Goal: Task Accomplishment & Management: Manage account settings

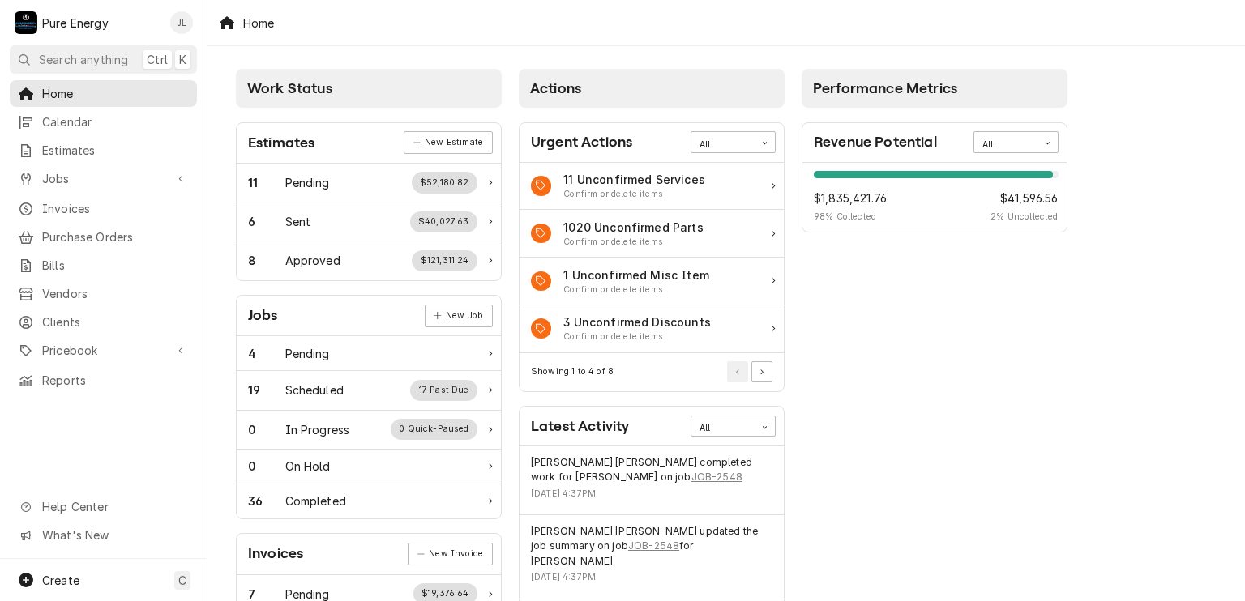
scroll to position [162, 0]
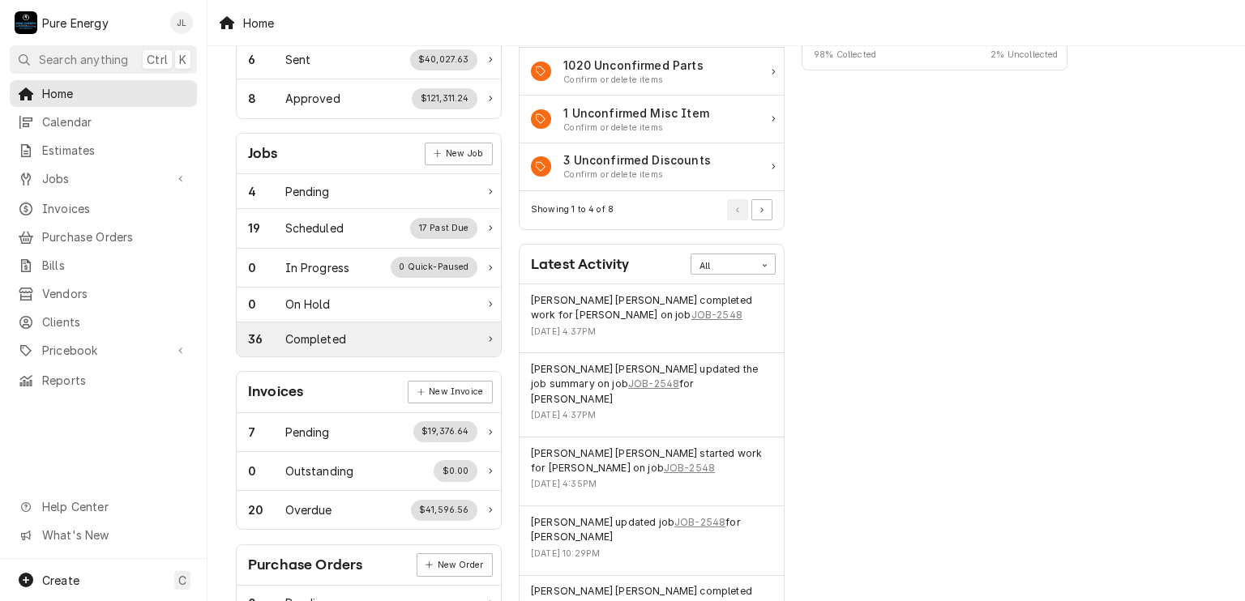
click at [365, 340] on div "36 Completed" at bounding box center [362, 339] width 229 height 17
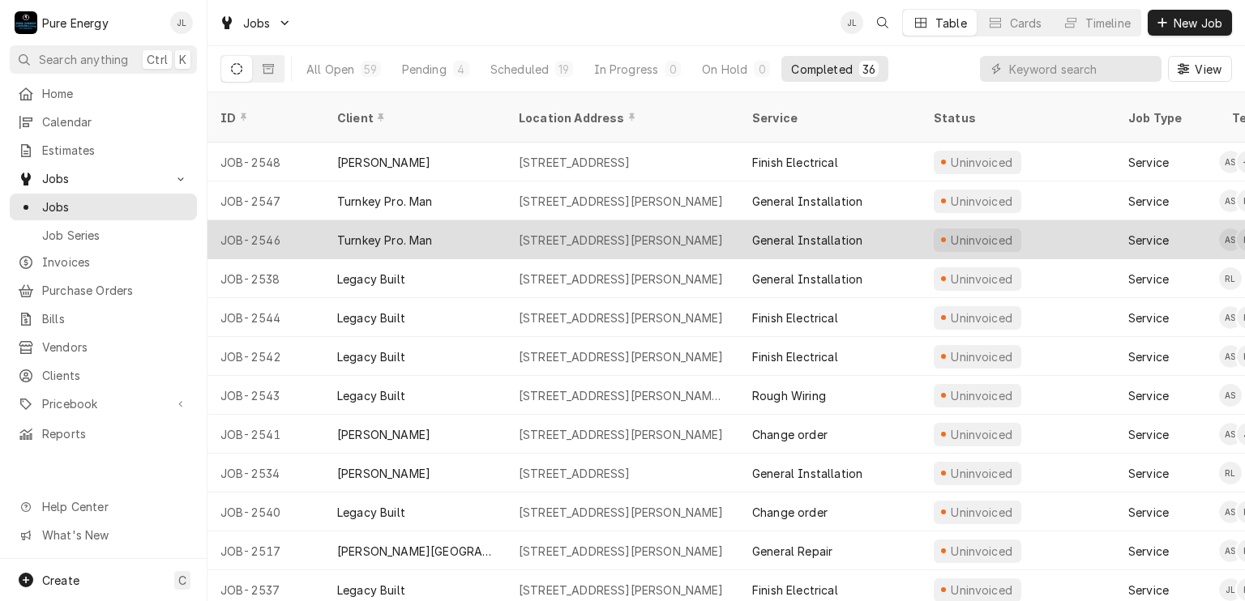
click at [668, 232] on div "[STREET_ADDRESS][PERSON_NAME]" at bounding box center [621, 240] width 205 height 17
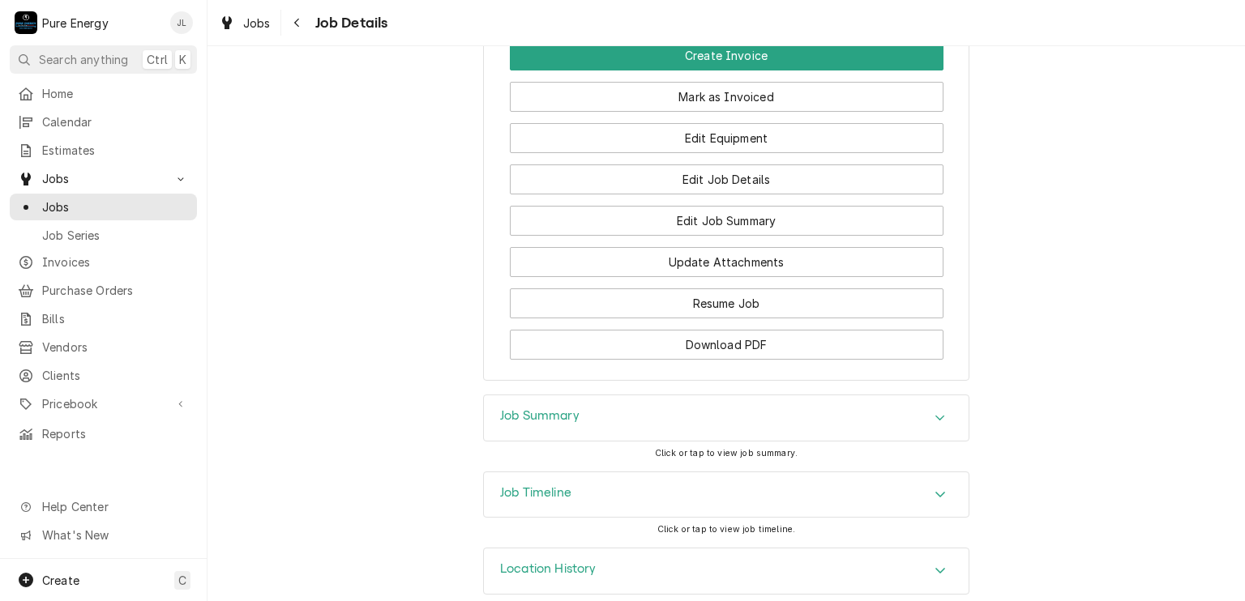
scroll to position [1110, 0]
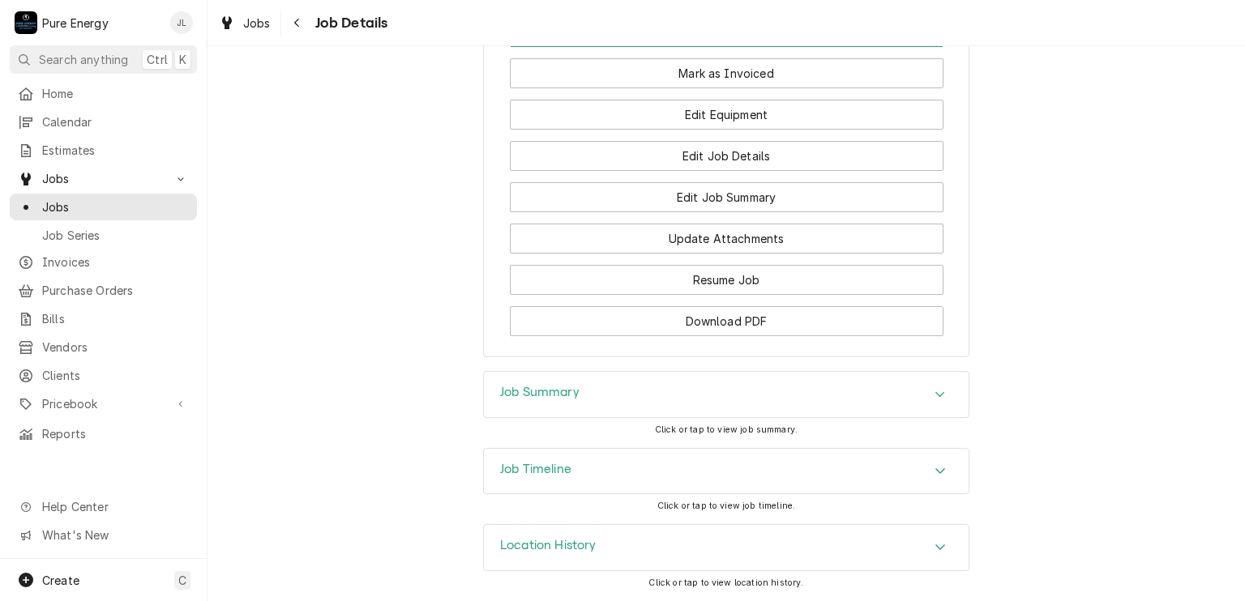
click at [601, 397] on div "Job Summary" at bounding box center [726, 394] width 485 height 45
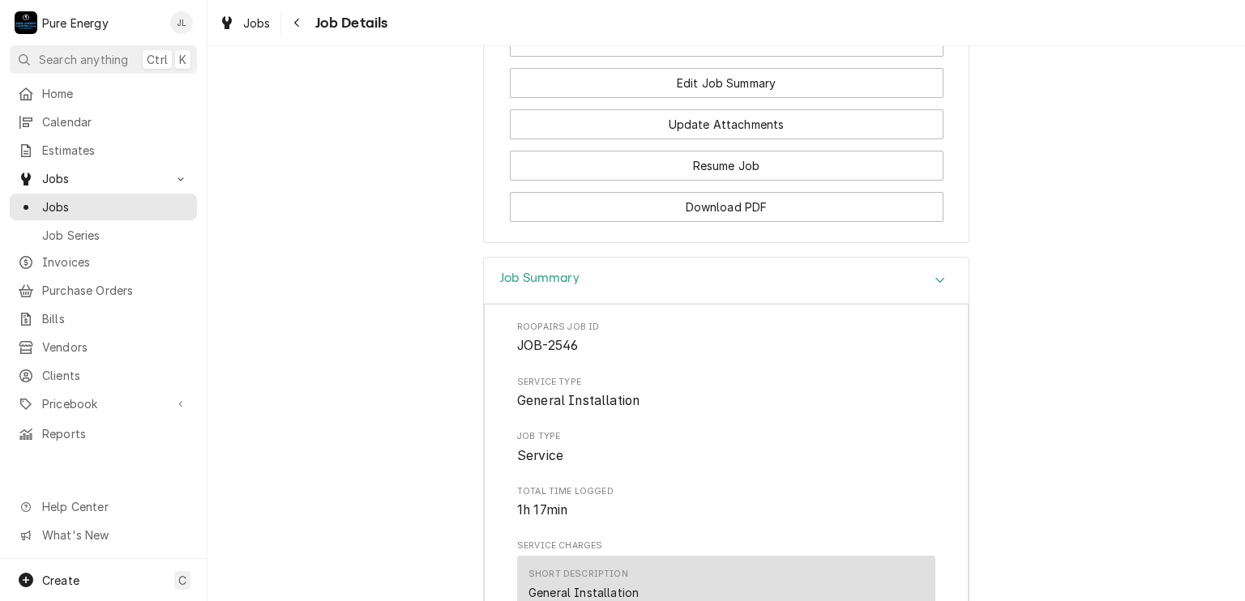
scroll to position [786, 0]
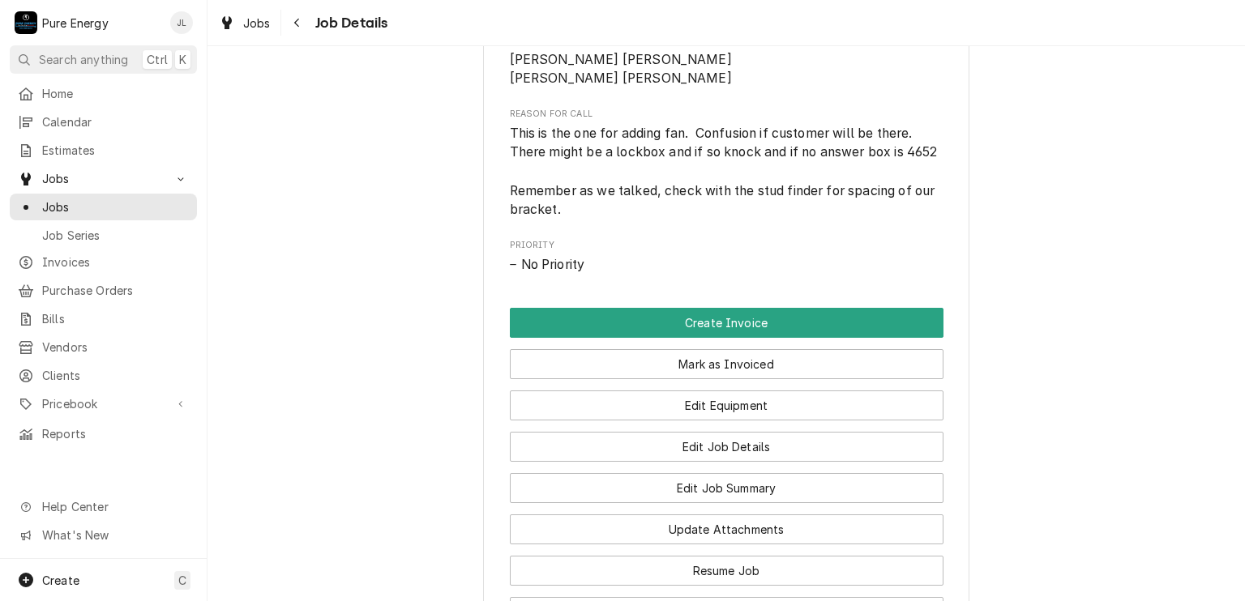
click at [745, 252] on span "Priority" at bounding box center [726, 245] width 433 height 13
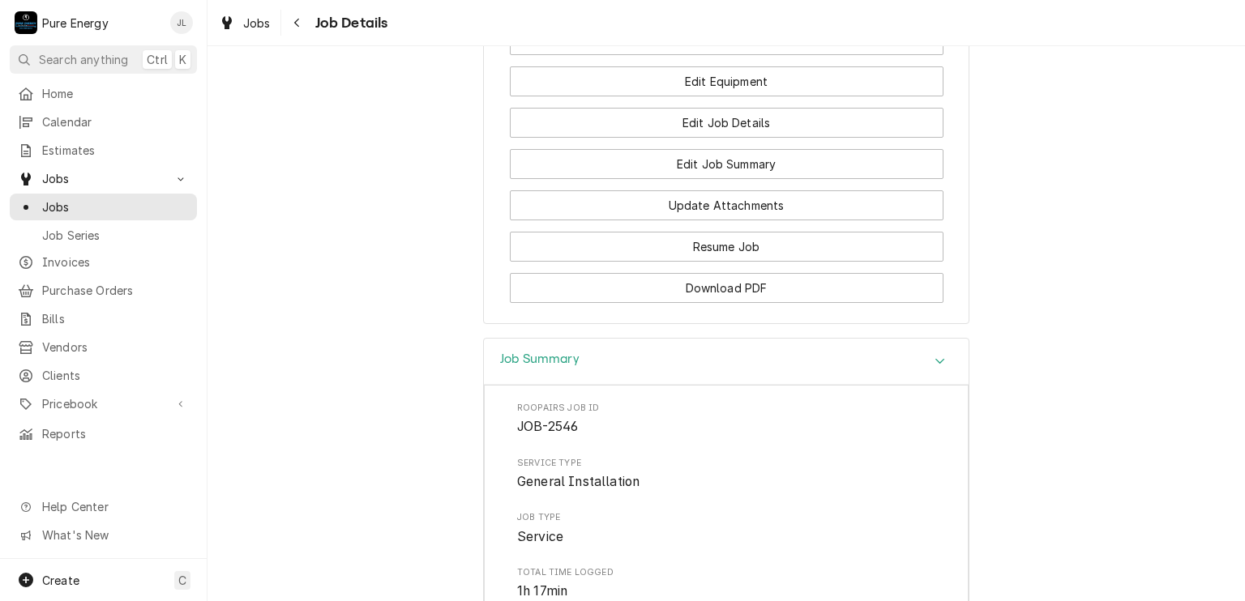
scroll to position [867, 0]
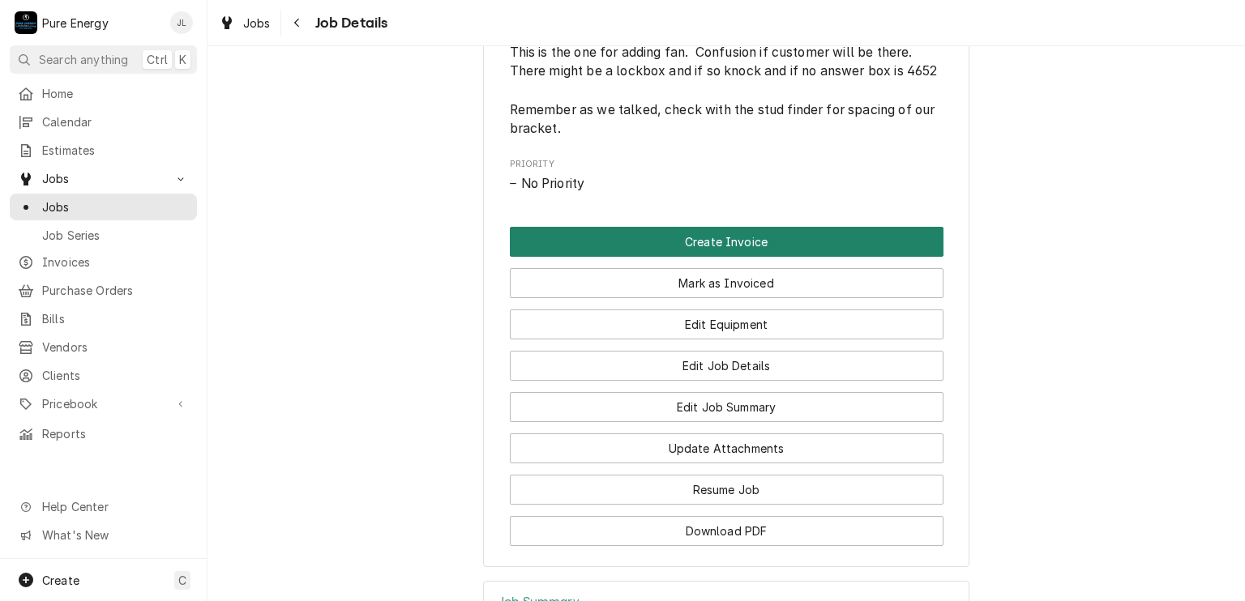
click at [723, 257] on button "Create Invoice" at bounding box center [726, 242] width 433 height 30
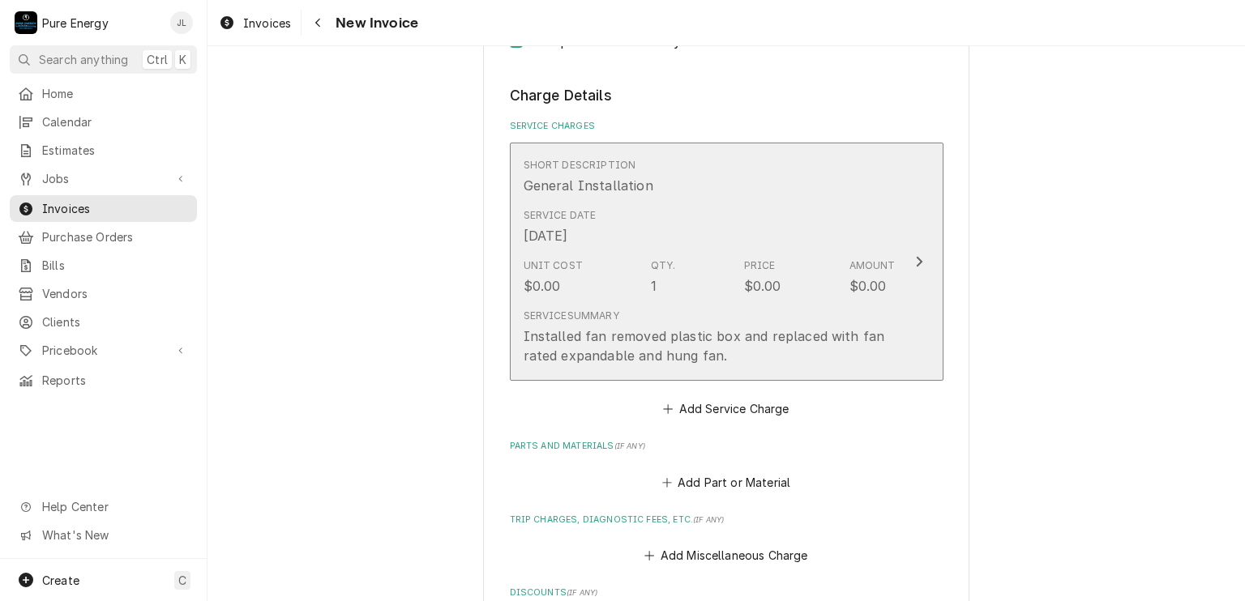
click at [675, 219] on div "Service Date [DATE]" at bounding box center [709, 227] width 372 height 50
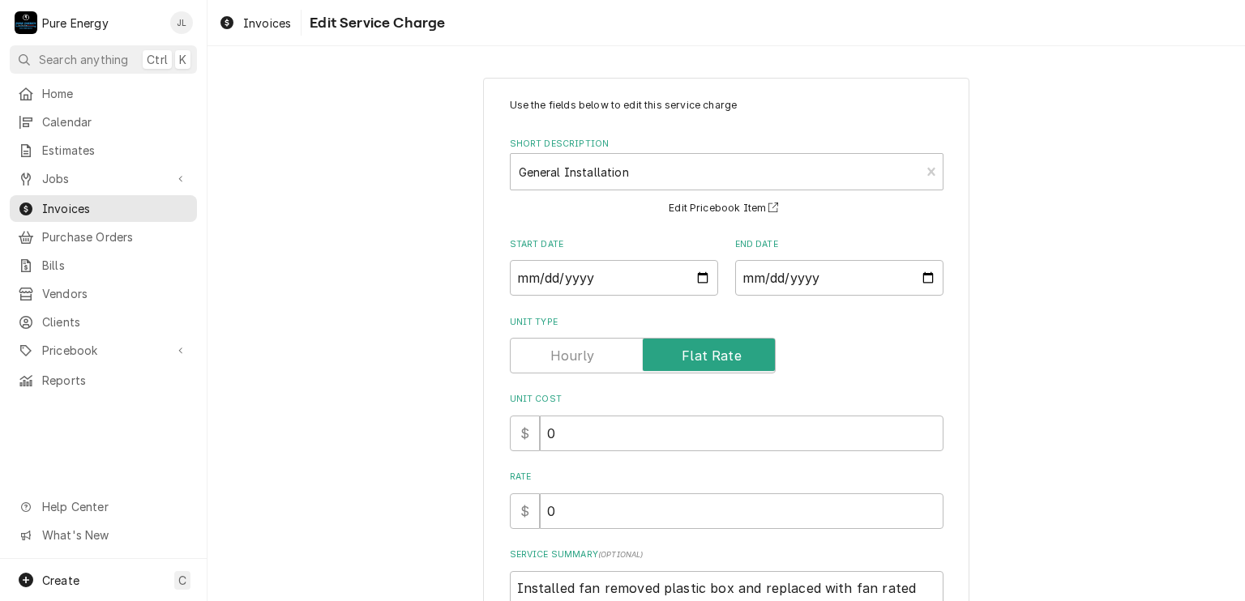
type textarea "x"
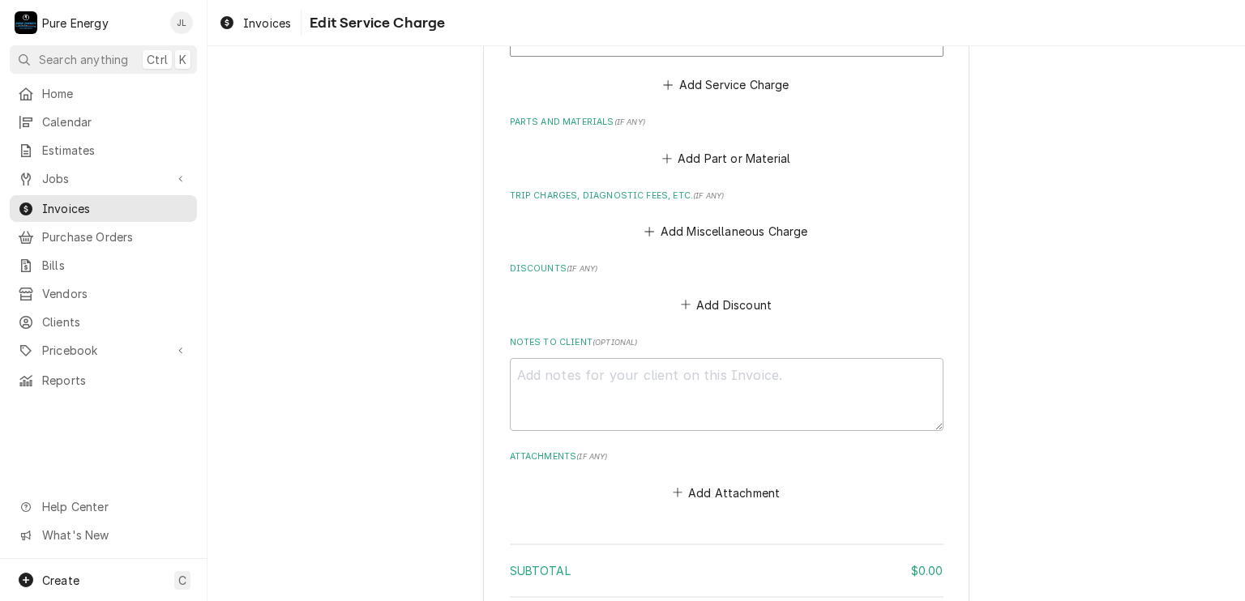
scroll to position [1458, 0]
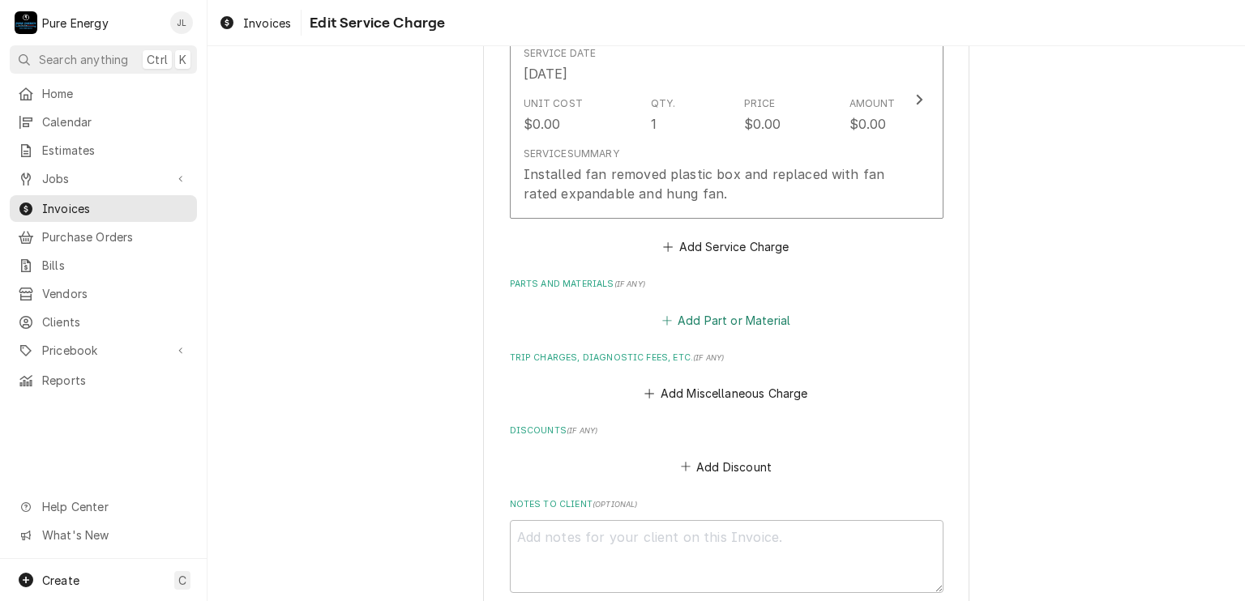
click at [700, 318] on button "Add Part or Material" at bounding box center [726, 320] width 134 height 23
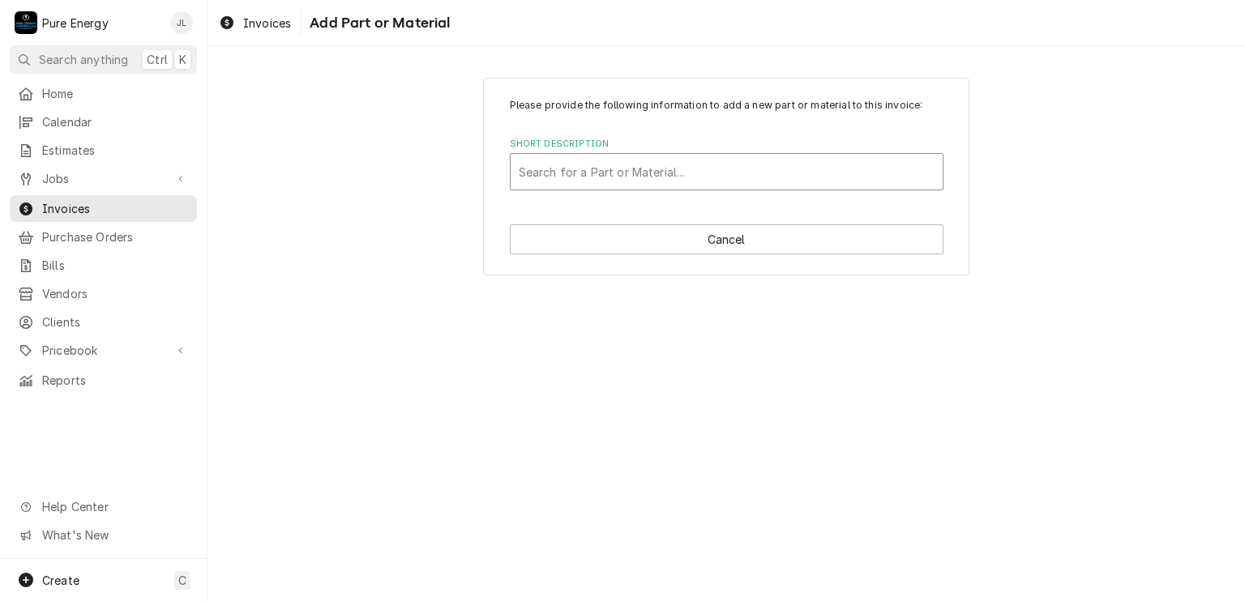
click at [674, 178] on div "Short Description" at bounding box center [727, 171] width 416 height 29
type input "Ceiling fan"
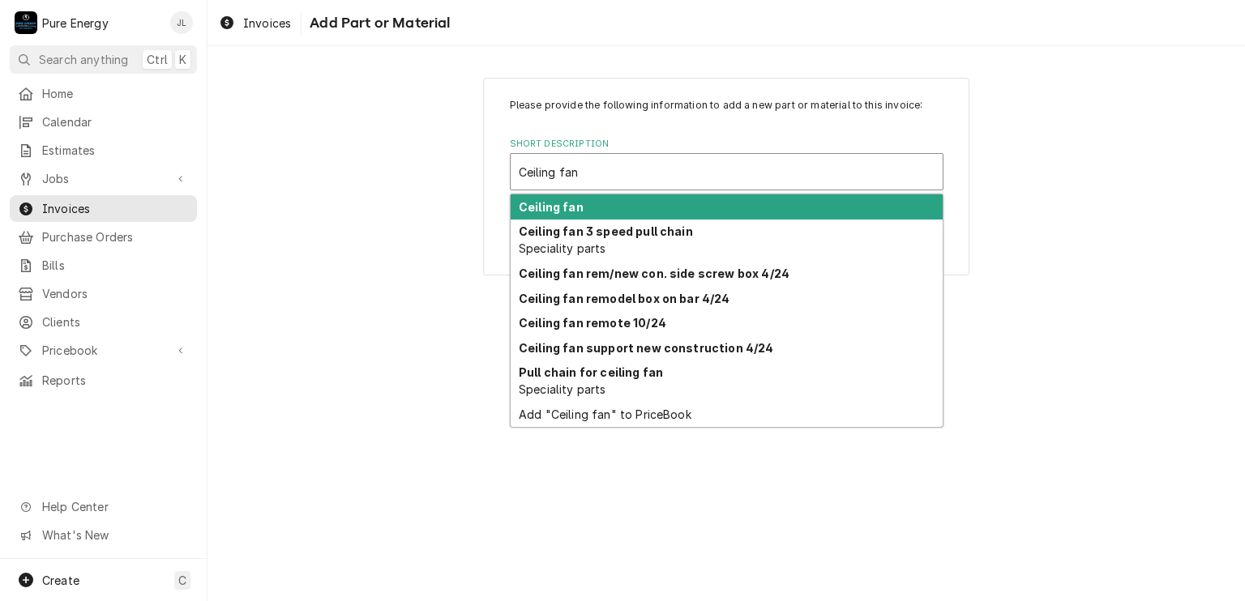
click at [632, 210] on div "Ceiling fan" at bounding box center [726, 206] width 432 height 25
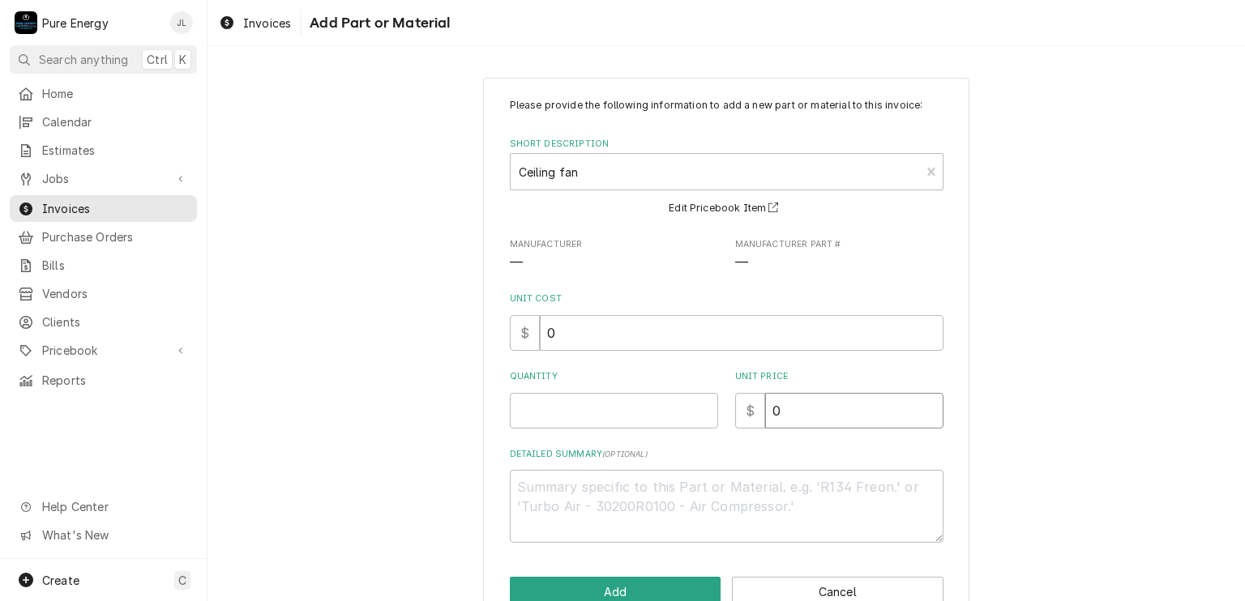
click at [784, 404] on input "0" at bounding box center [854, 411] width 178 height 36
type textarea "x"
type input "1"
type textarea "x"
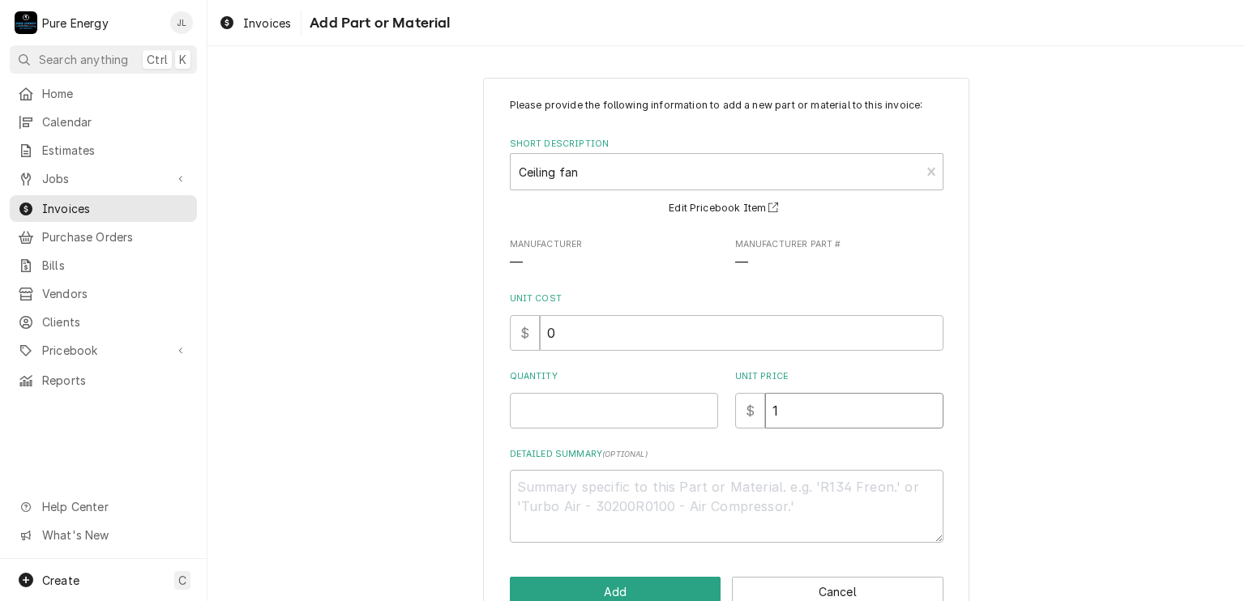
type input "16"
type textarea "x"
type input "168"
type textarea "x"
type input "168.1"
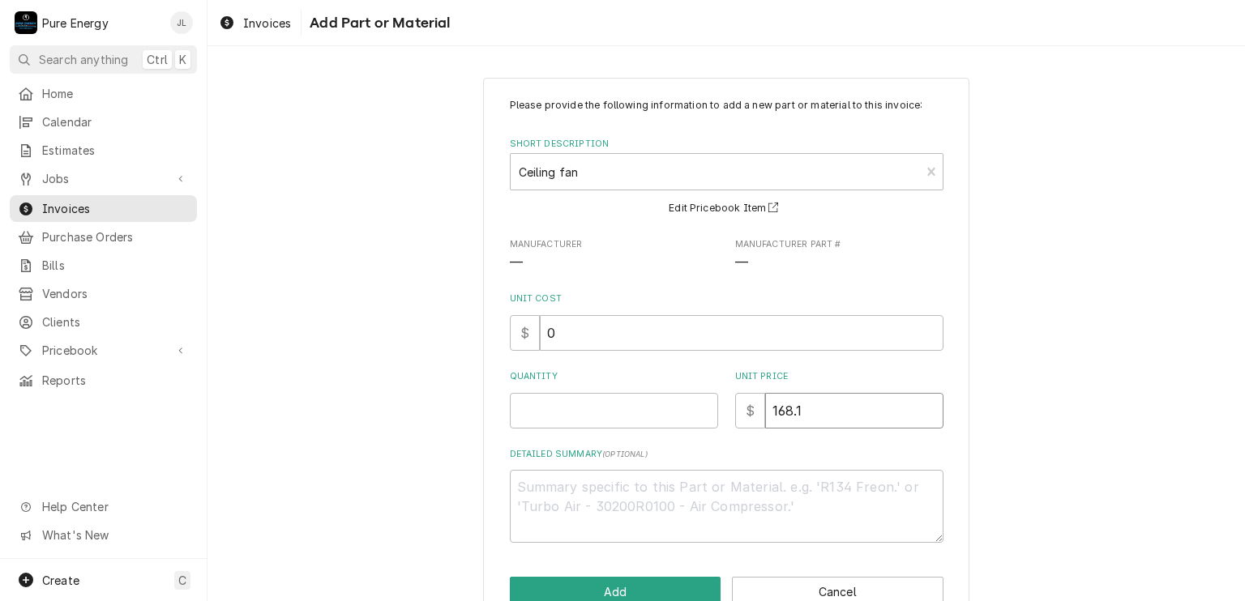
type textarea "x"
type input "168.19"
click at [652, 424] on input "Quantity" at bounding box center [614, 411] width 208 height 36
type textarea "x"
type input "1"
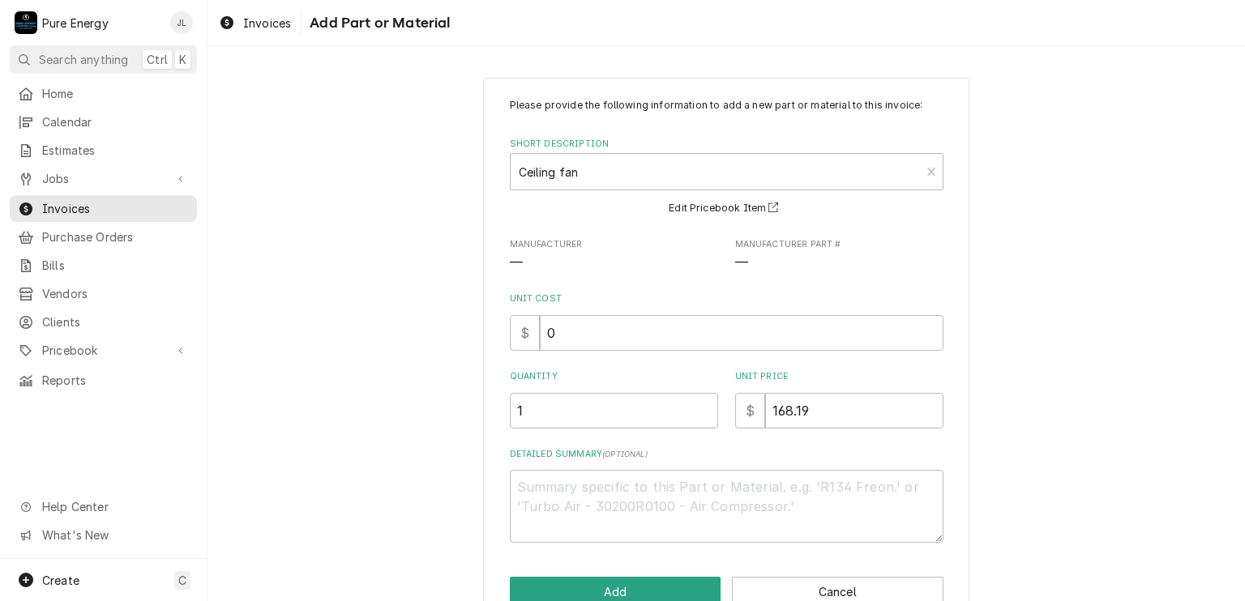
scroll to position [39, 0]
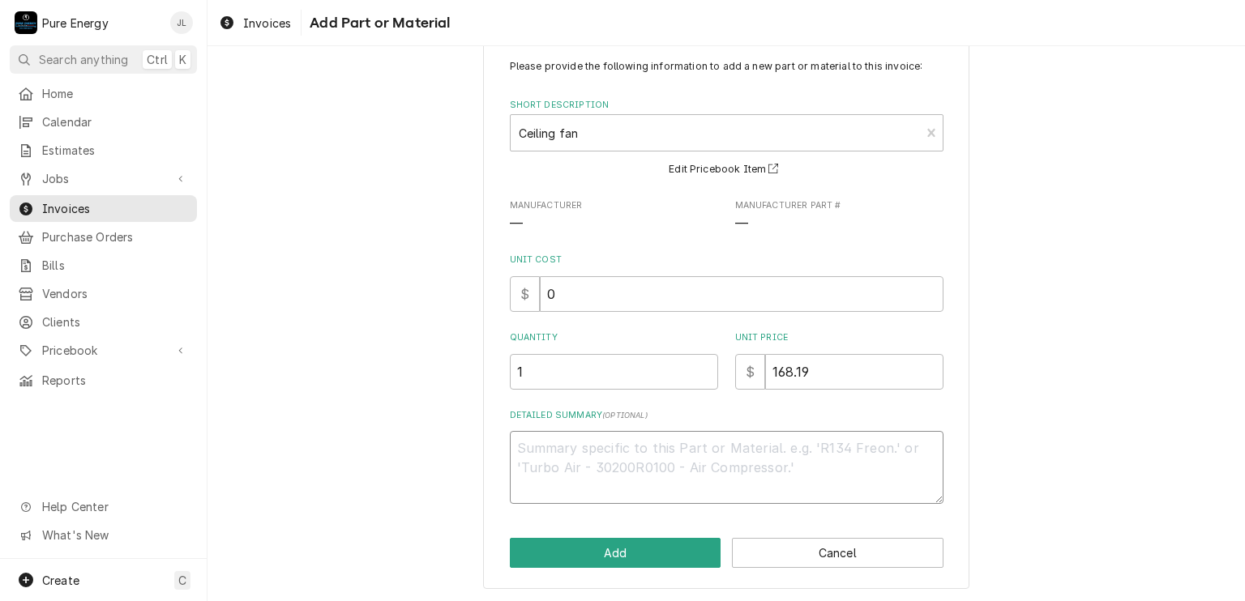
click at [613, 477] on textarea "Detailed Summary ( optional )" at bounding box center [726, 467] width 433 height 73
type textarea "x"
type textarea "A"
type textarea "x"
type textarea "As"
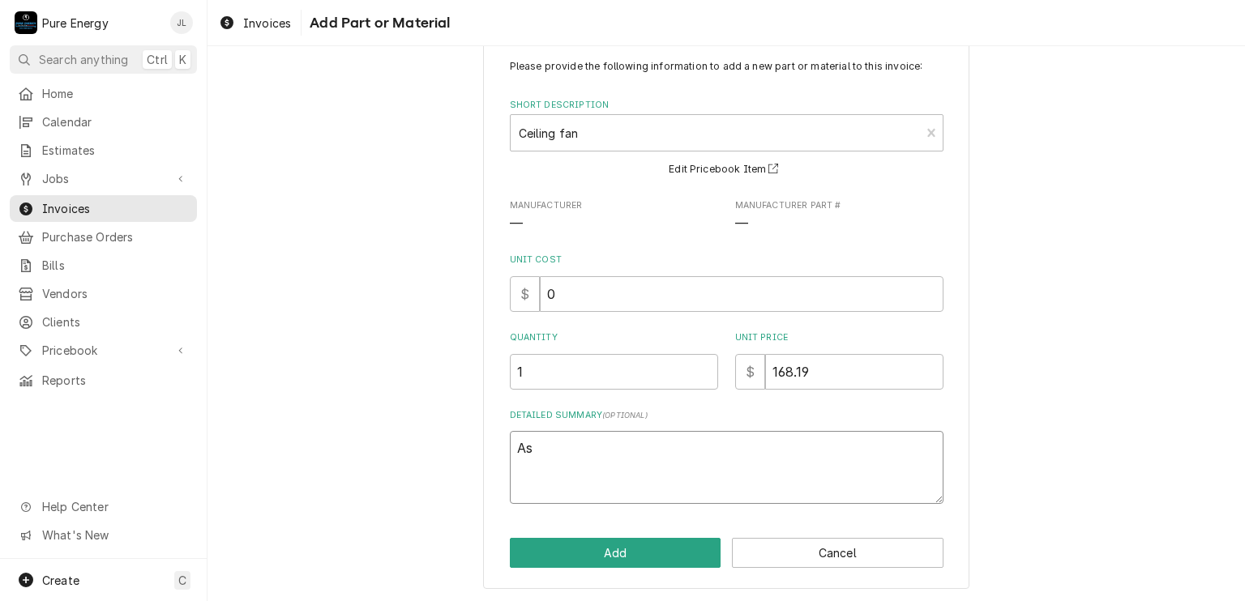
type textarea "x"
type textarea "Ask"
type textarea "x"
type textarea "Aske"
type textarea "x"
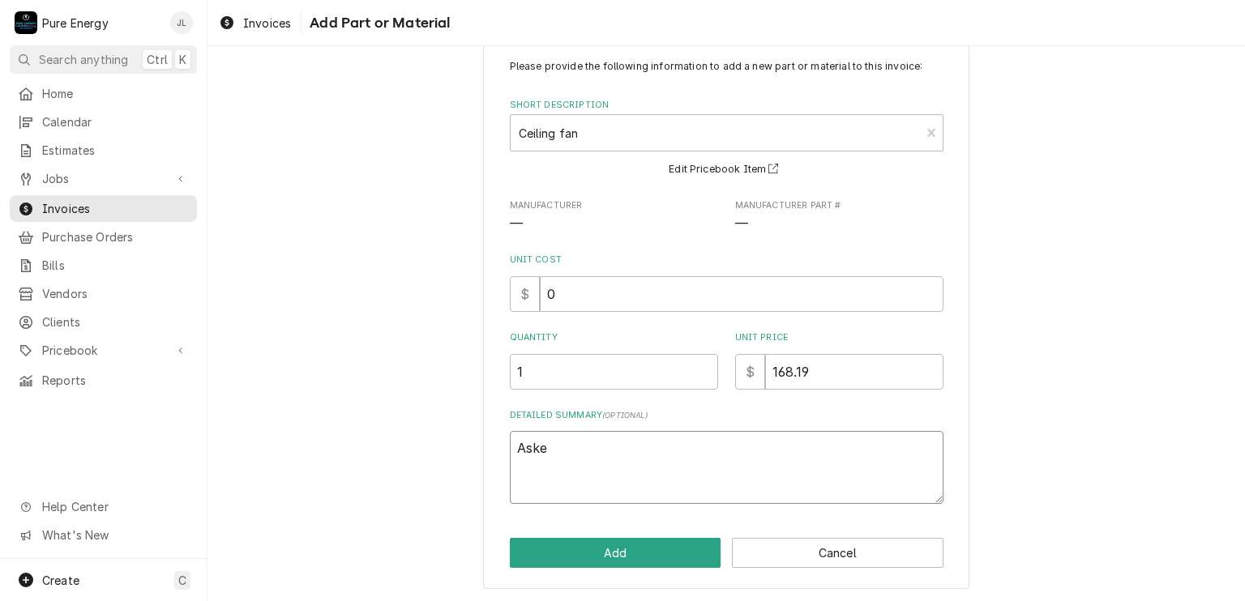
type textarea "Asked"
type textarea "x"
type textarea "Asked"
type textarea "x"
type textarea "Asked t"
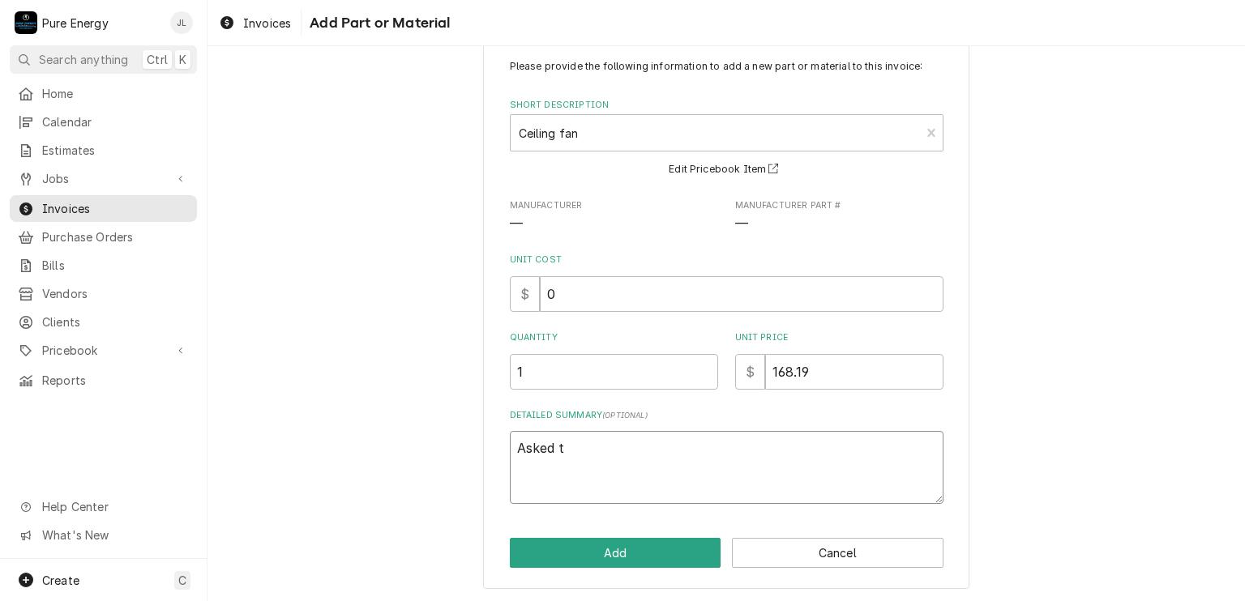
type textarea "x"
type textarea "Asked"
type textarea "x"
type textarea "Asked t"
type textarea "x"
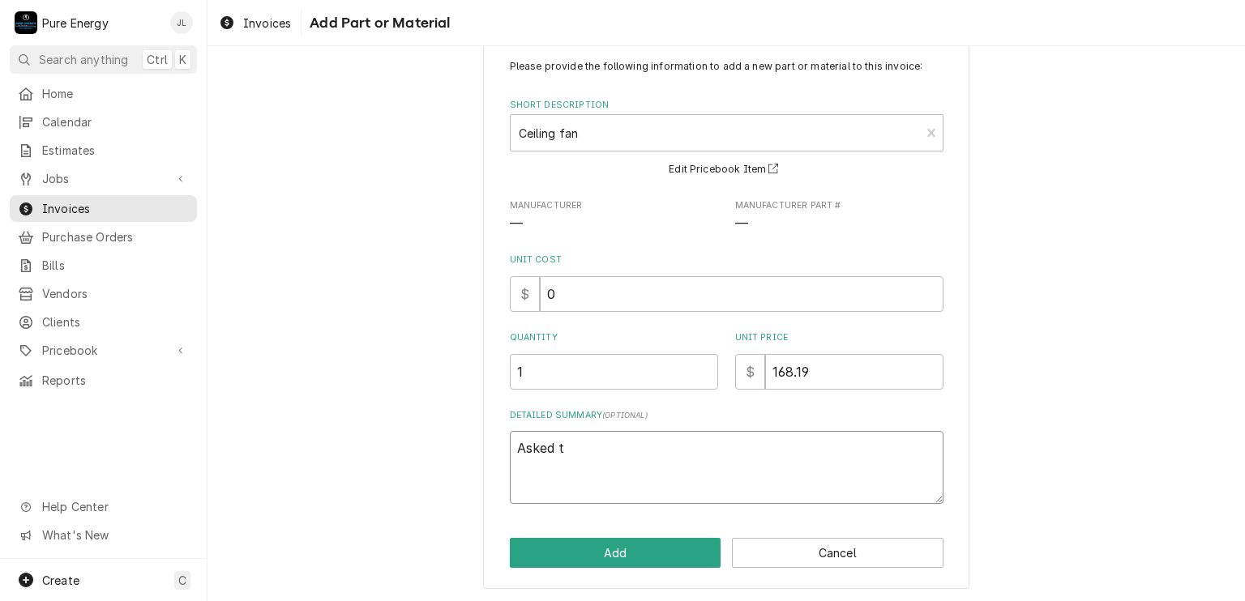
type textarea "Asked tt"
type textarea "x"
type textarea "Asked tto"
type textarea "x"
type textarea "Asked tto"
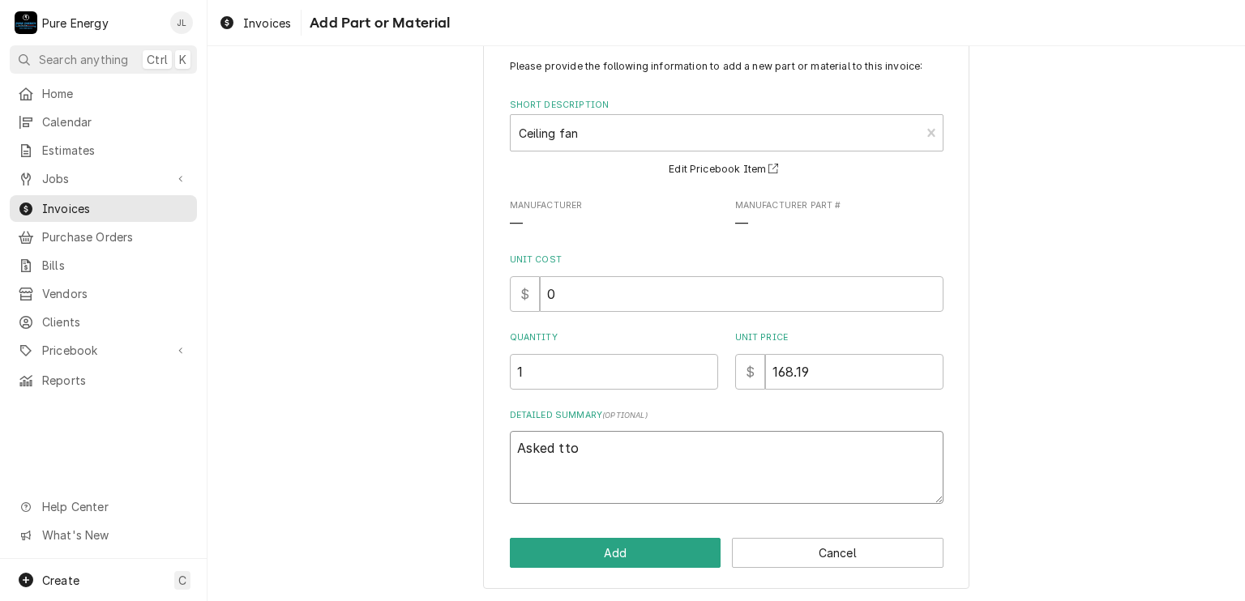
type textarea "x"
type textarea "Asked tto p"
type textarea "x"
type textarea "Asked tto"
type textarea "x"
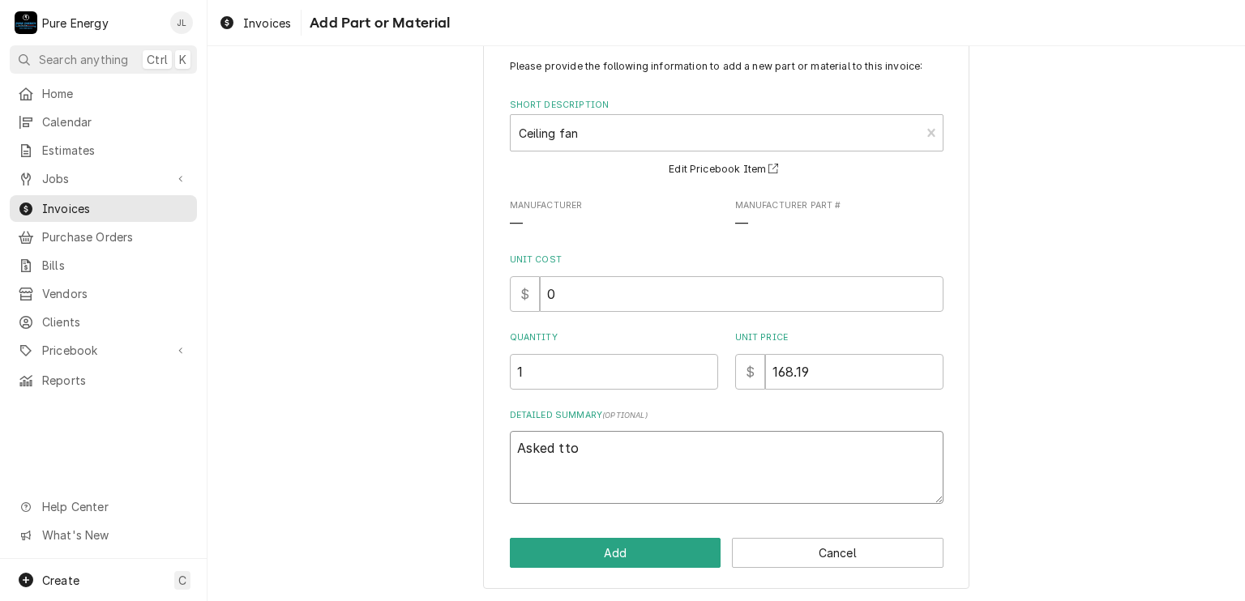
type textarea "Asked tto"
type textarea "x"
type textarea "Asked tt"
type textarea "x"
type textarea "Asked t"
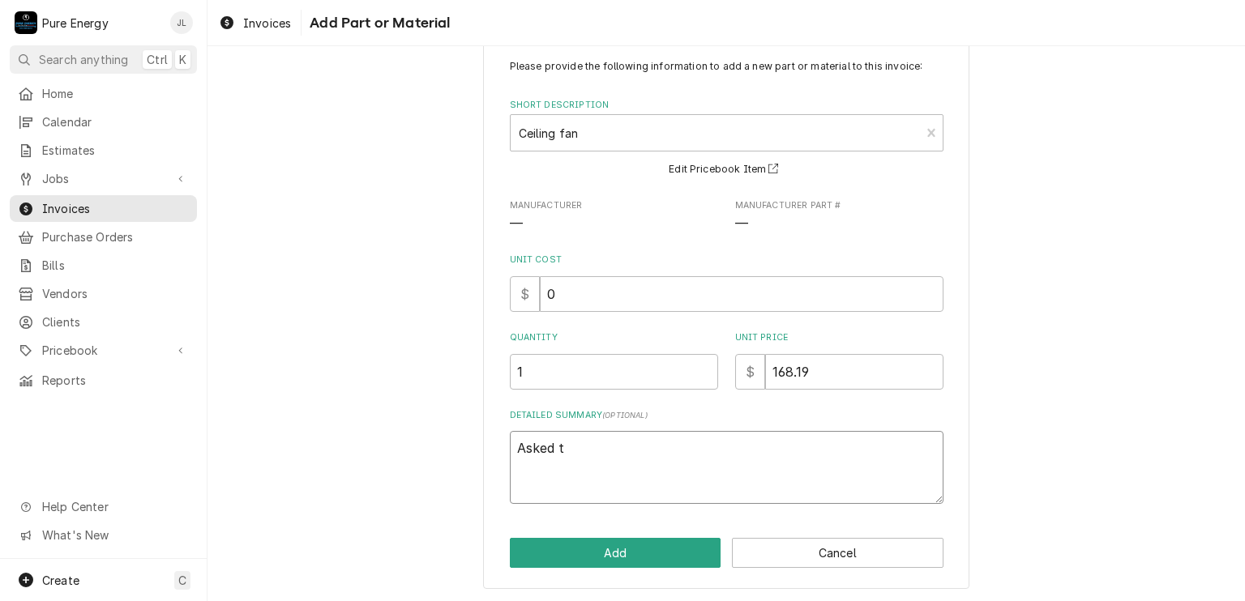
type textarea "x"
type textarea "Asked to"
type textarea "x"
type textarea "Asked to"
type textarea "x"
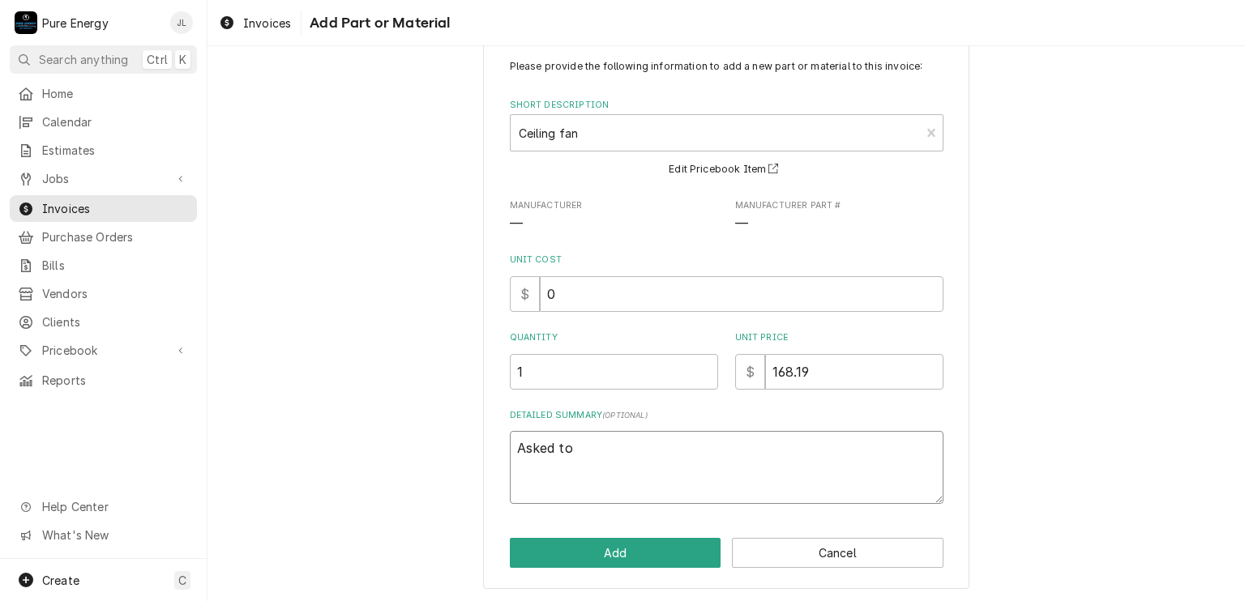
type textarea "Asked to p"
type textarea "x"
type textarea "Asked to pro"
type textarea "x"
type textarea "Asked to prov"
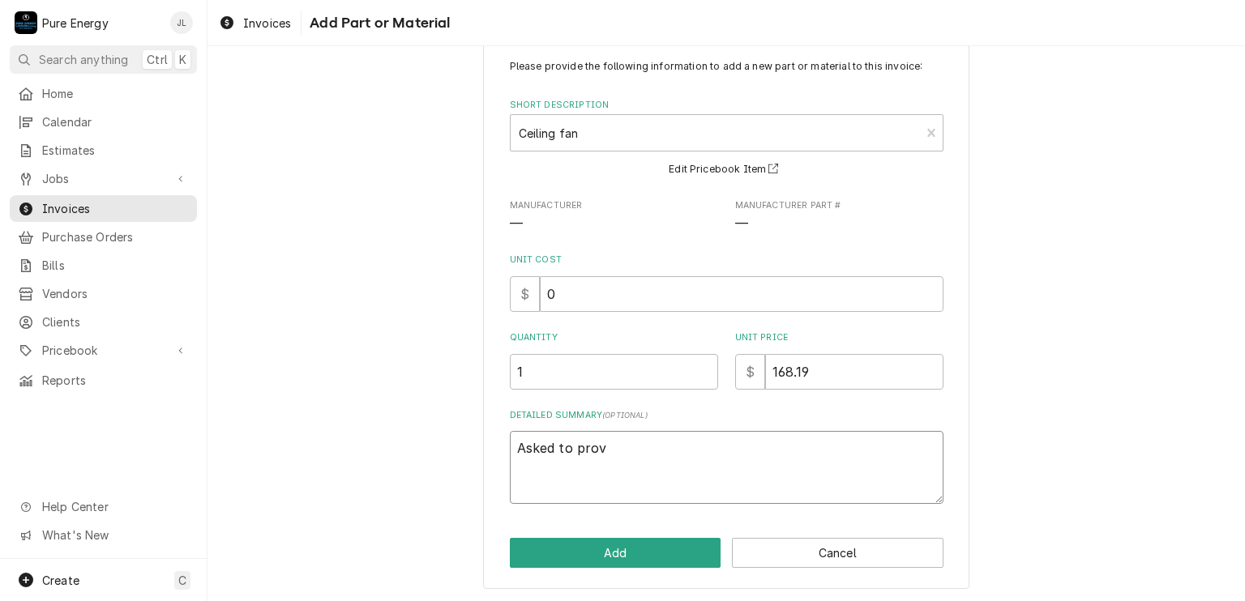
type textarea "x"
type textarea "Asked to provi"
type textarea "x"
type textarea "Asked to provid"
type textarea "x"
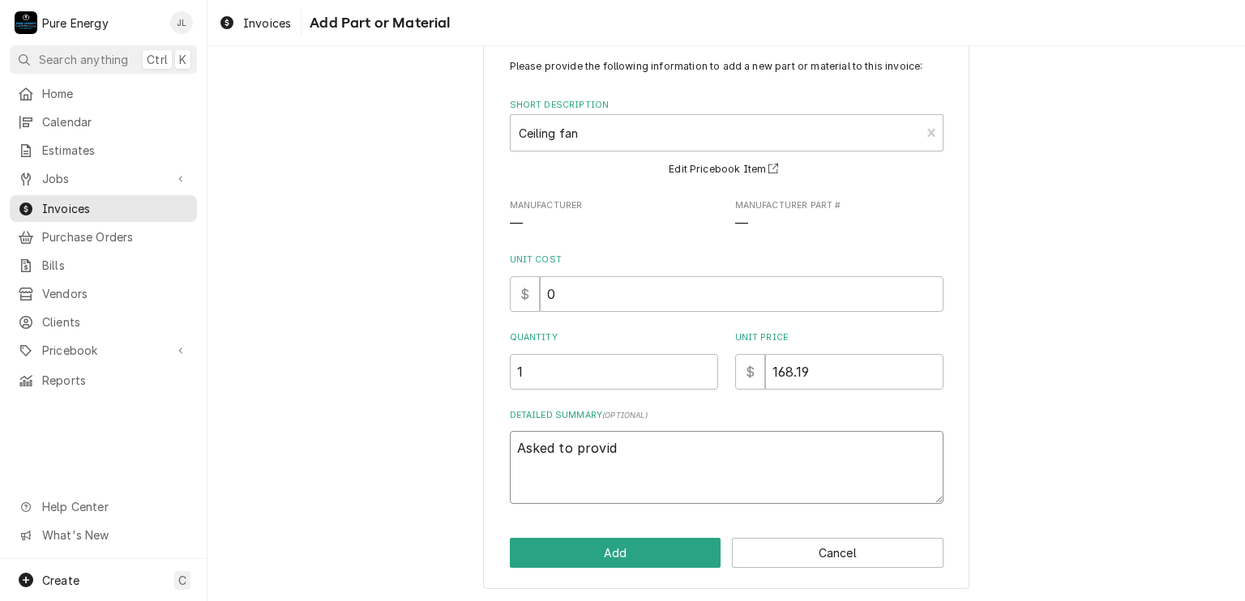
type textarea "Asked to provide"
type textarea "x"
type textarea "Asked to provide"
type textarea "x"
type textarea "Asked to provide a"
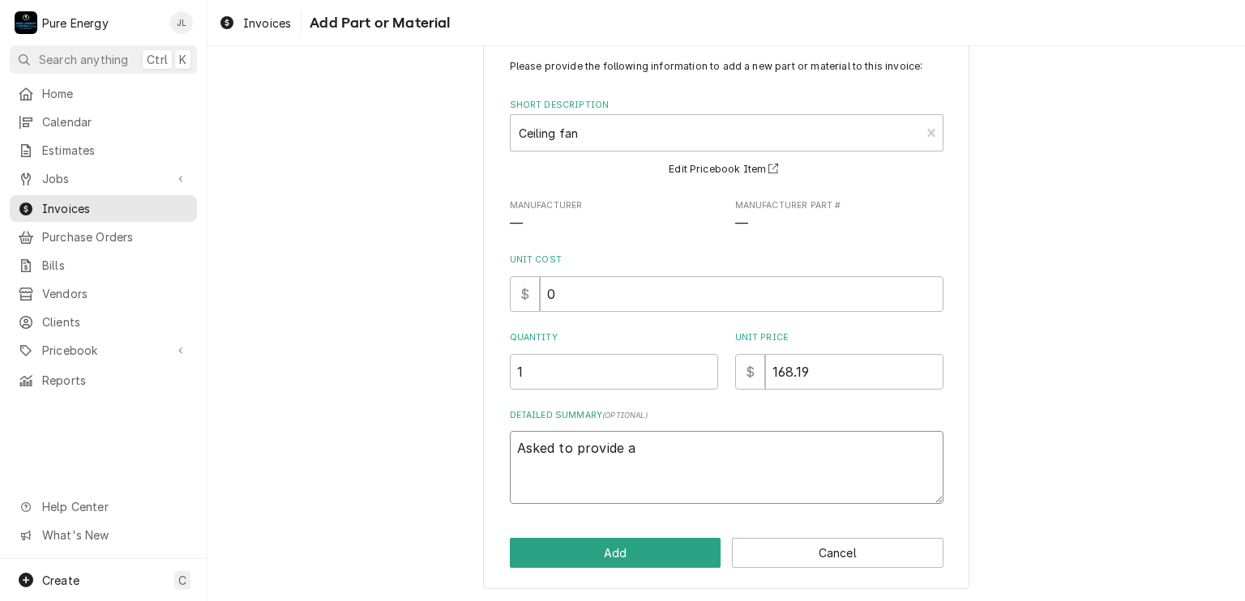
type textarea "x"
type textarea "Asked to provide a c"
type textarea "x"
type textarea "Asked to provide a ce"
type textarea "x"
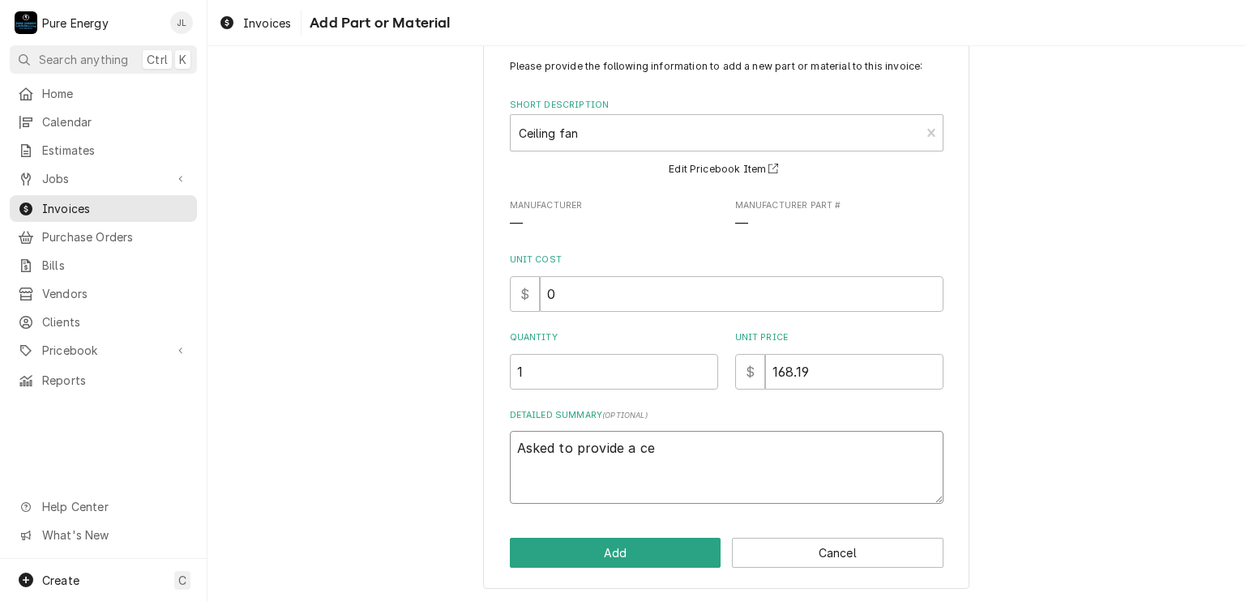
type textarea "Asked to provide a cei"
type textarea "x"
type textarea "Asked to provide a ceil"
type textarea "x"
type textarea "Asked to provide a ceili"
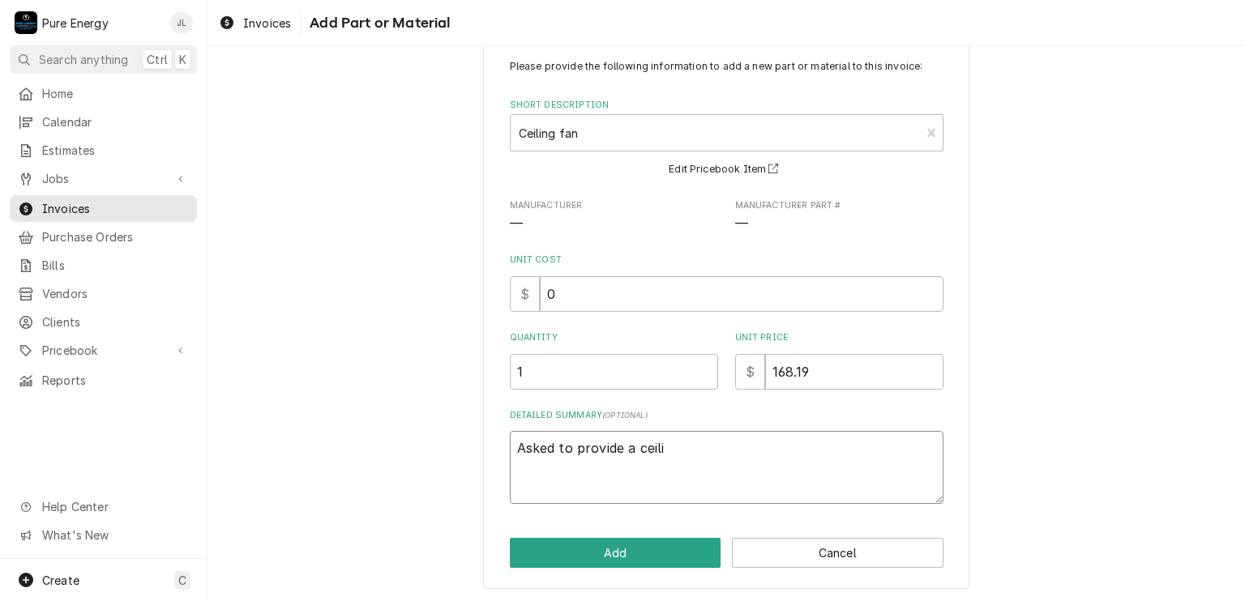
type textarea "x"
type textarea "Asked to provide a ceilin"
type textarea "x"
type textarea "Asked to provide a ceiling"
type textarea "x"
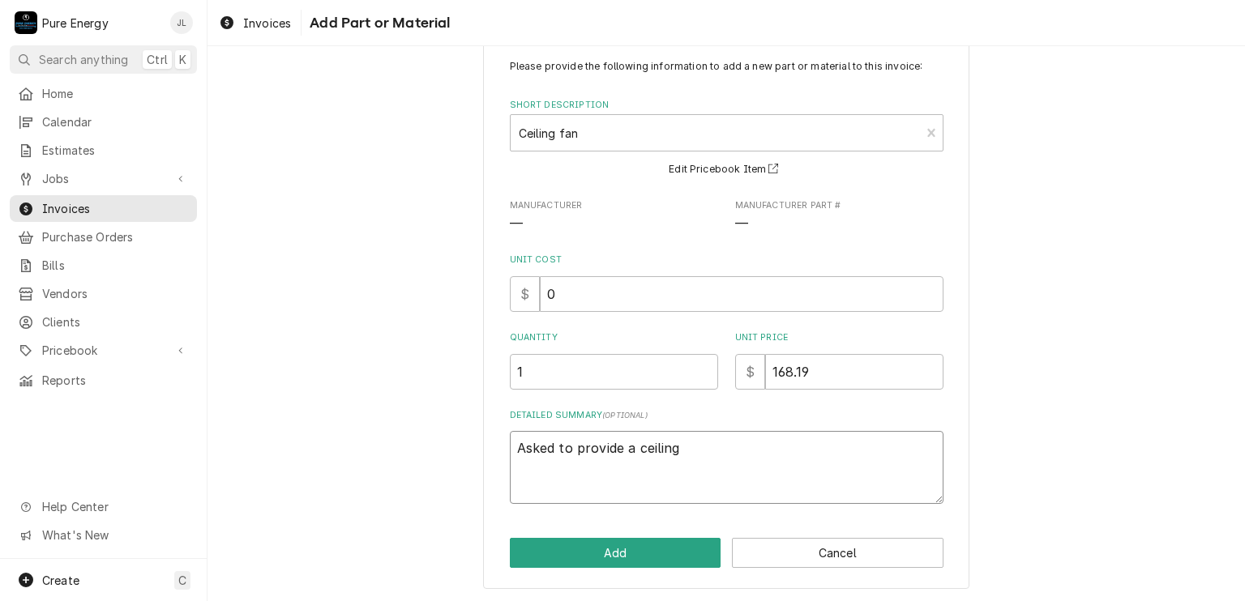
type textarea "Asked to provide a ceiling"
type textarea "x"
type textarea "Asked to provide a ceiling f"
type textarea "x"
type textarea "Asked to provide a ceiling fa"
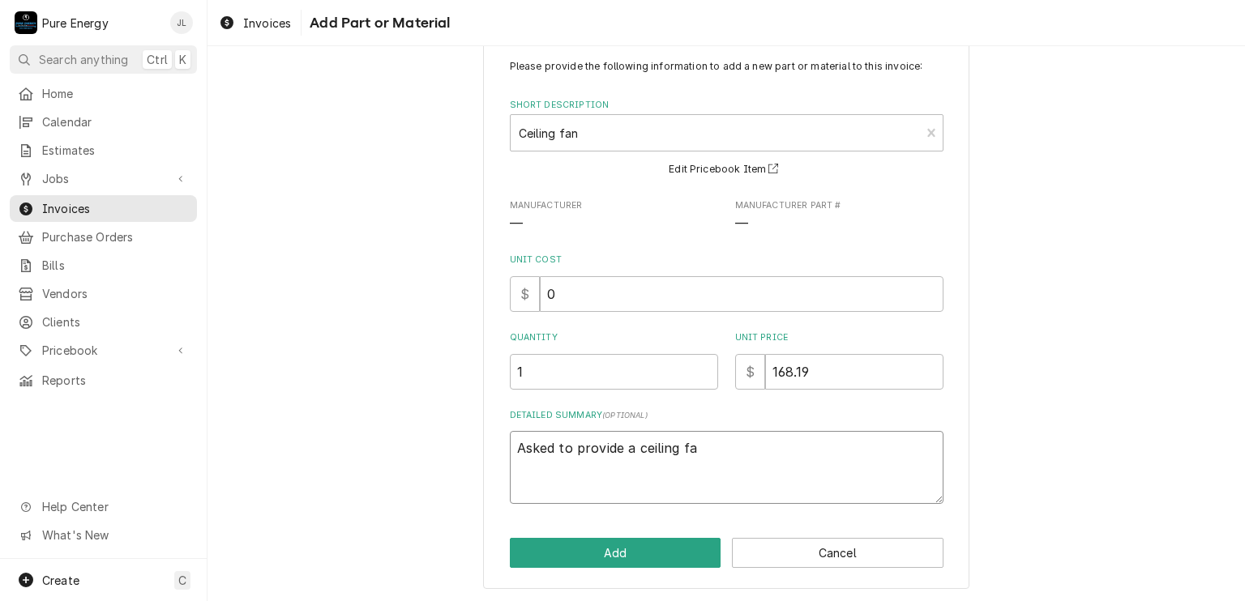
type textarea "x"
type textarea "Asked to provide a ceiling fan"
click at [613, 556] on button "Add" at bounding box center [615, 553] width 211 height 30
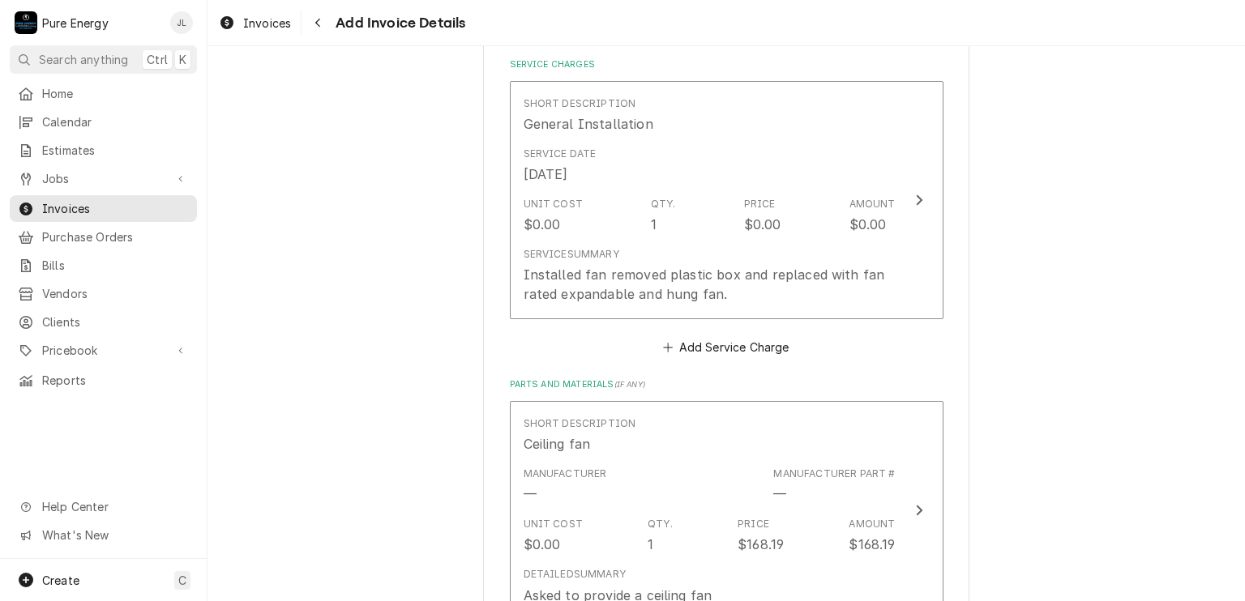
scroll to position [1277, 0]
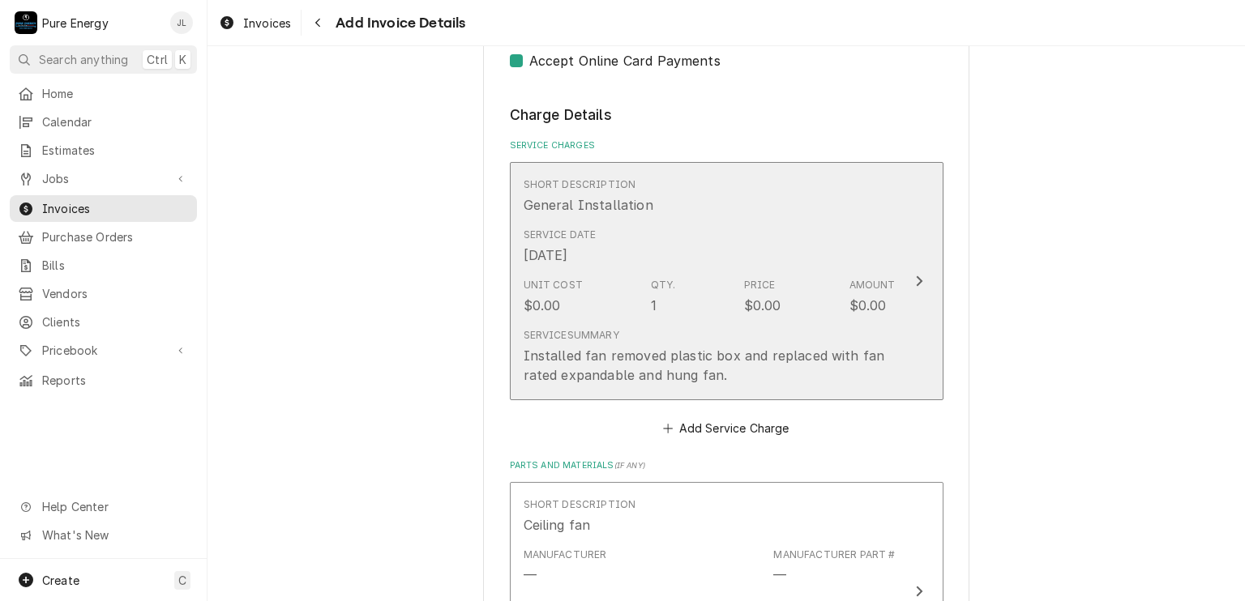
click at [732, 226] on div "Service Date Aug 25, 2025" at bounding box center [709, 246] width 372 height 50
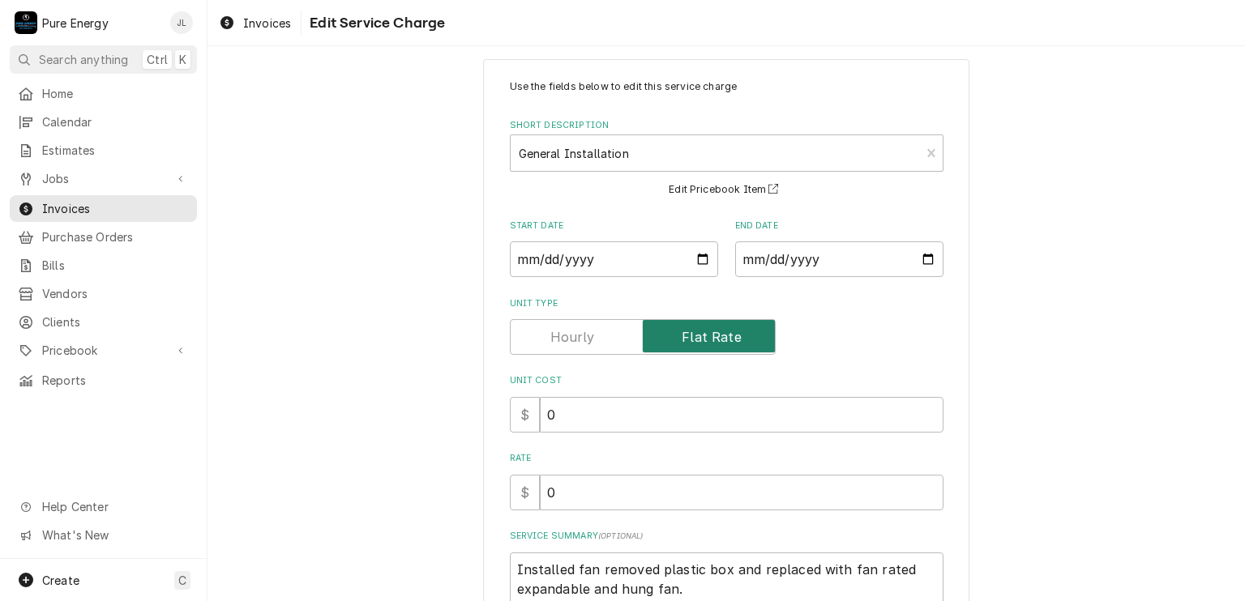
scroll to position [181, 0]
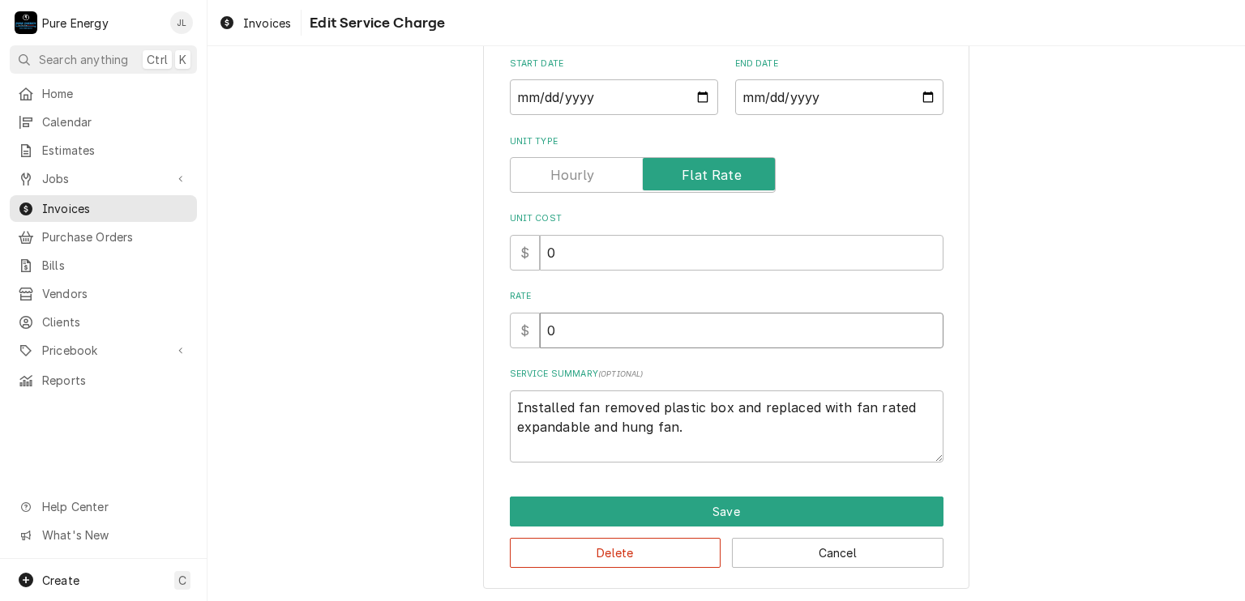
click at [577, 335] on input "0" at bounding box center [742, 331] width 404 height 36
type textarea "x"
type input "2"
type textarea "x"
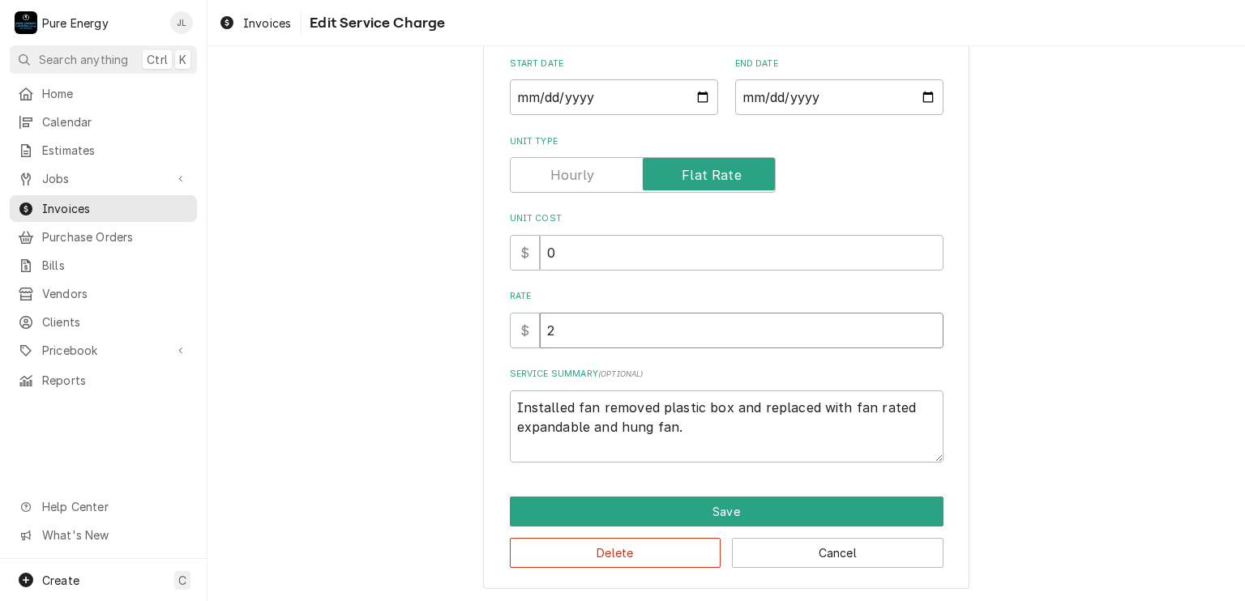
type input "21"
type textarea "x"
type input "21.0"
type textarea "x"
type input "21.00"
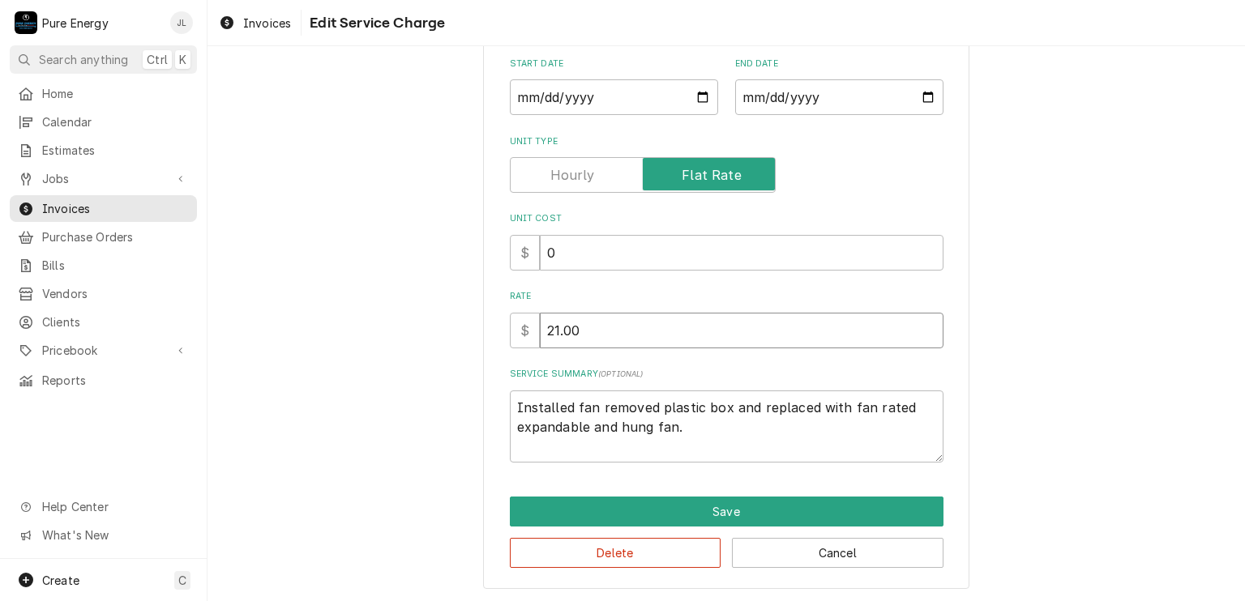
type textarea "x"
type input "21.0"
type textarea "x"
type input "21"
type textarea "x"
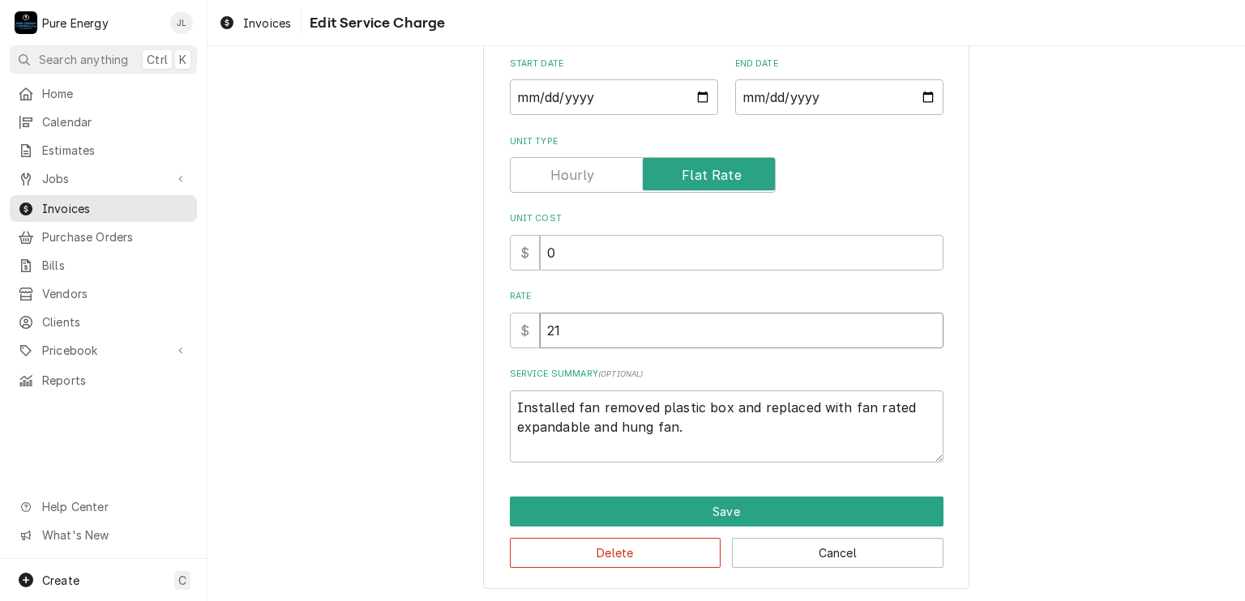
type input "210"
type textarea "x"
type input "210.0"
type textarea "x"
type input "210.00"
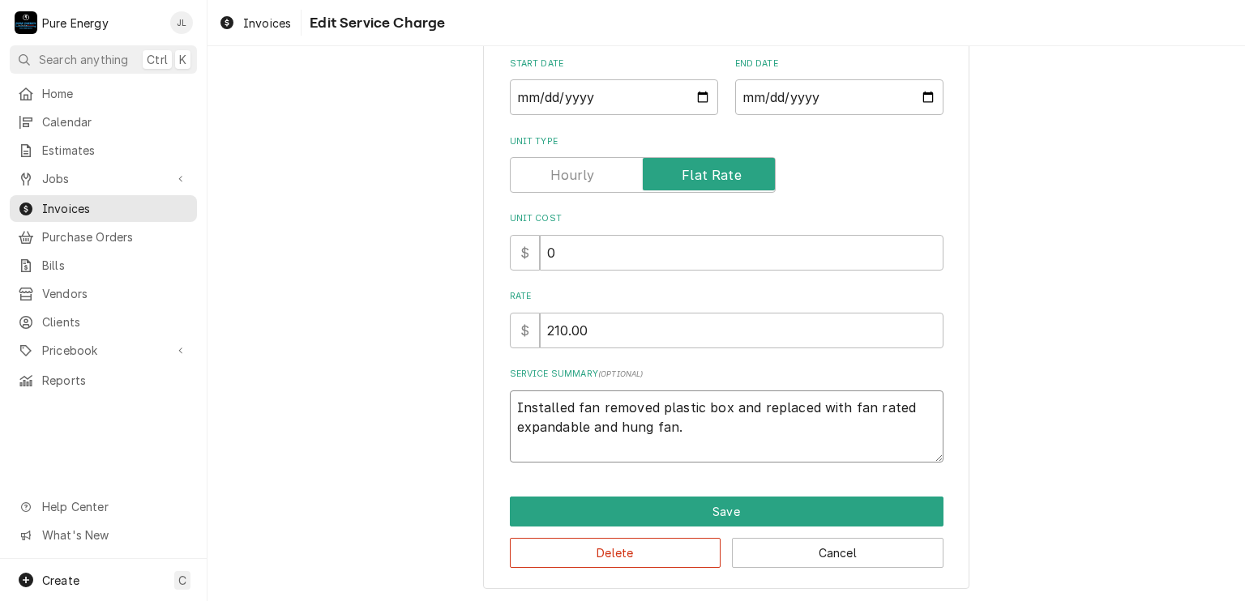
click at [863, 407] on textarea "Installed fan removed plastic box and replaced with fan rated expandable and hu…" at bounding box center [726, 427] width 433 height 73
type textarea "x"
type textarea "Installed fan removed plastic box and replaced with fan, rated expandable and h…"
type textarea "x"
type textarea "Installed fan removed plastic box and replaced with fan, s rated expandable and…"
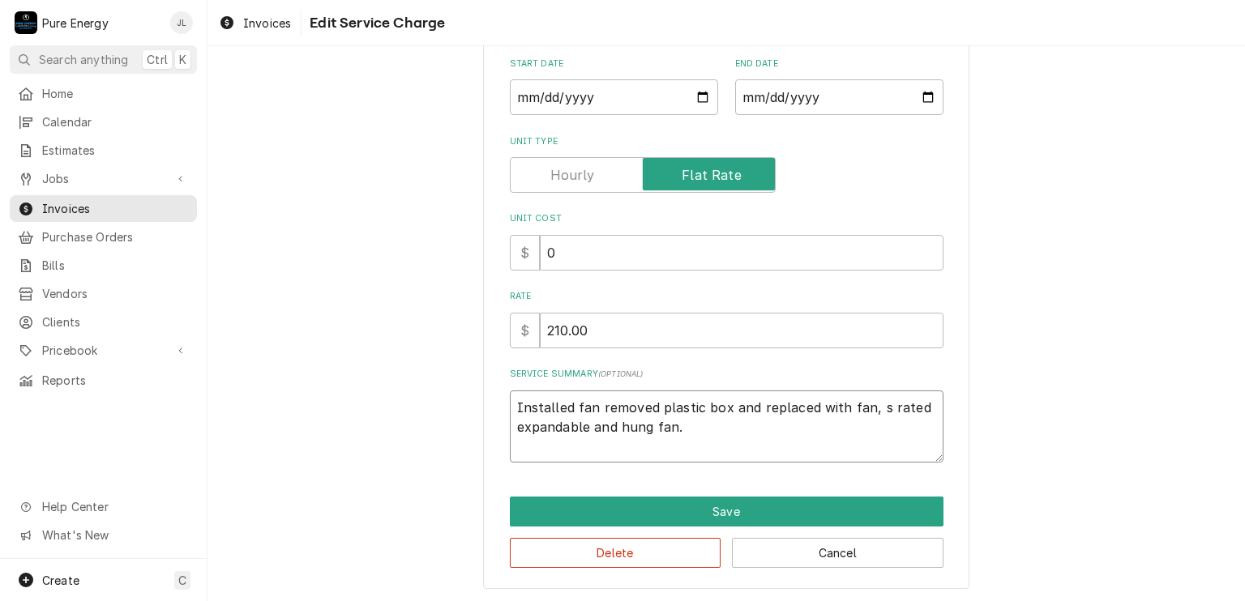
type textarea "x"
type textarea "Installed fan removed plastic box and replaced with fan, se rated expandable an…"
type textarea "x"
type textarea "Installed fan removed plastic box and replaced with fan, s rated expandable and…"
type textarea "x"
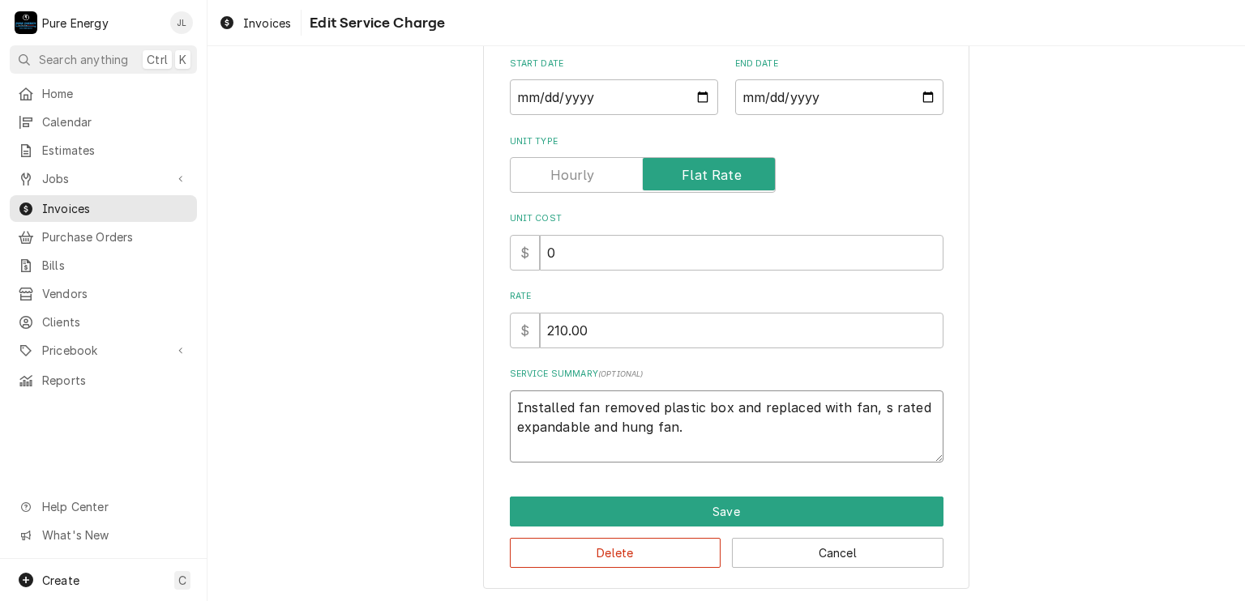
type textarea "Installed fan removed plastic box and replaced with fan, rated expandable and h…"
type textarea "x"
type textarea "Installed fan removed plastic box and replaced with fan, a rated expandable and…"
type textarea "x"
type textarea "Installed fan removed plastic box and replaced with fan, as rated expandable an…"
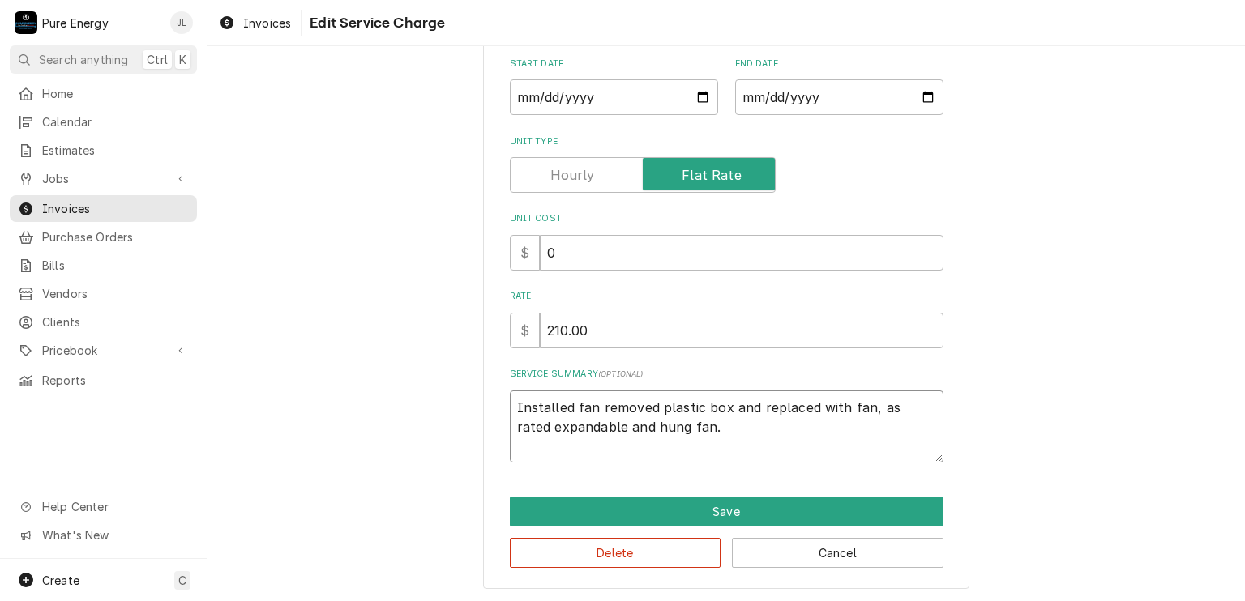
type textarea "x"
type textarea "Installed fan removed plastic box and replaced with fan, ass rated expandable a…"
type textarea "x"
type textarea "Installed fan removed plastic box and replaced with fan, asse rated expandable …"
type textarea "x"
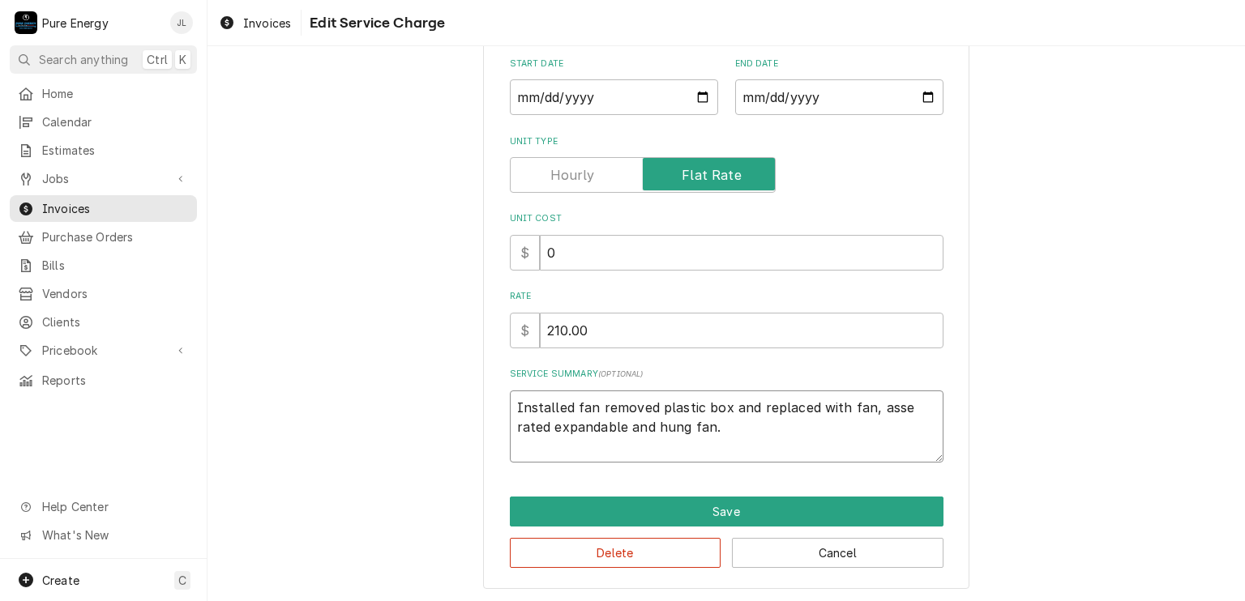
type textarea "Installed fan removed plastic box and replaced with fan, assem rated expandable…"
type textarea "x"
type textarea "Installed fan removed plastic box and replaced with fan, assemb rated expandabl…"
type textarea "x"
type textarea "Installed fan removed plastic box and replaced with fan, assembl rated expandab…"
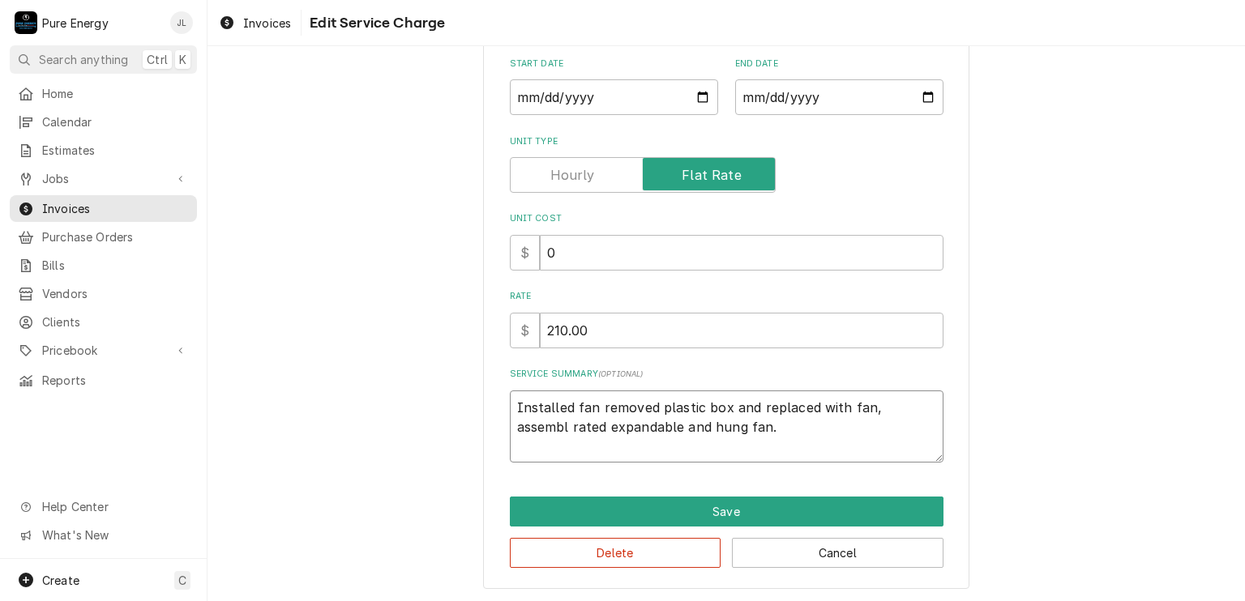
type textarea "x"
type textarea "Installed fan removed plastic box and replaced with fan, assemble rated expanda…"
type textarea "x"
type textarea "Installed fan removed plastic box and replaced with fan, assembled rated expand…"
type textarea "x"
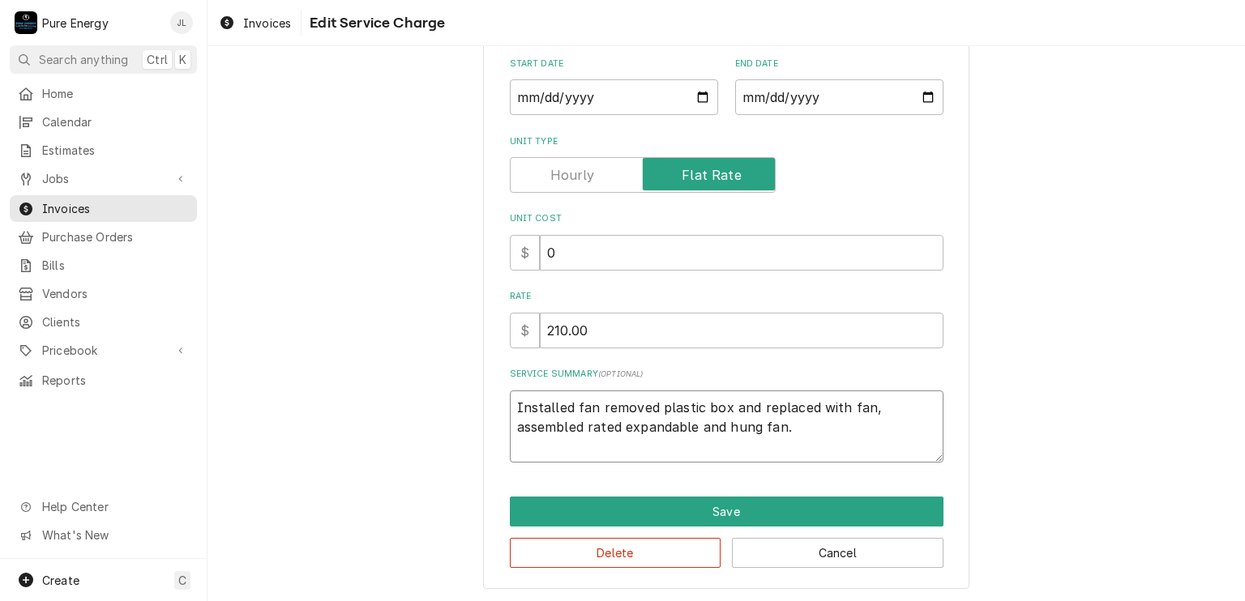
type textarea "Installed fan removed plastic box and replaced with fan, assembled rated expand…"
type textarea "x"
type textarea "Installed fan removed plastic box and replaced with fan, assembled a rated expa…"
type textarea "x"
type textarea "Installed fan removed plastic box and replaced with fan, assembled an rated exp…"
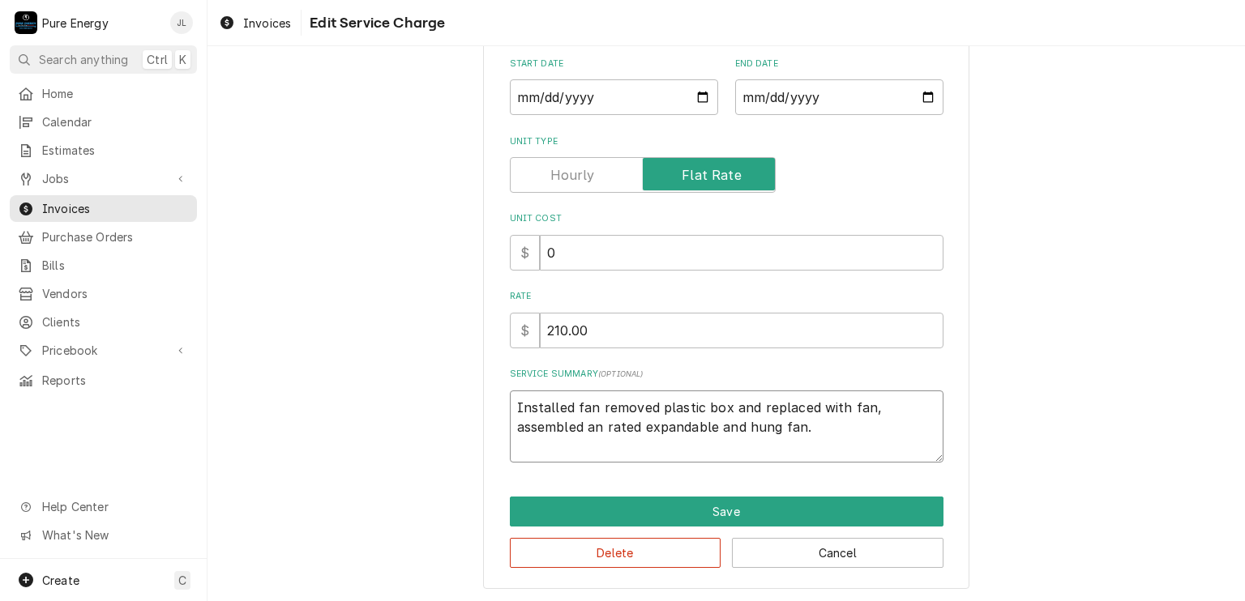
type textarea "x"
type textarea "Installed fan removed plastic box and replaced with fan, assembled and rated ex…"
type textarea "x"
type textarea "Installed fan removed plastic box and replaced with fan, assembled and rated ex…"
type textarea "x"
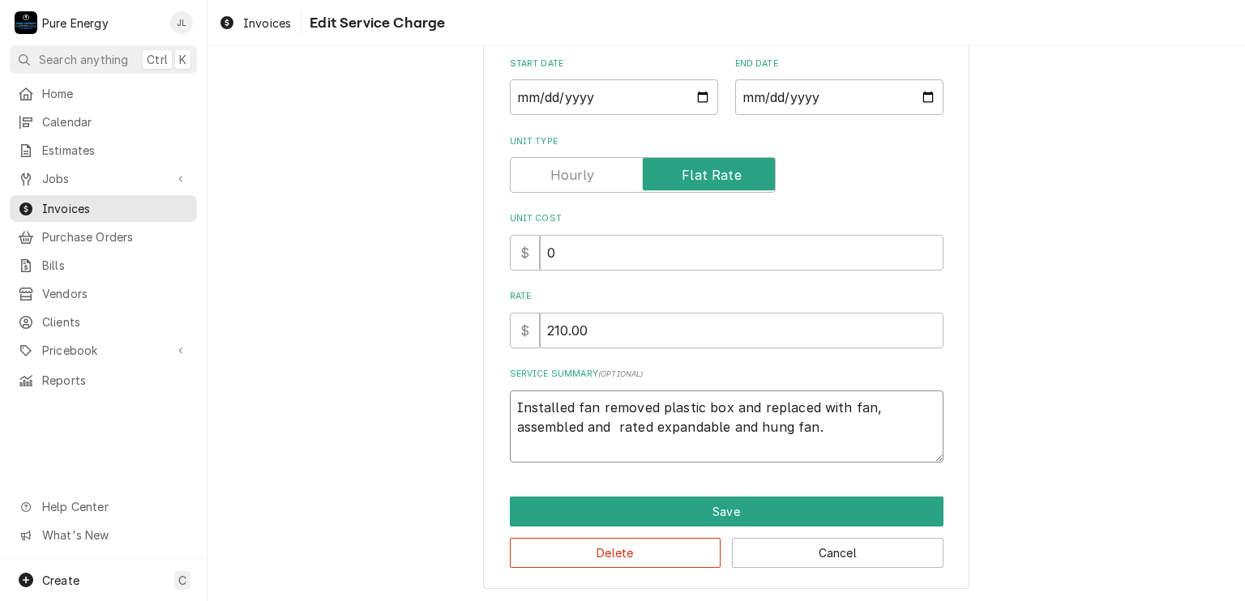
type textarea "Installed fan removed plastic box and replaced with fan, assembled and h rated …"
type textarea "x"
type textarea "Installed fan removed plastic box and replaced with fan, assembled and rated ex…"
type textarea "x"
type textarea "Installed fan removed plastic box and replaced with fan, assembled and rated ex…"
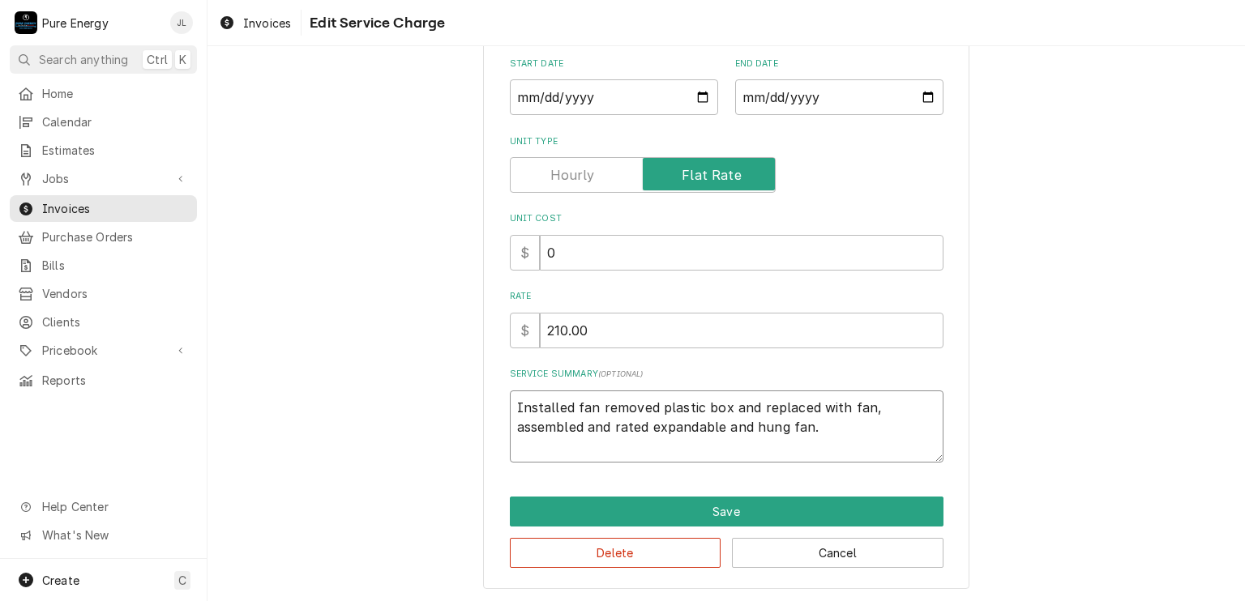
type textarea "x"
type textarea "Installed fan removed plastic box and replaced with fan, assembled anda rated e…"
type textarea "x"
type textarea "Installed fan removed plastic box and replaced with fan, assembled and rated ex…"
type textarea "x"
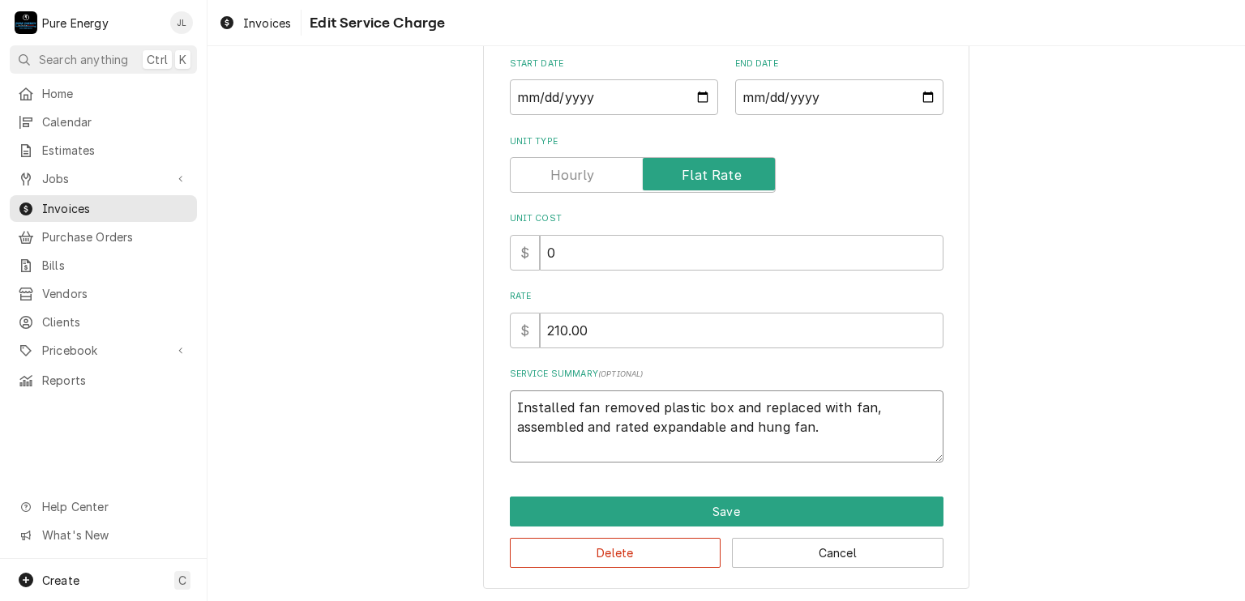
type textarea "Installed fan removed plastic box and replaced with fan, assembled and rated ex…"
type textarea "x"
type textarea "Installed fan removed plastic box and replaced with fan, assembled and rated ex…"
click at [880, 409] on textarea "Installed fan removed plastic box and replaced with fan, assembled and rated ex…" at bounding box center [726, 427] width 433 height 73
type textarea "x"
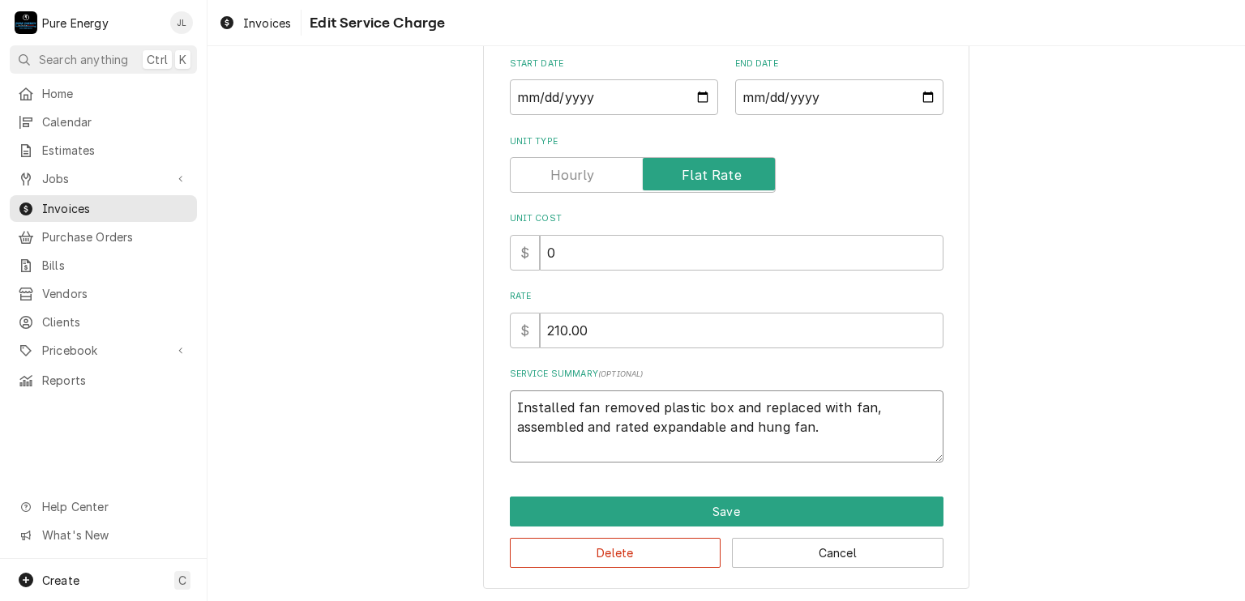
type textarea "Installed fan removed plastic box and replaced with fan,assembled and rated exp…"
type textarea "x"
type textarea "Installed fan removed plastic box and replaced with fanassembled and rated expa…"
type textarea "x"
type textarea "Installed fan removed plastic box and replaced with faassembled and rated expan…"
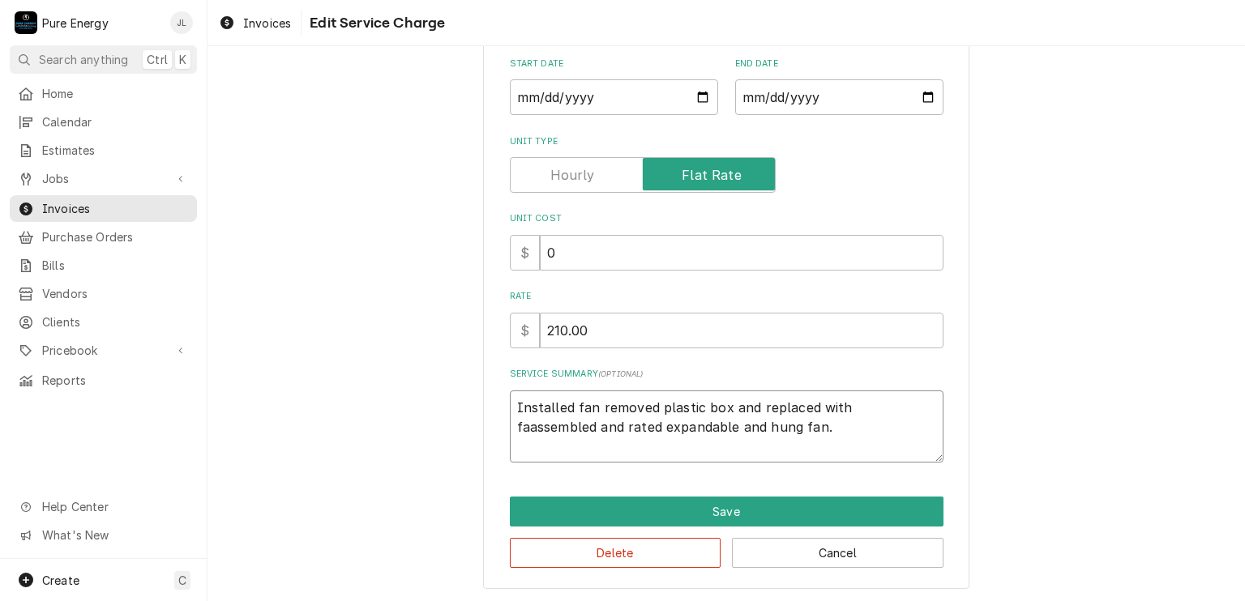
type textarea "x"
type textarea "Installed fan removed plastic box and replaced with fanassembled and rated expa…"
type textarea "x"
type textarea "Installed fan removed plastic box and replaced with fan assembled and rated exp…"
type textarea "x"
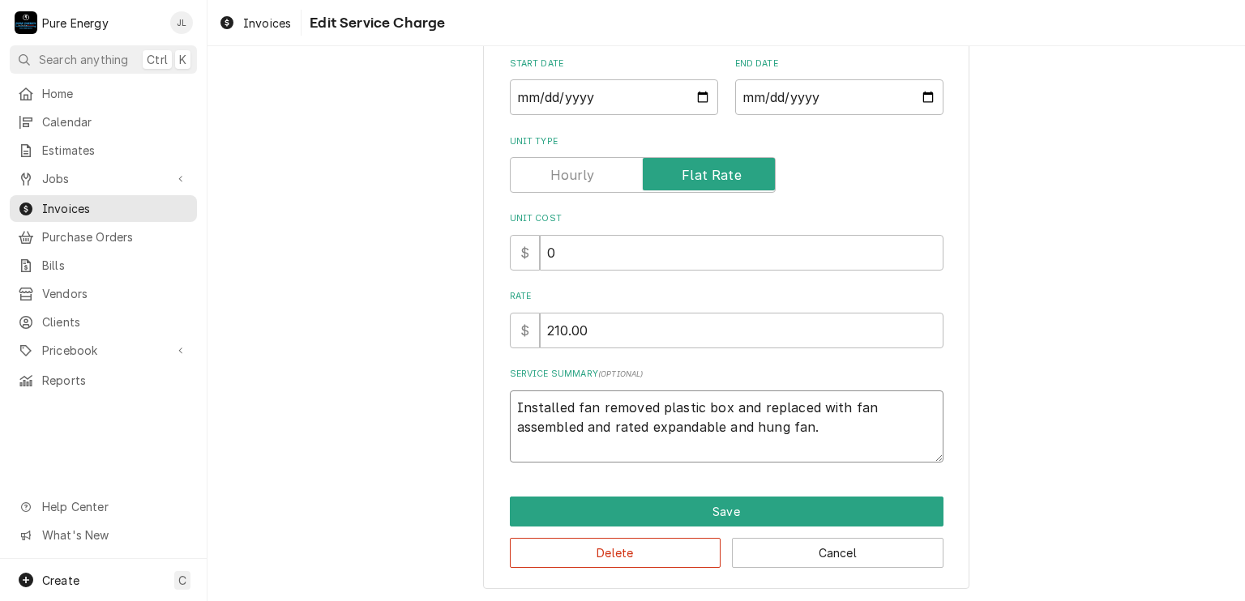
type textarea "Installed fan removed plastic box and replaced with fan rassembled and rated ex…"
type textarea "x"
type textarea "Installed fan removed plastic box and replaced with fan raassembled and rated e…"
type textarea "x"
type textarea "Installed fan removed plastic box and replaced with fan ratassembled and rated …"
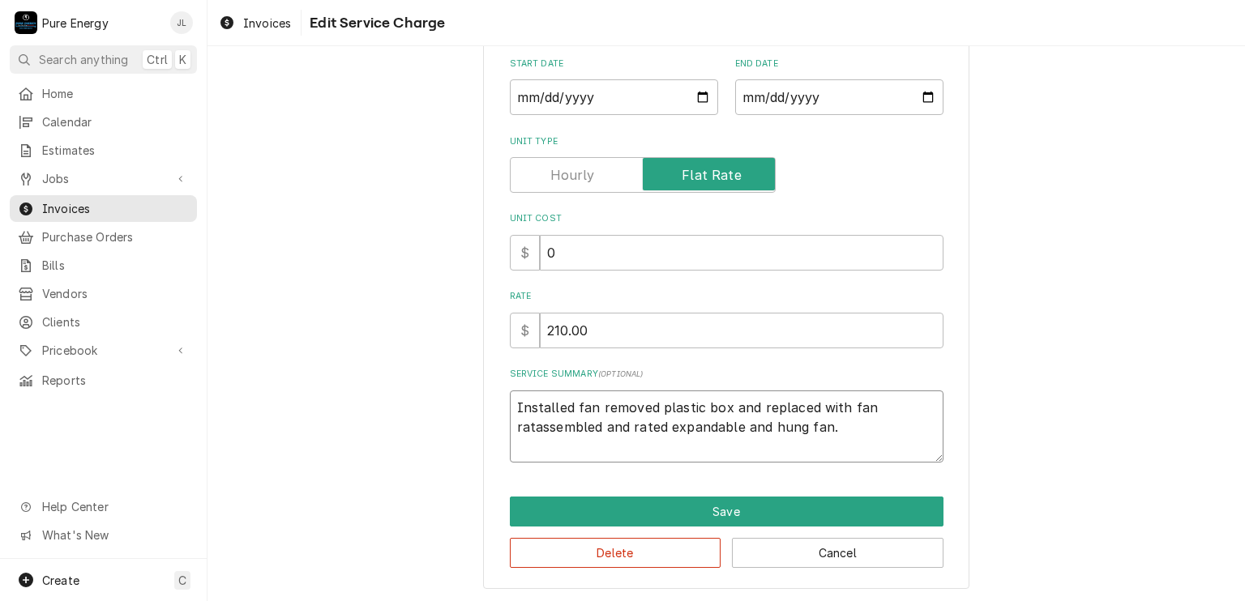
type textarea "x"
type textarea "Installed fan removed plastic box and replaced with fan rateassembled and rated…"
type textarea "x"
type textarea "Installed fan removed plastic box and replaced with fan ratedassembled and rate…"
type textarea "x"
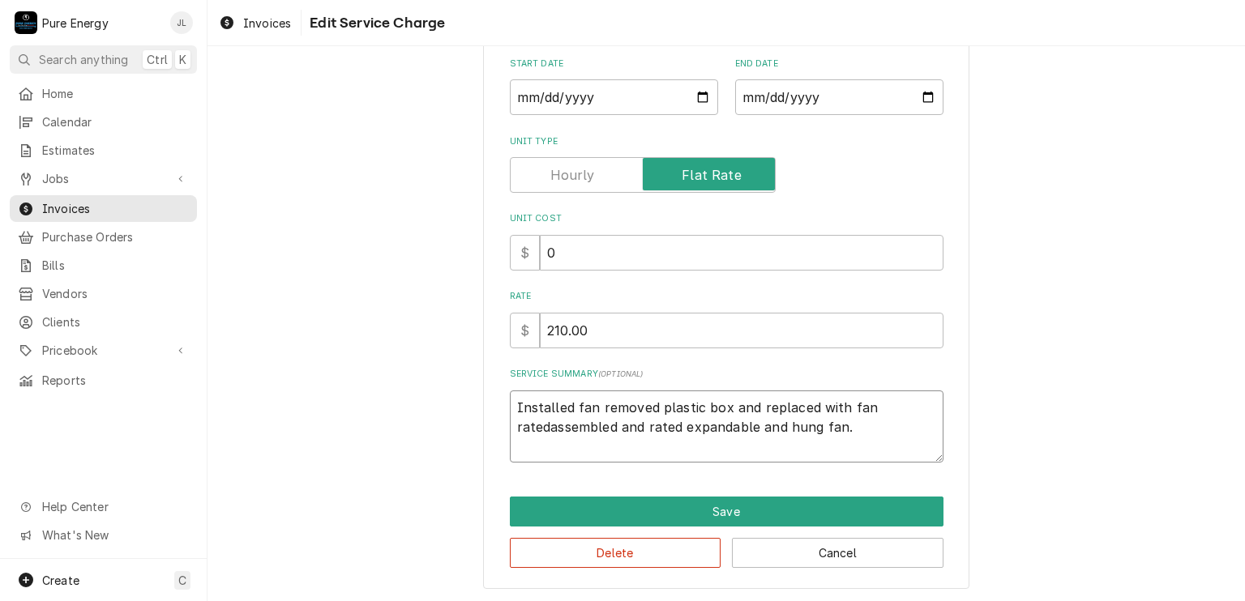
type textarea "Installed fan removed plastic box and replaced with fan rated assembled and rat…"
type textarea "x"
type textarea "Installed fan removed plastic box and replaced with fan rated bassembled and ra…"
type textarea "x"
type textarea "Installed fan removed plastic box and replaced with fan rated boassembled and r…"
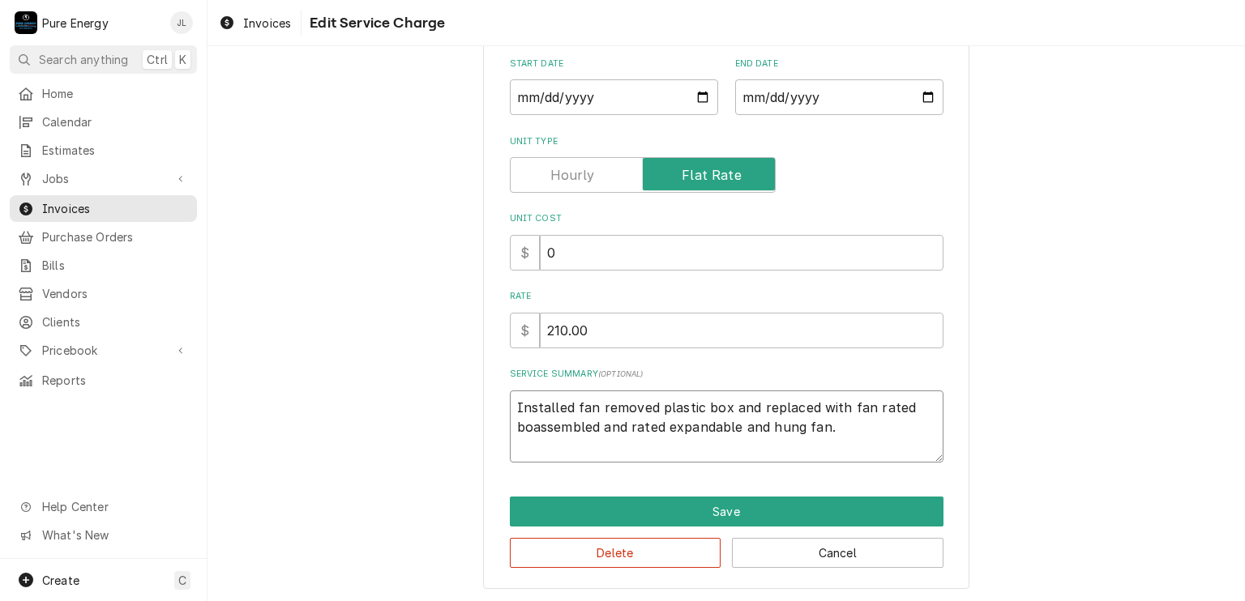
type textarea "x"
type textarea "Installed fan removed plastic box and replaced with fan rated boxassembled and …"
type textarea "x"
type textarea "Installed fan removed plastic box and replaced with fan rated box assembled and…"
type textarea "x"
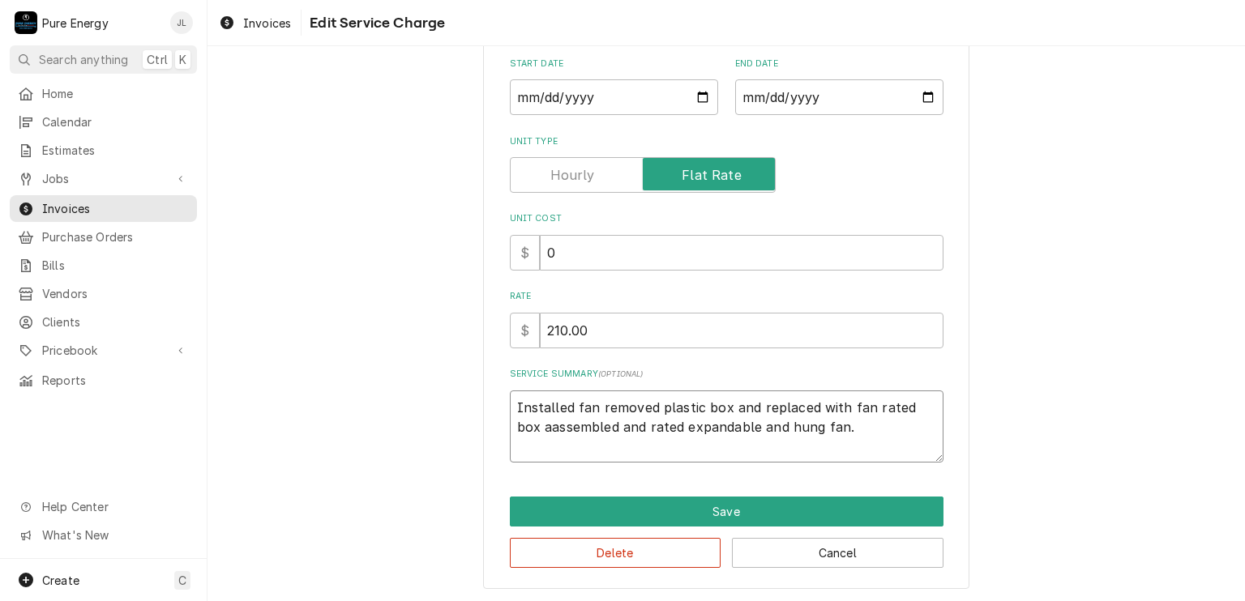
type textarea "Installed fan removed plastic box and replaced with fan rated box anassembled a…"
type textarea "x"
type textarea "Installed fan removed plastic box and replaced with fan rated box andassembled …"
type textarea "x"
click at [751, 428] on textarea "Installed fan removed plastic box and replaced with fan rated box and assembled…" at bounding box center [726, 427] width 433 height 73
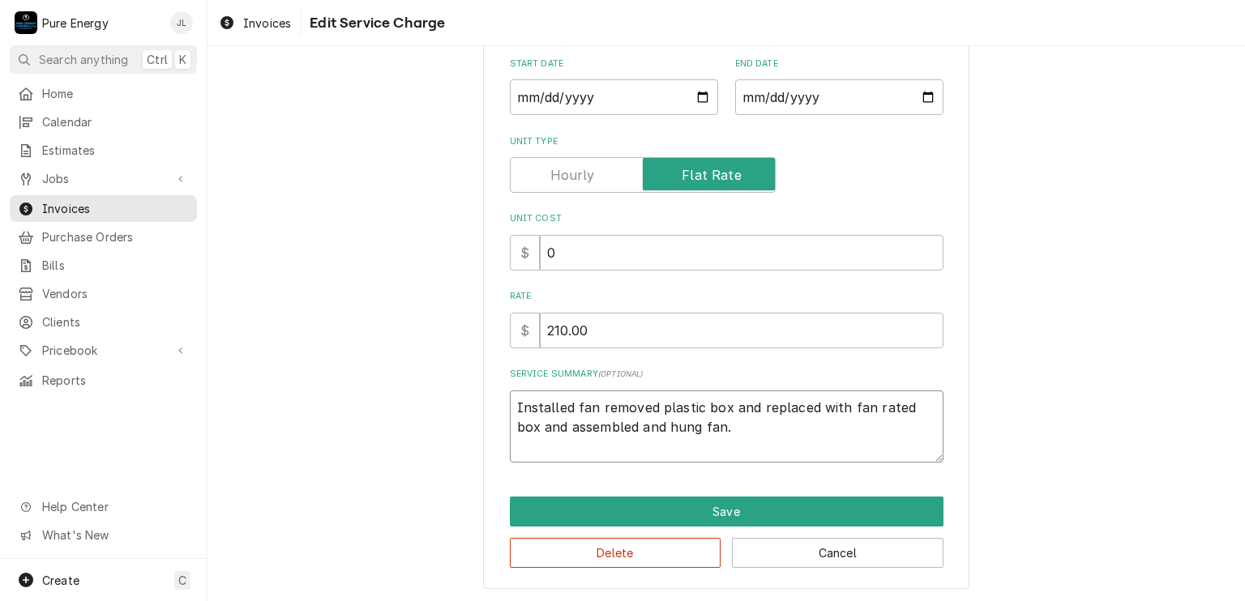
click at [590, 408] on textarea "Installed fan removed plastic box and replaced with fan rated box and assembled…" at bounding box center [726, 427] width 433 height 73
click at [603, 403] on textarea "Installed fan removed plastic box and replaced with fan rated box and assembled…" at bounding box center [726, 427] width 433 height 73
click at [786, 442] on textarea "Installed fan. Removed plastic box and replaced with fan rated box and assemble…" at bounding box center [726, 427] width 433 height 73
click at [559, 327] on input "210.00" at bounding box center [742, 331] width 404 height 36
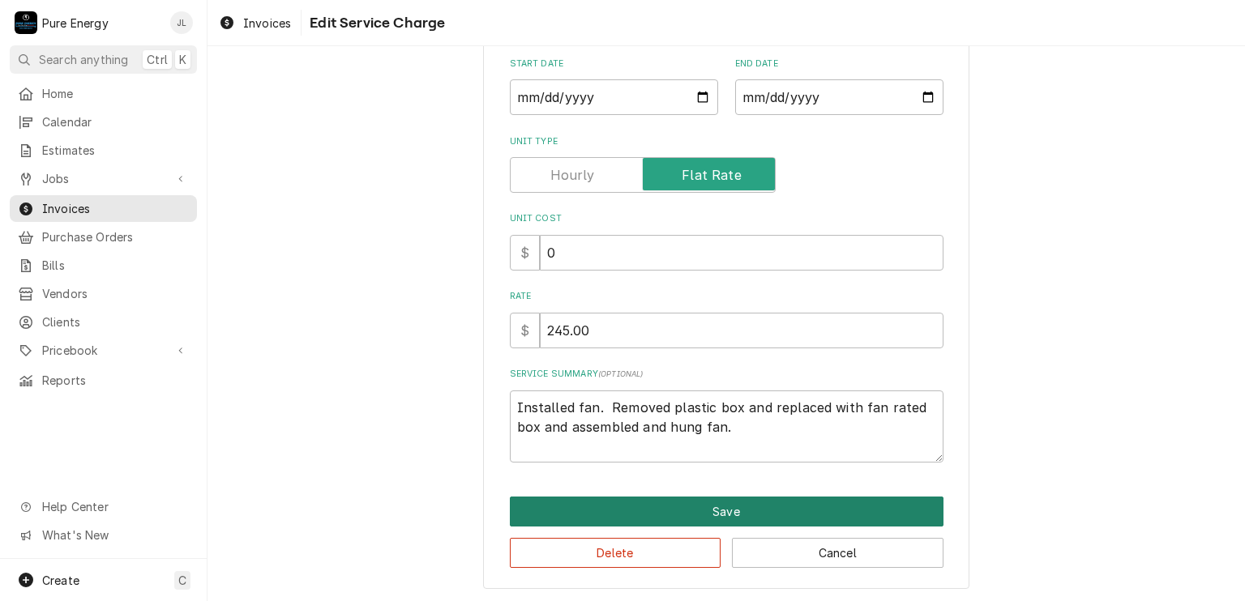
click at [732, 497] on button "Save" at bounding box center [726, 512] width 433 height 30
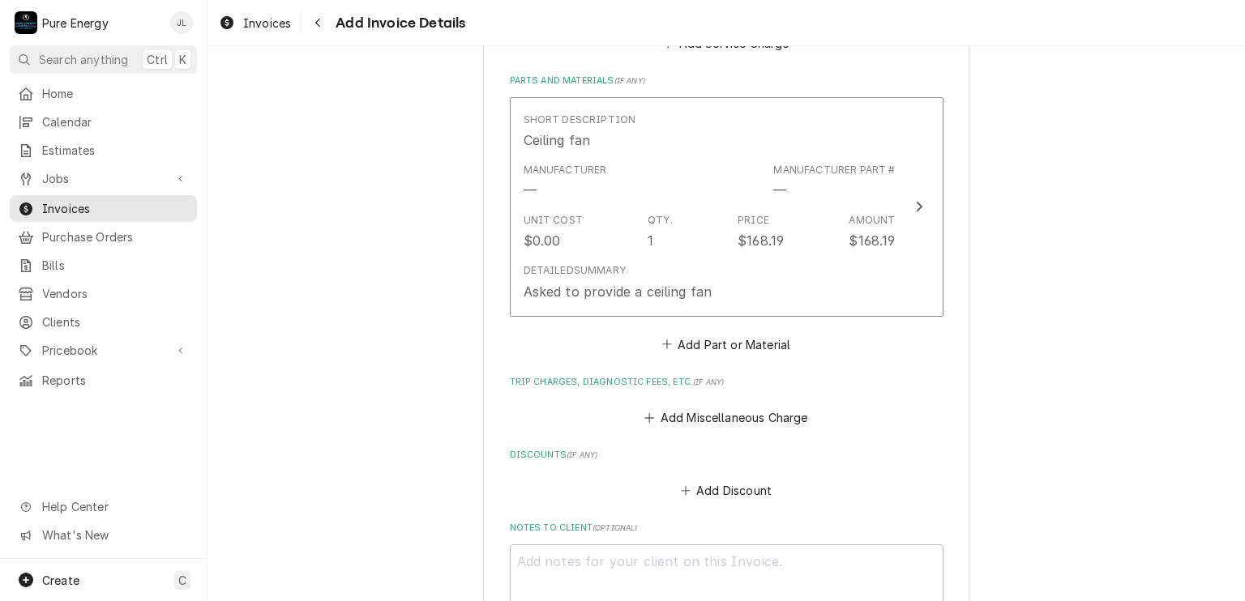
scroll to position [1824, 0]
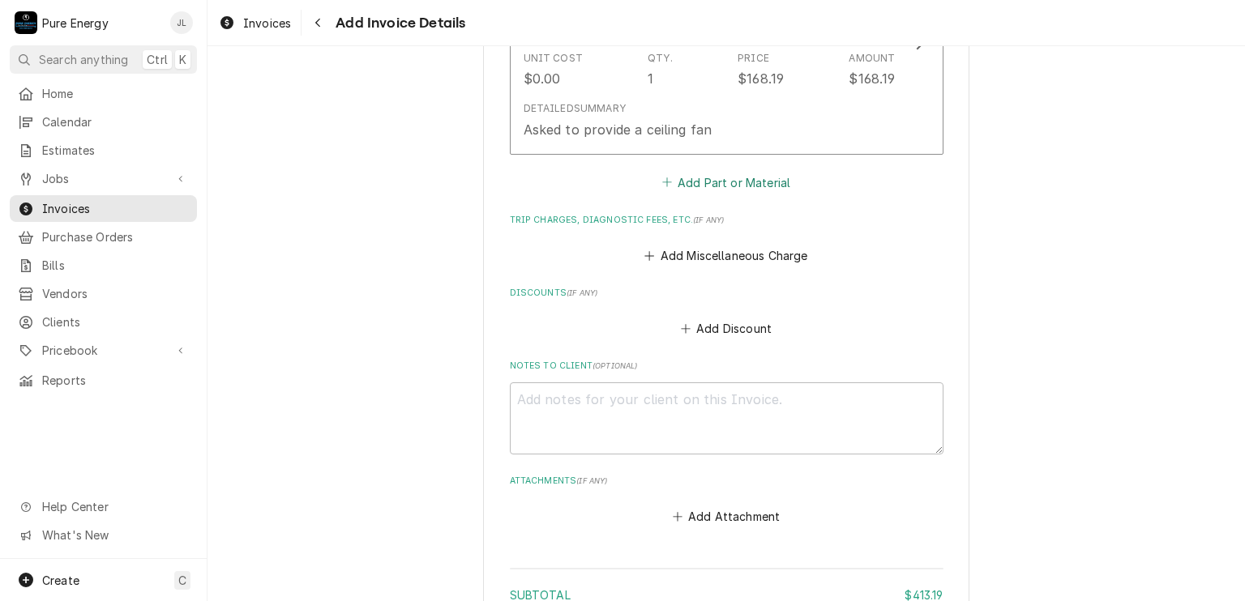
click at [729, 184] on button "Add Part or Material" at bounding box center [726, 182] width 134 height 23
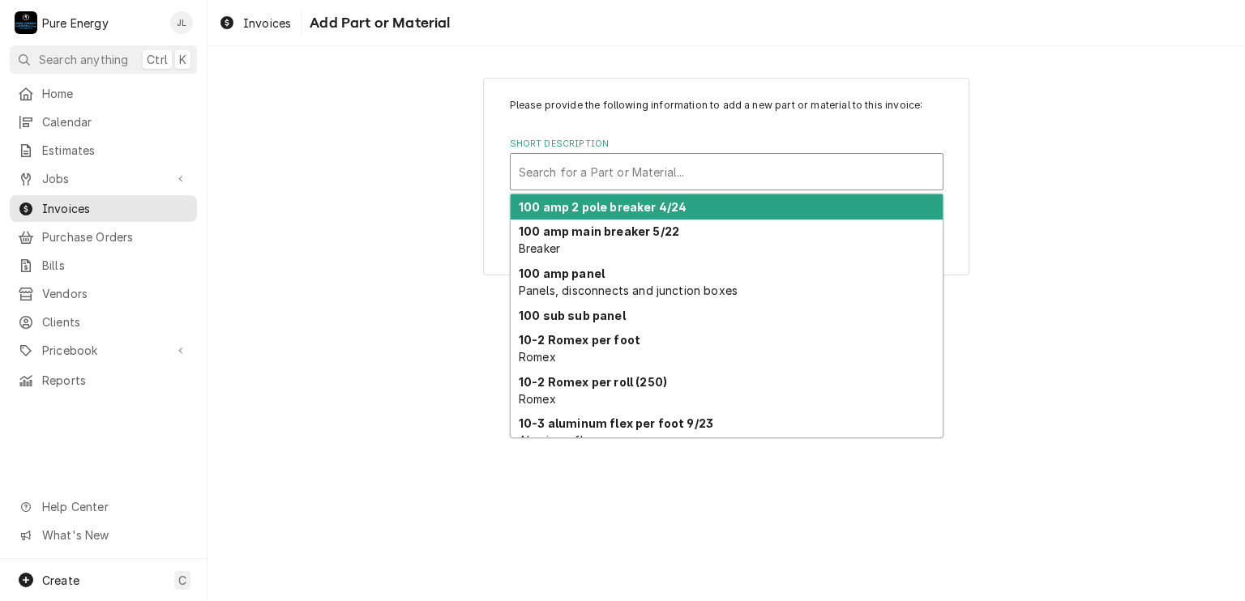
click at [575, 168] on div "Short Description" at bounding box center [727, 171] width 416 height 29
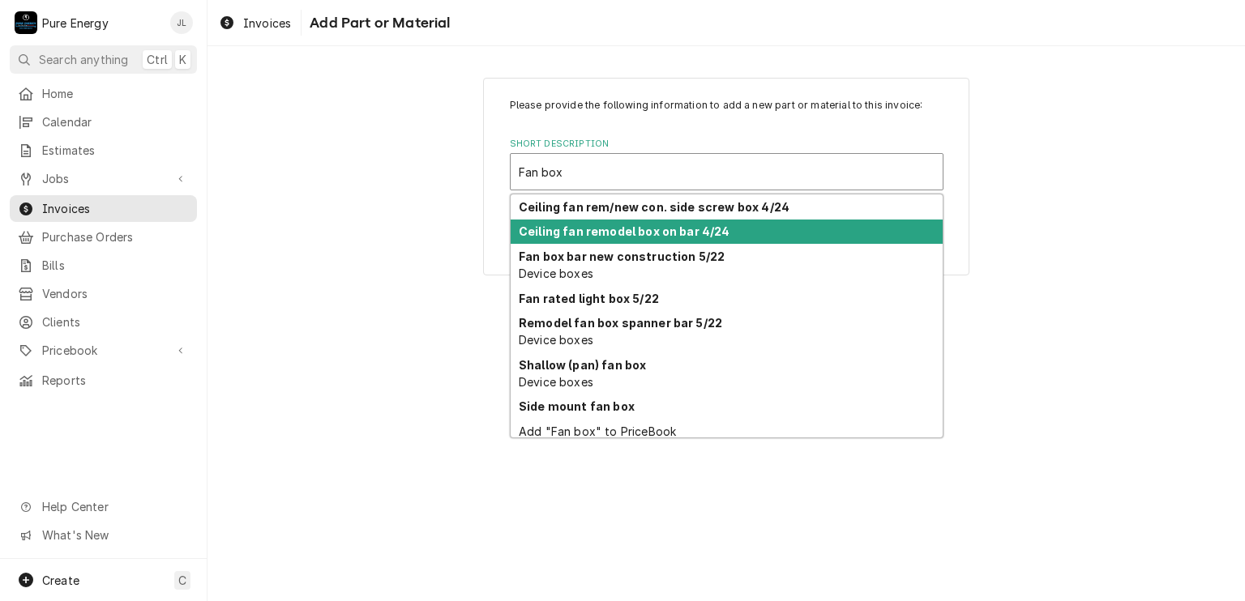
click at [663, 228] on strong "Ceiling fan remodel box on bar 4/24" at bounding box center [624, 231] width 211 height 14
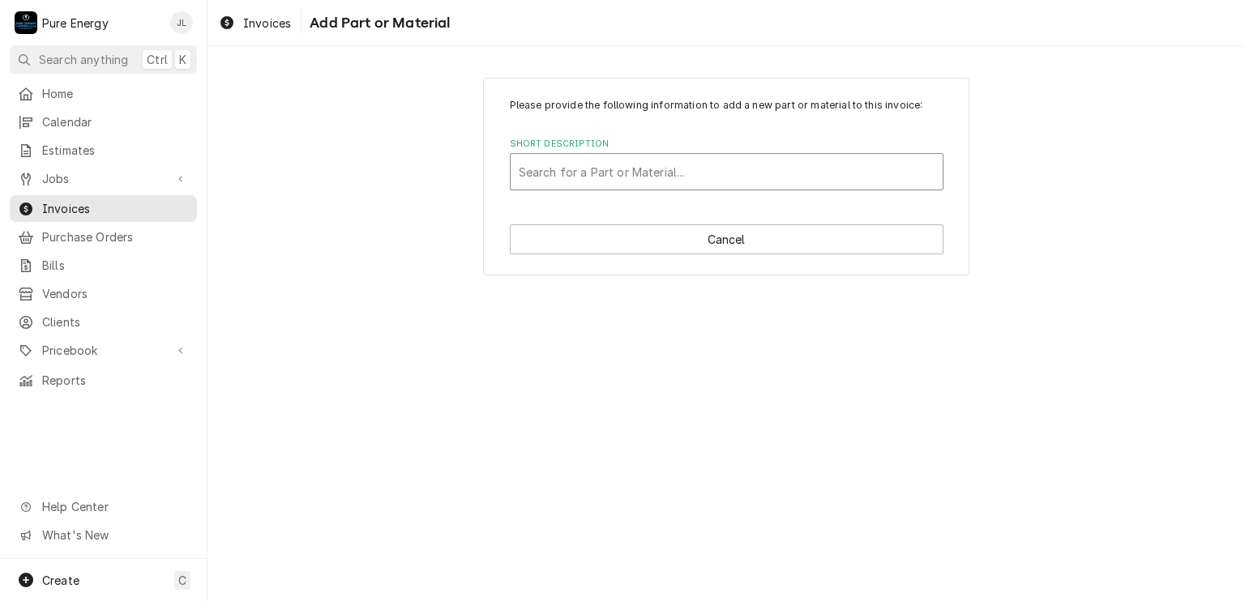
click at [596, 170] on div "Short Description" at bounding box center [727, 171] width 416 height 29
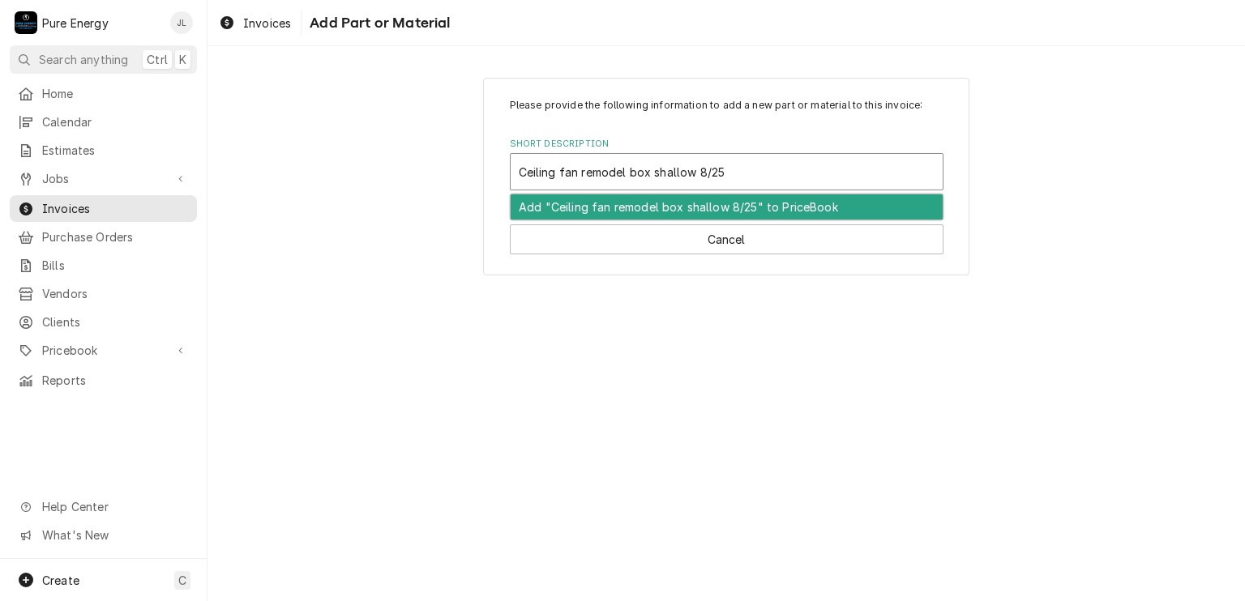
click at [616, 200] on div "Add "Ceiling fan remodel box shallow 8/25" to PriceBook" at bounding box center [726, 206] width 432 height 25
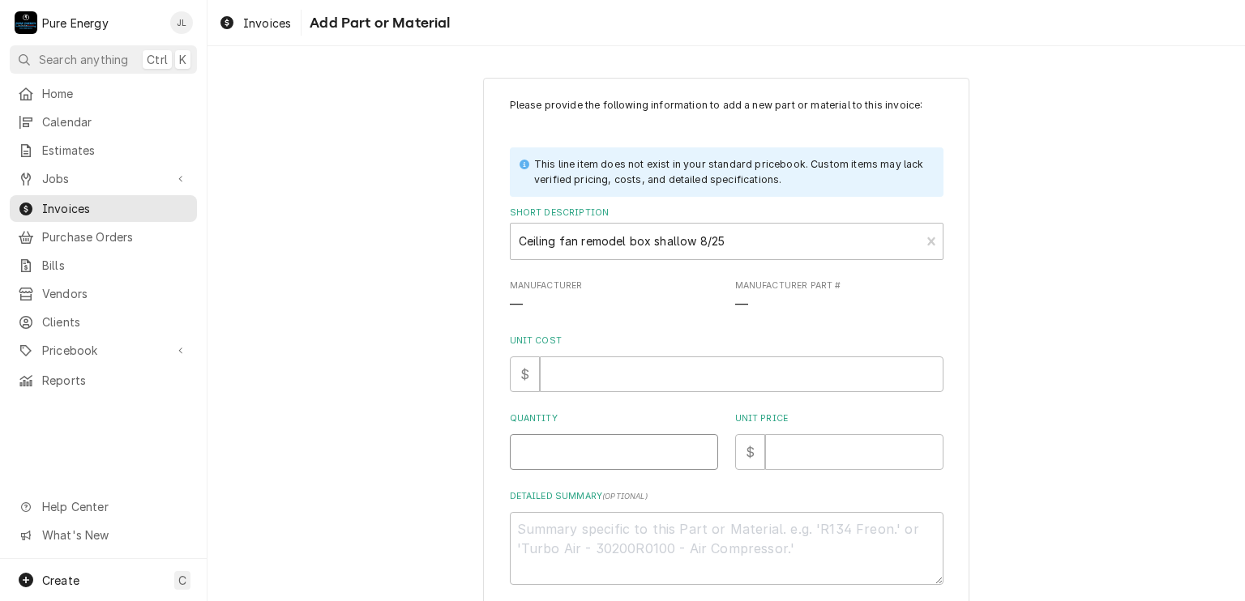
click at [595, 450] on input "Quantity" at bounding box center [614, 452] width 208 height 36
click at [816, 455] on input "Unit Price" at bounding box center [854, 452] width 178 height 36
click at [638, 378] on input "Unit Cost" at bounding box center [742, 375] width 404 height 36
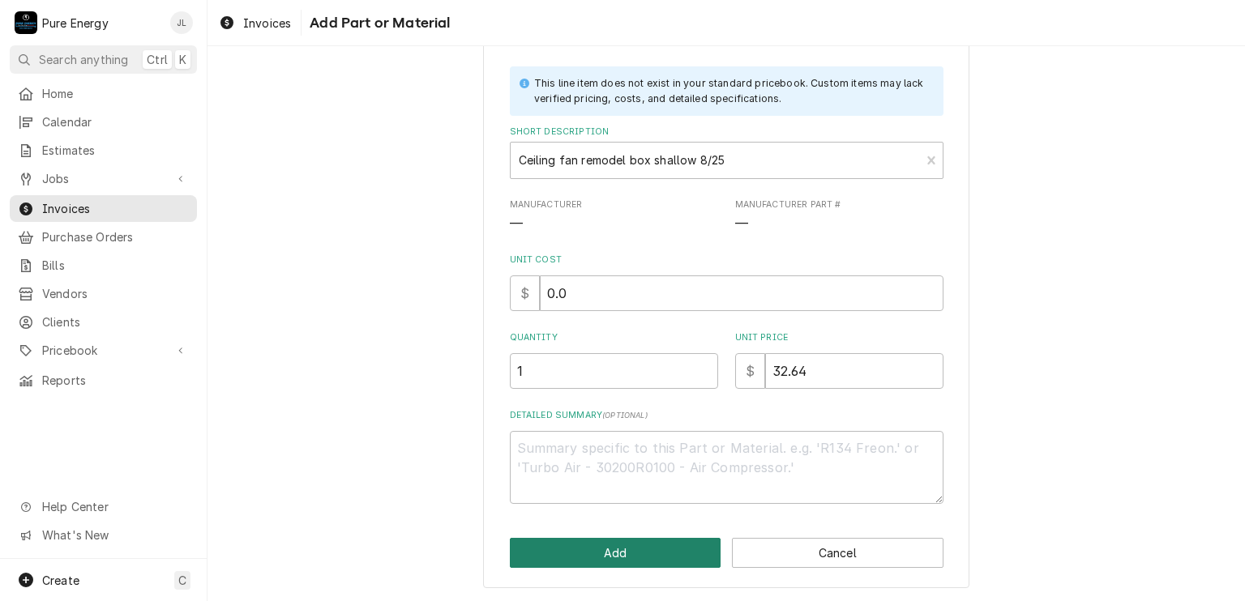
click at [640, 557] on button "Add" at bounding box center [615, 553] width 211 height 30
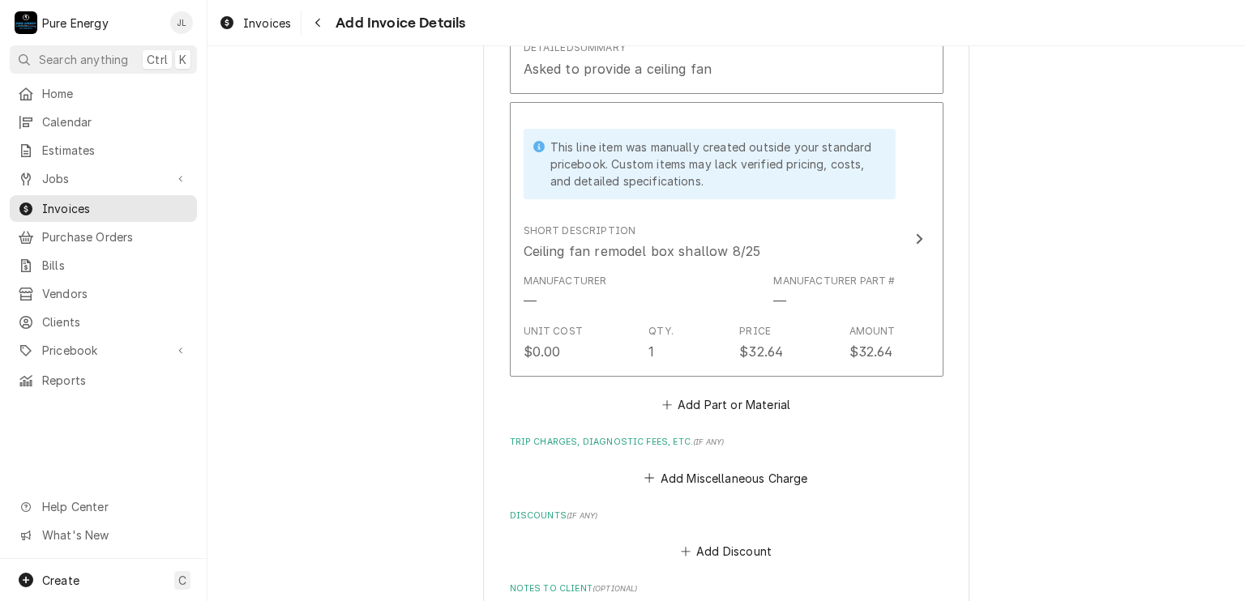
scroll to position [2337, 0]
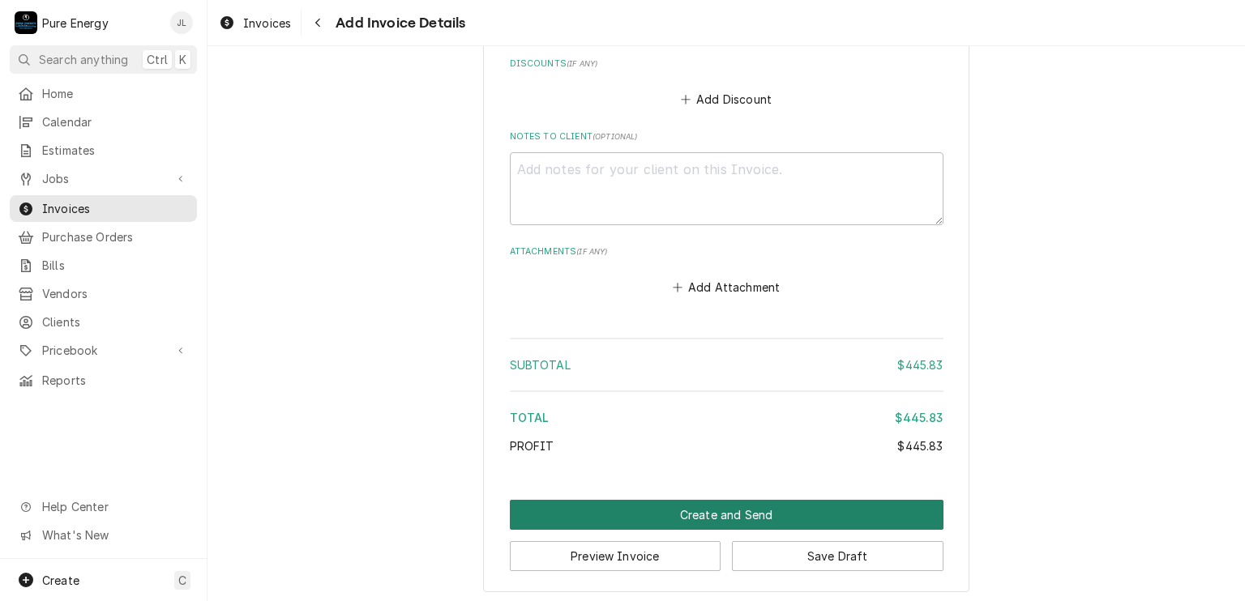
click at [706, 510] on button "Create and Send" at bounding box center [726, 515] width 433 height 30
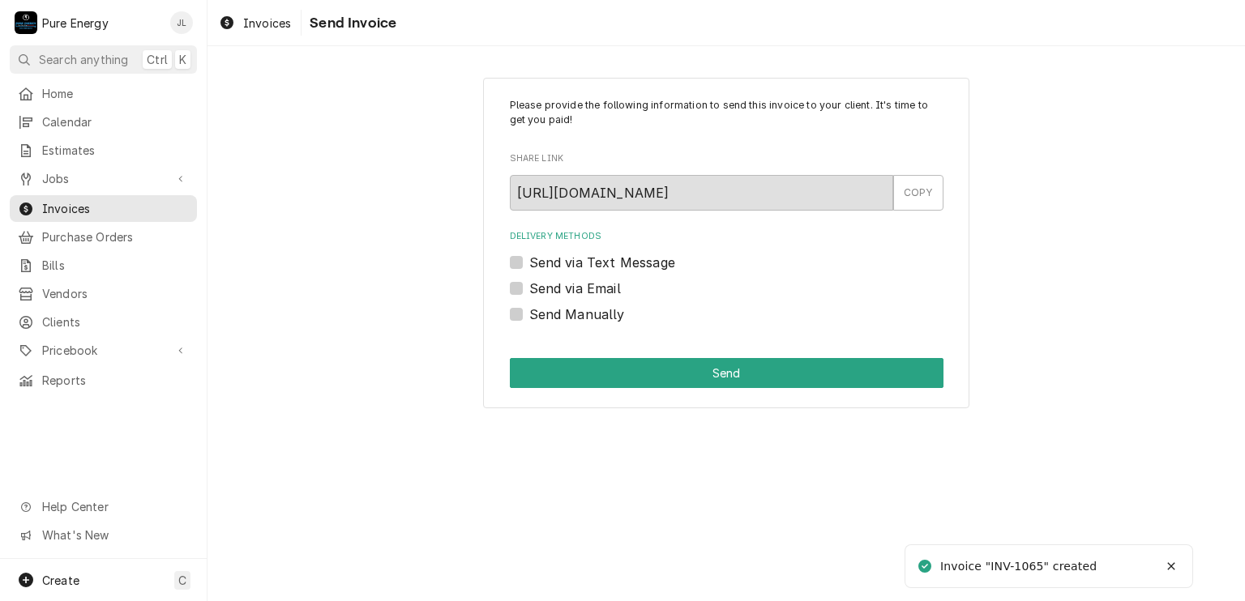
click at [529, 314] on label "Send Manually" at bounding box center [577, 314] width 96 height 19
click at [529, 314] on input "Send Manually" at bounding box center [745, 323] width 433 height 36
checkbox input "true"
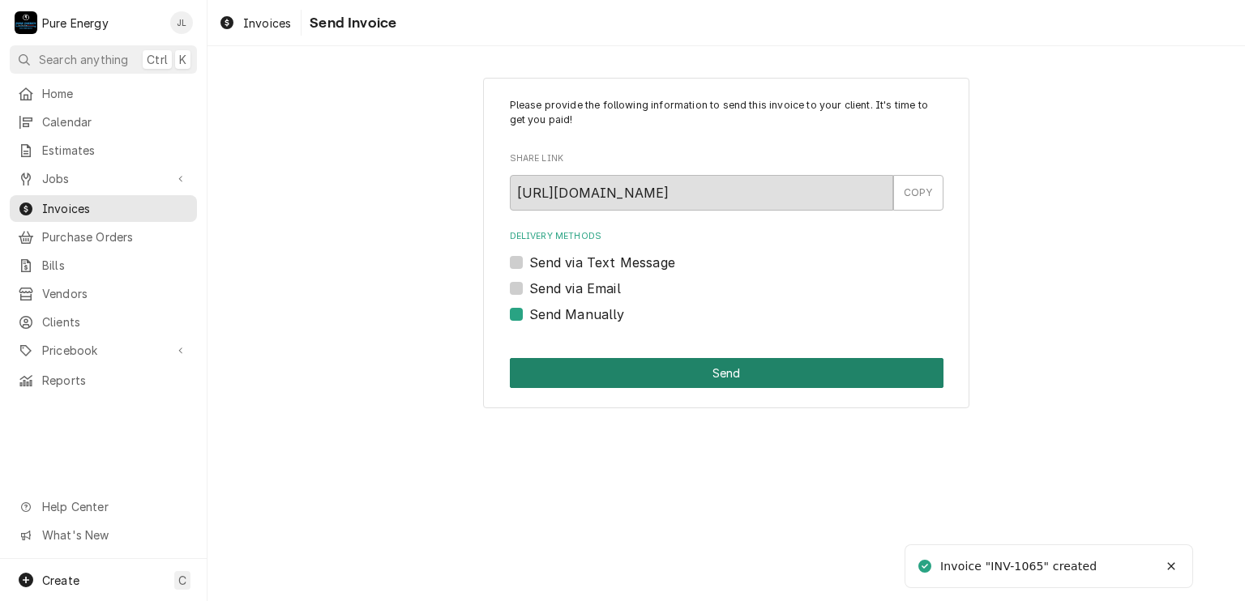
click at [684, 359] on button "Send" at bounding box center [726, 373] width 433 height 30
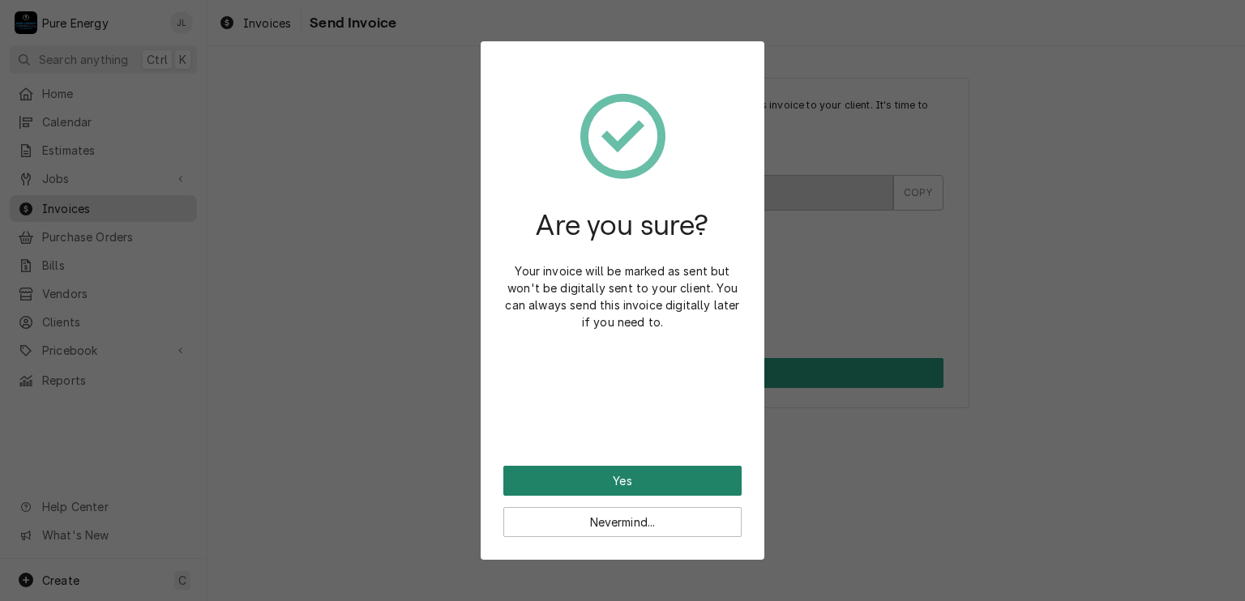
click at [635, 477] on button "Yes" at bounding box center [622, 481] width 238 height 30
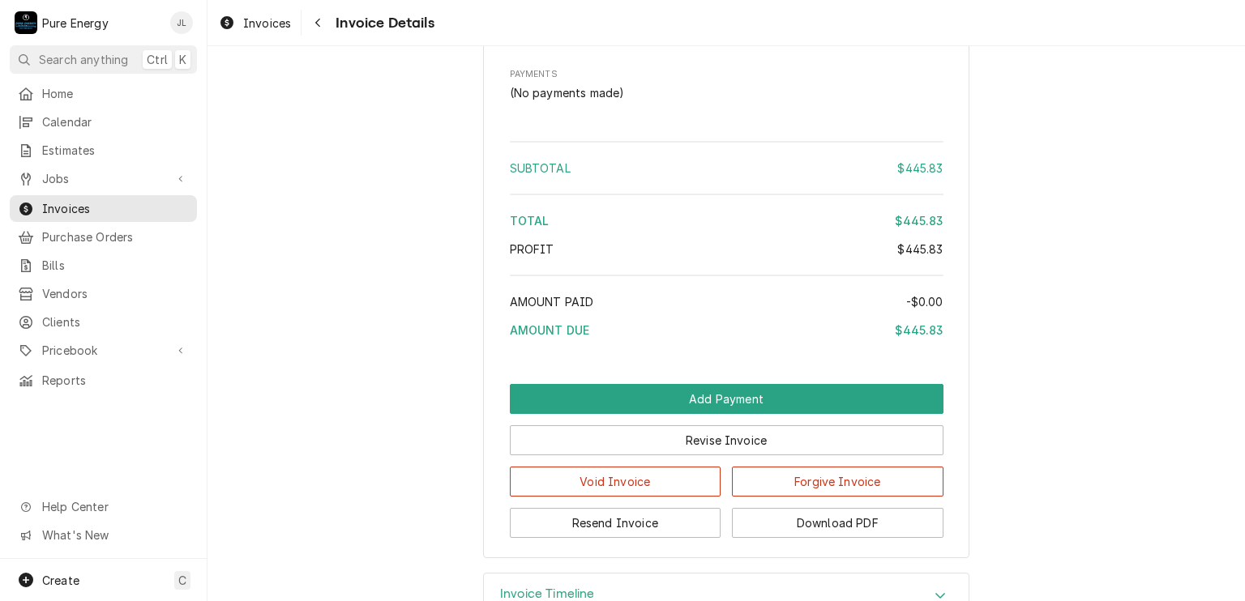
scroll to position [1800, 0]
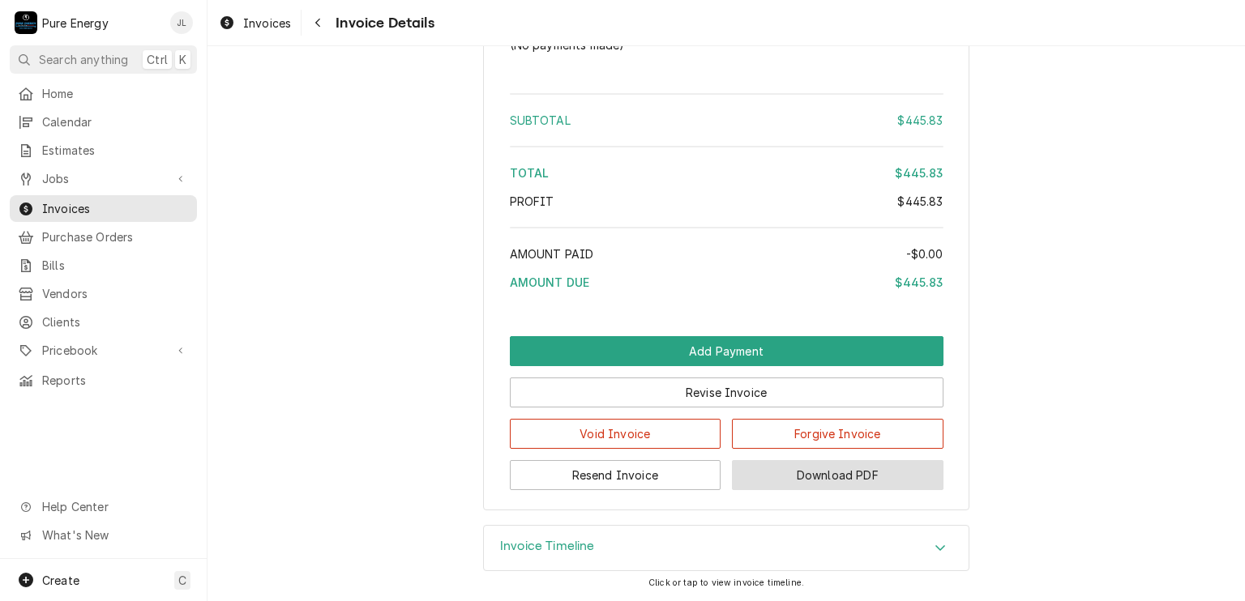
click at [837, 472] on button "Download PDF" at bounding box center [837, 475] width 211 height 30
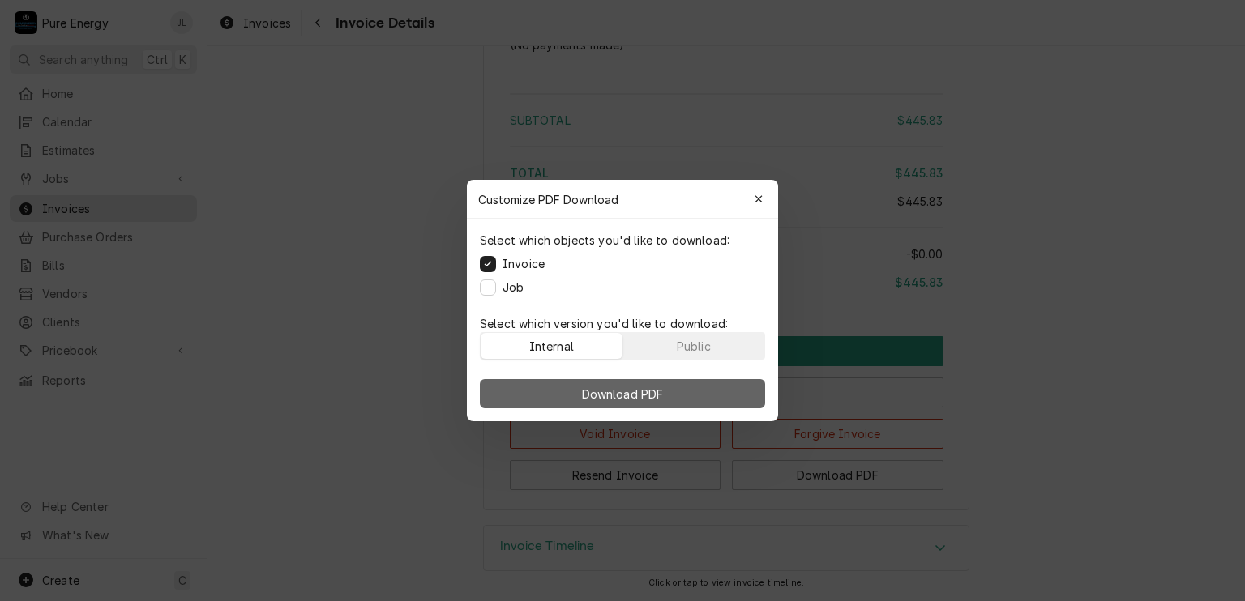
click at [621, 389] on span "Download PDF" at bounding box center [623, 394] width 88 height 17
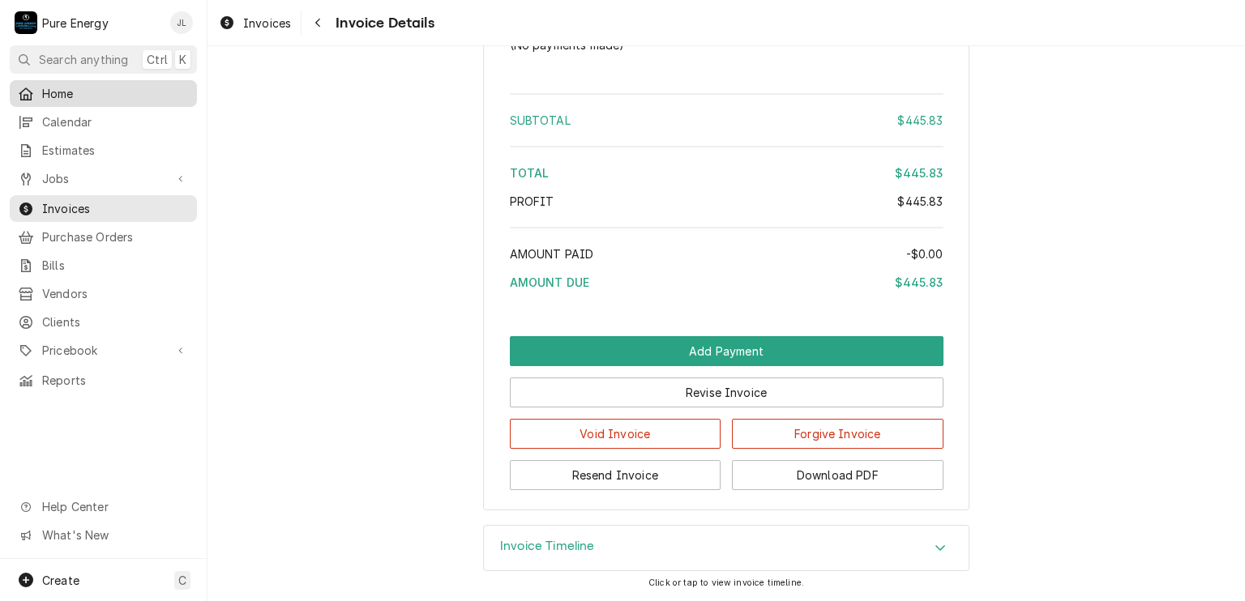
click at [84, 96] on span "Home" at bounding box center [115, 93] width 147 height 17
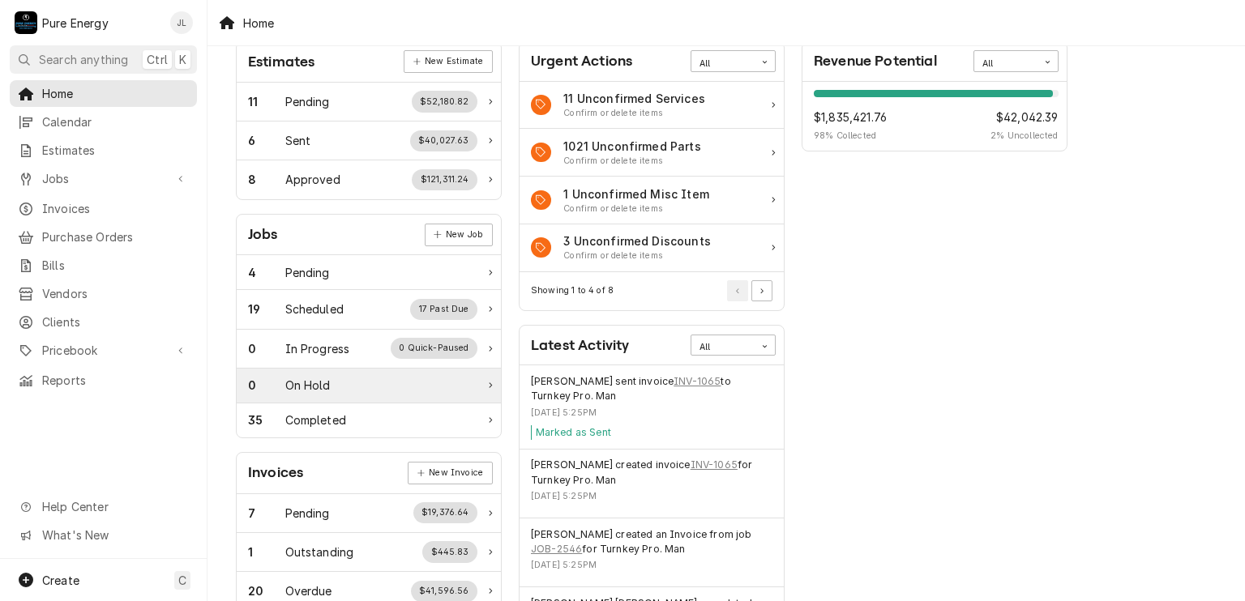
scroll to position [243, 0]
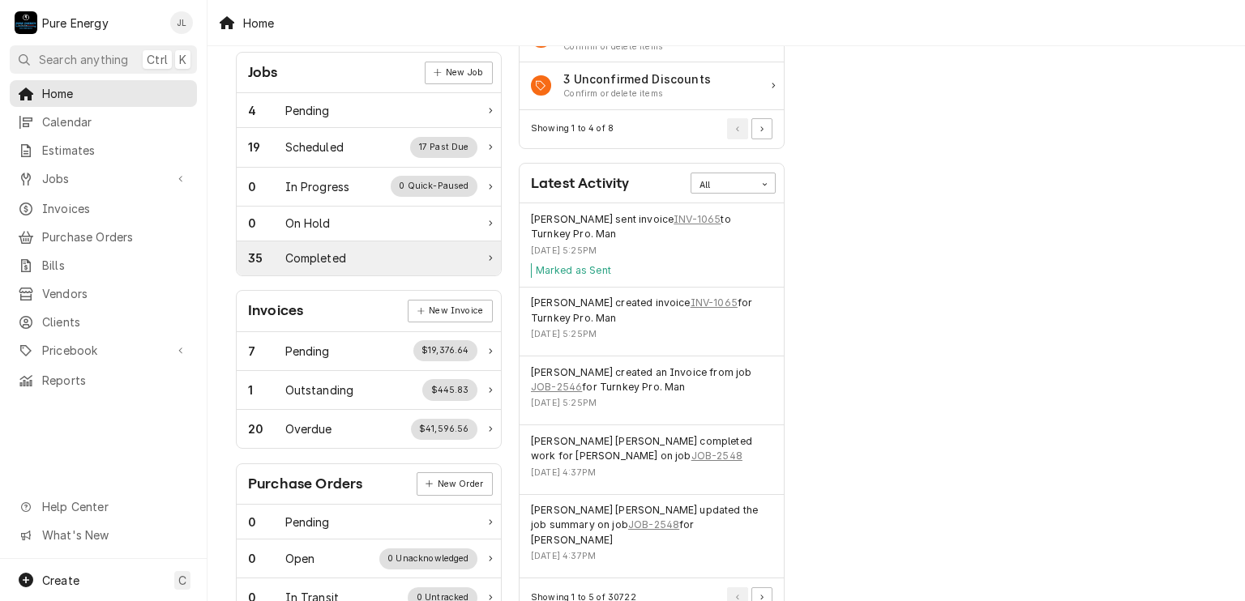
click at [344, 258] on div "Completed" at bounding box center [315, 258] width 61 height 17
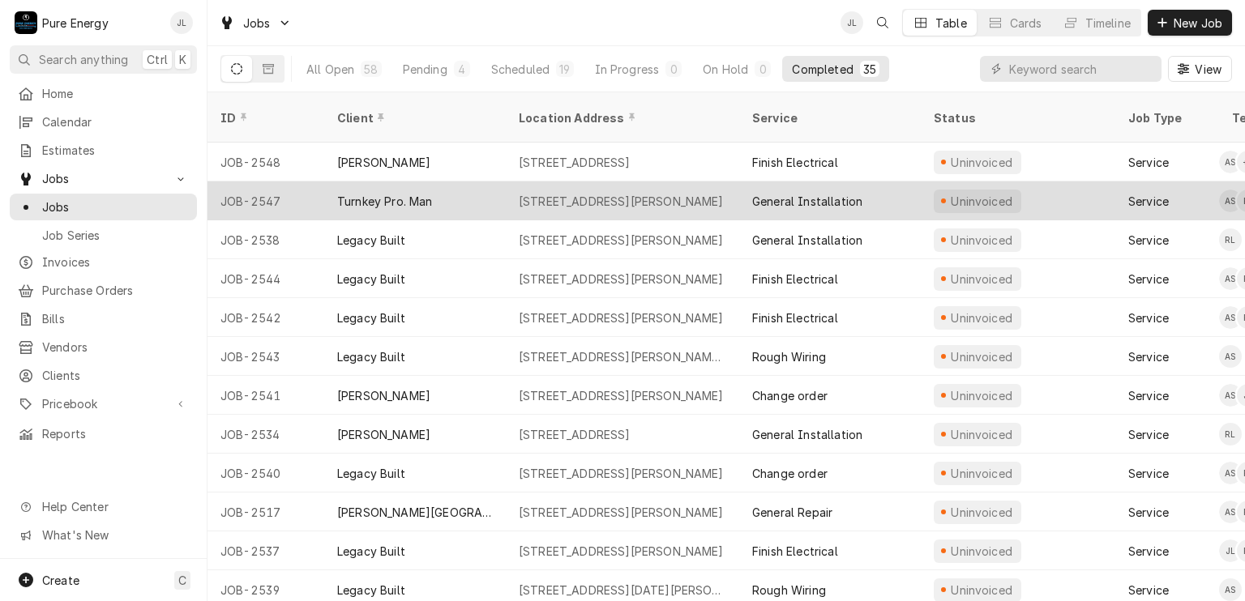
click at [895, 181] on div "General Installation" at bounding box center [829, 200] width 181 height 39
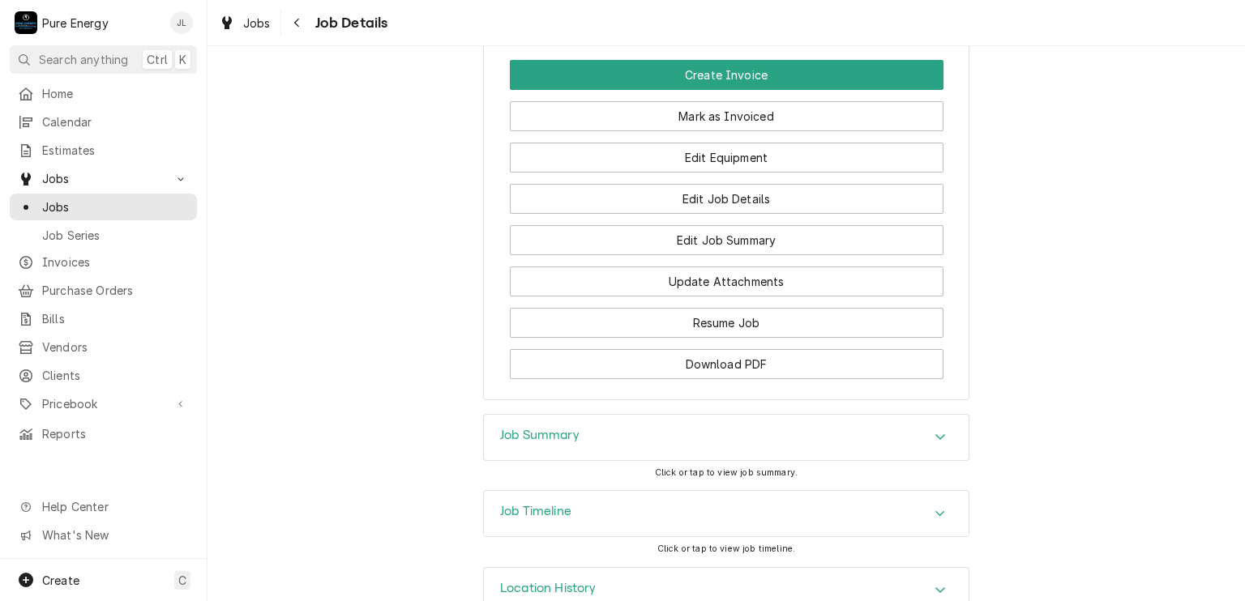
scroll to position [1110, 0]
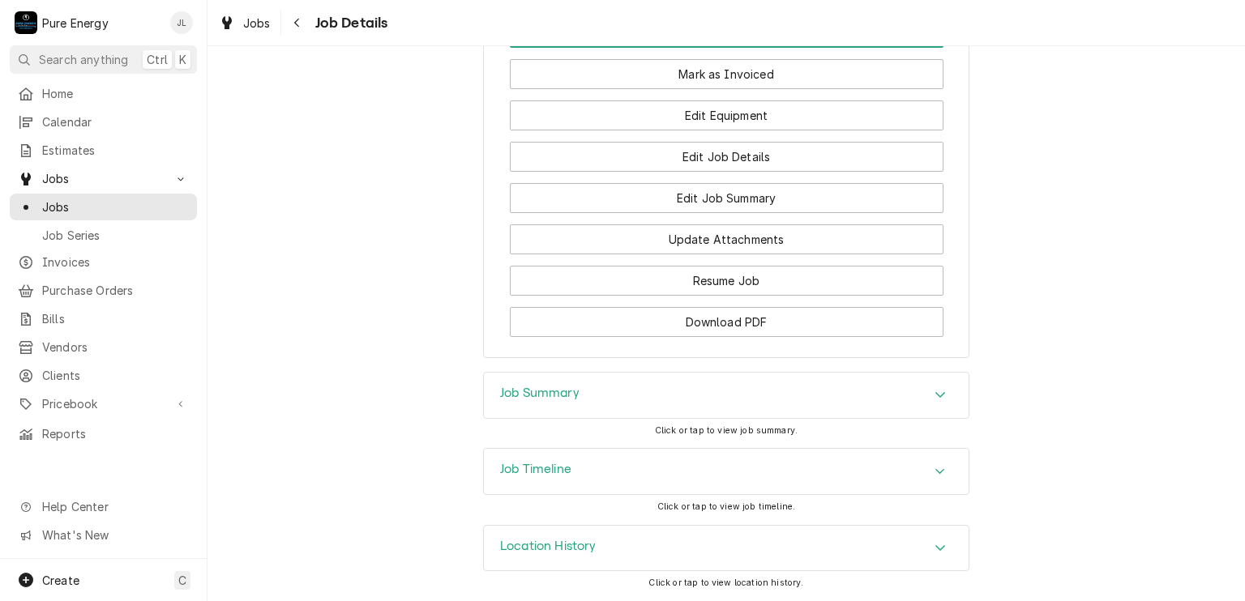
click at [666, 395] on div "Job Summary" at bounding box center [726, 395] width 485 height 45
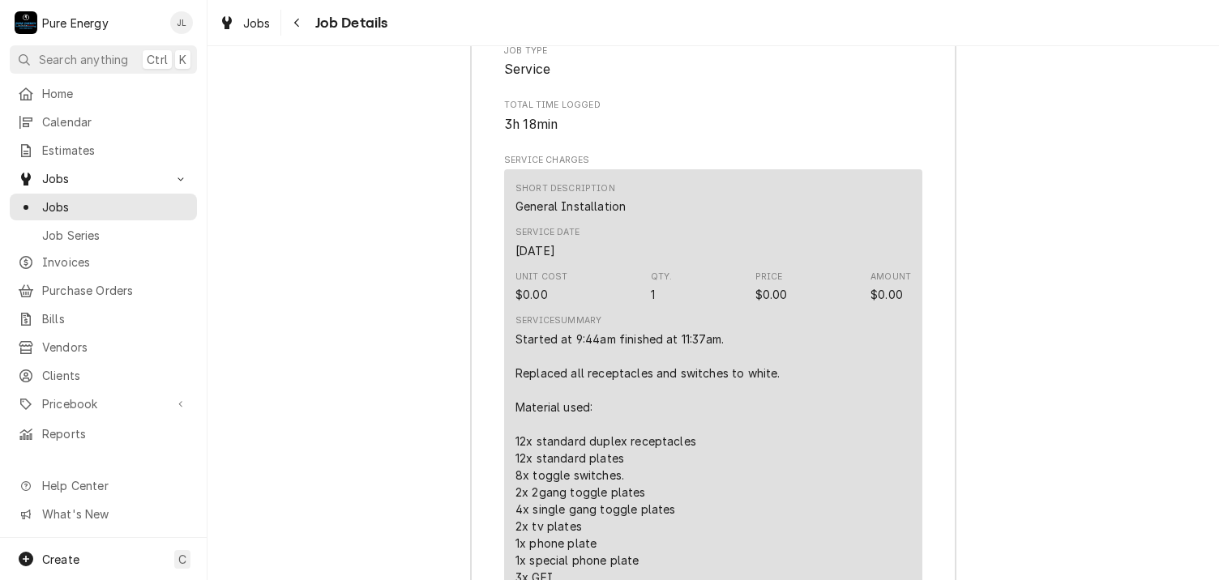
scroll to position [1677, 0]
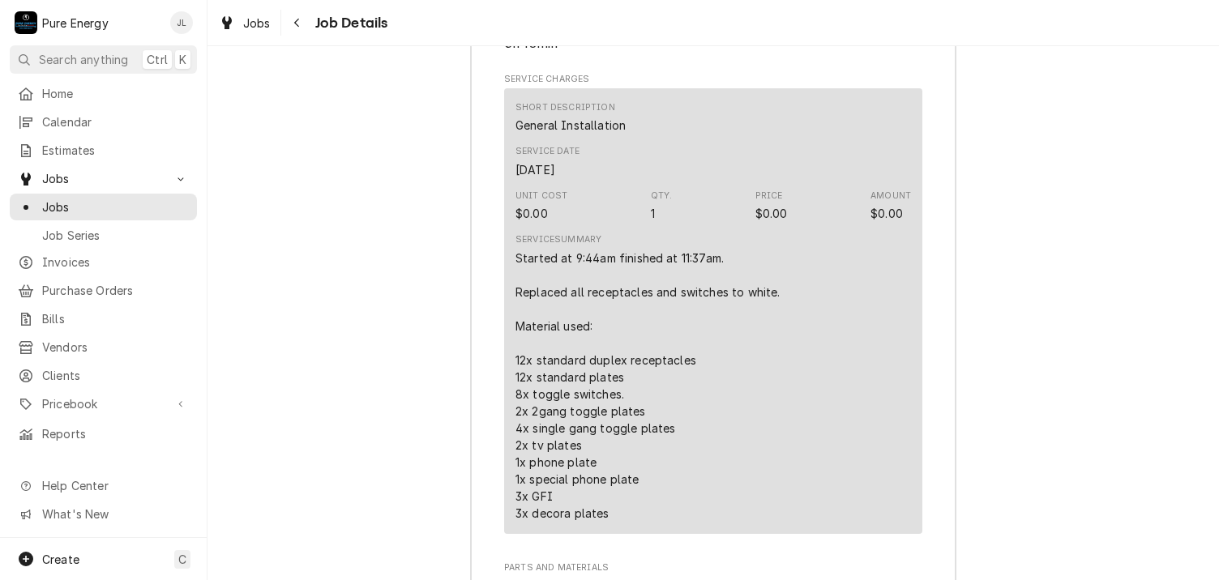
click at [1027, 61] on div "Job Summary Roopairs Job ID JOB-2547 Service Type General Installation Job Type…" at bounding box center [712, 498] width 1011 height 1417
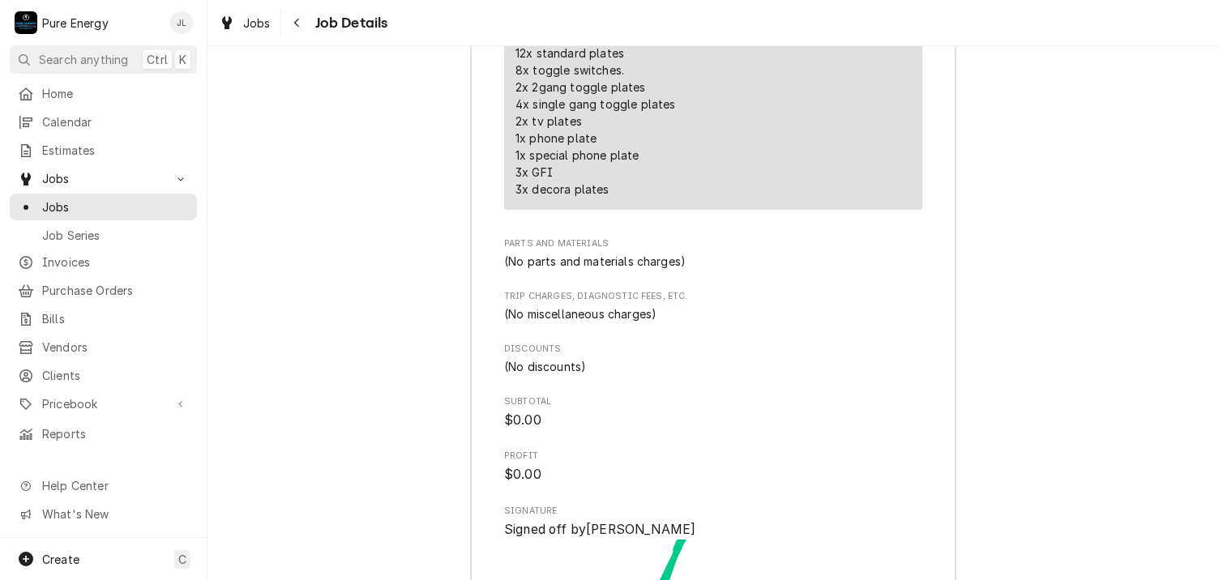
scroll to position [1839, 0]
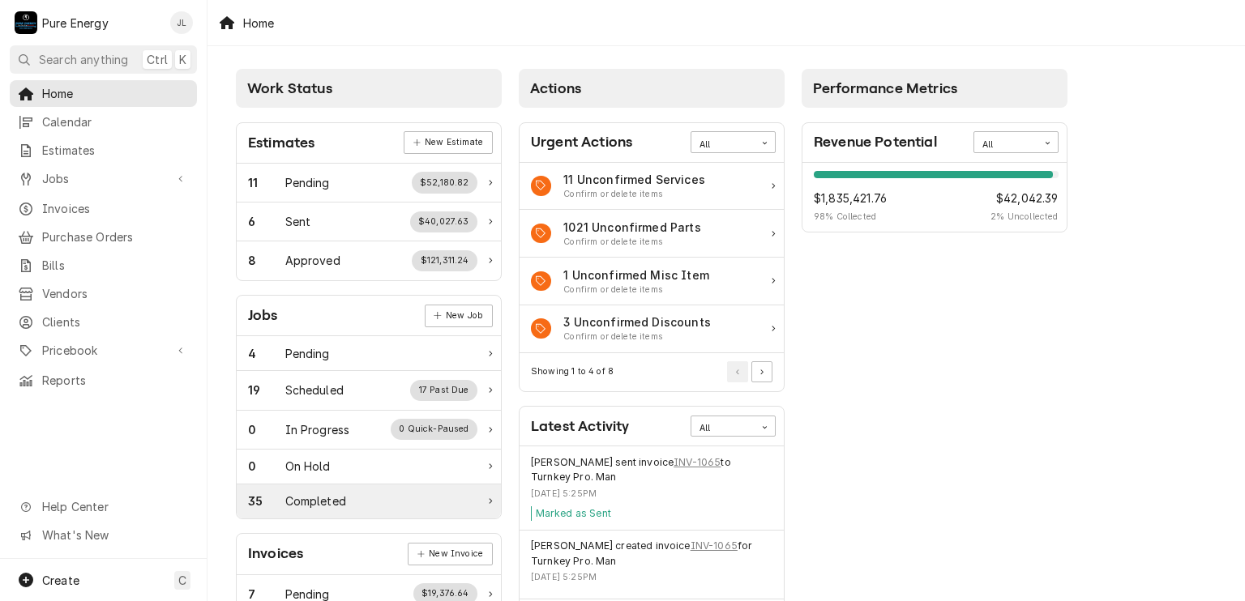
click at [359, 493] on div "35 Completed" at bounding box center [362, 501] width 229 height 17
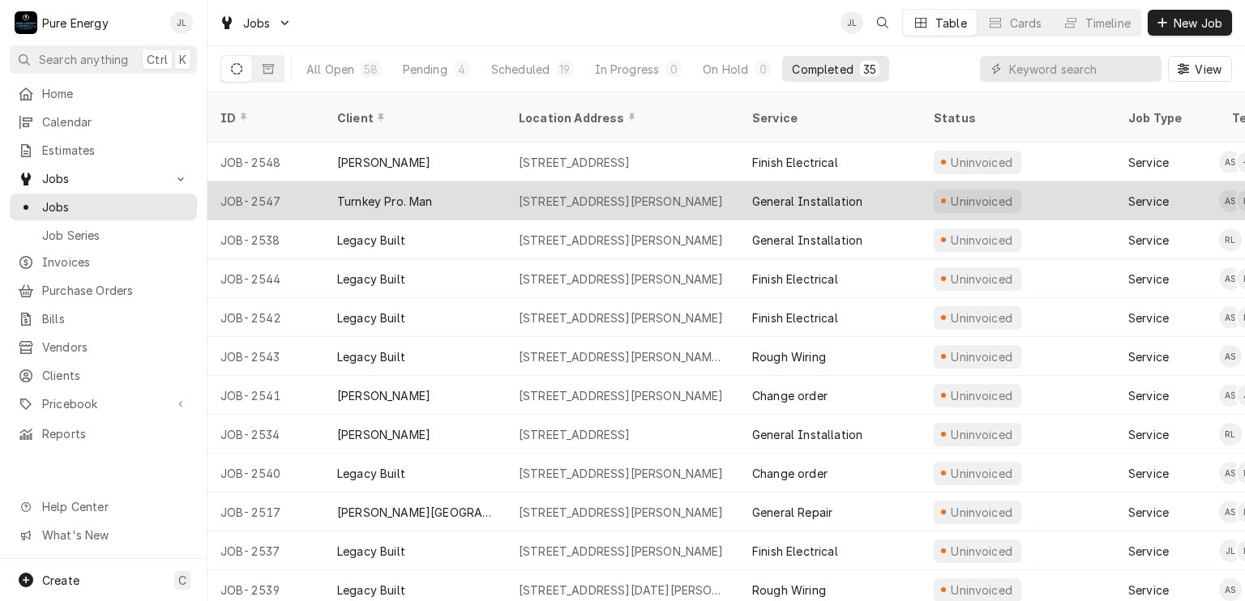
click at [895, 181] on div "General Installation" at bounding box center [829, 200] width 181 height 39
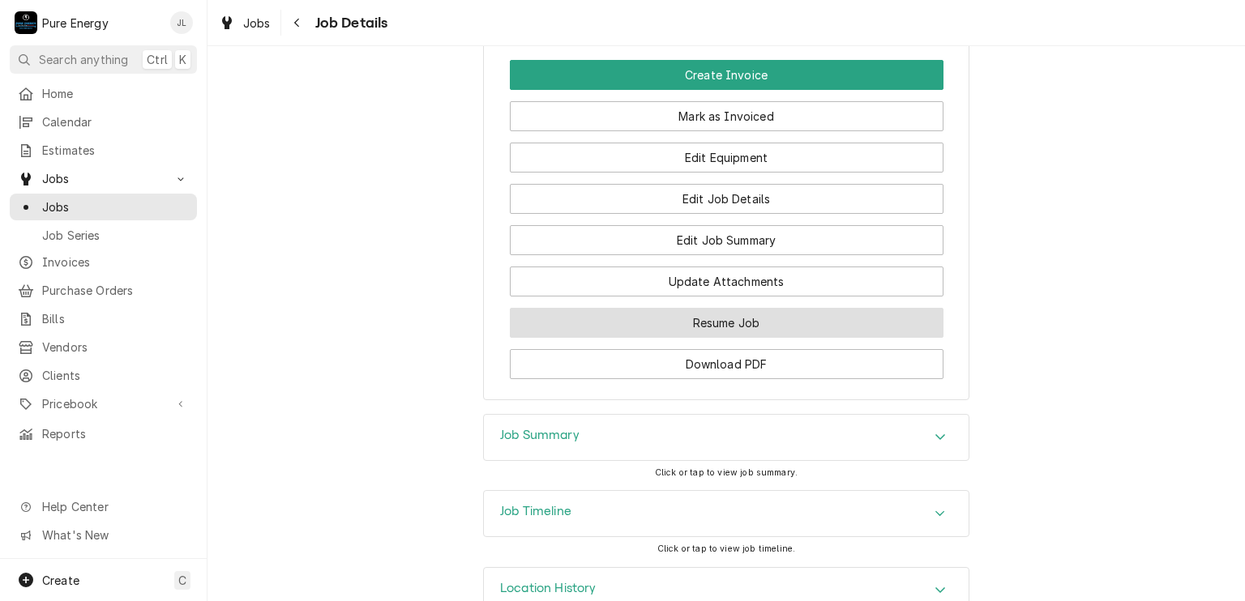
scroll to position [1110, 0]
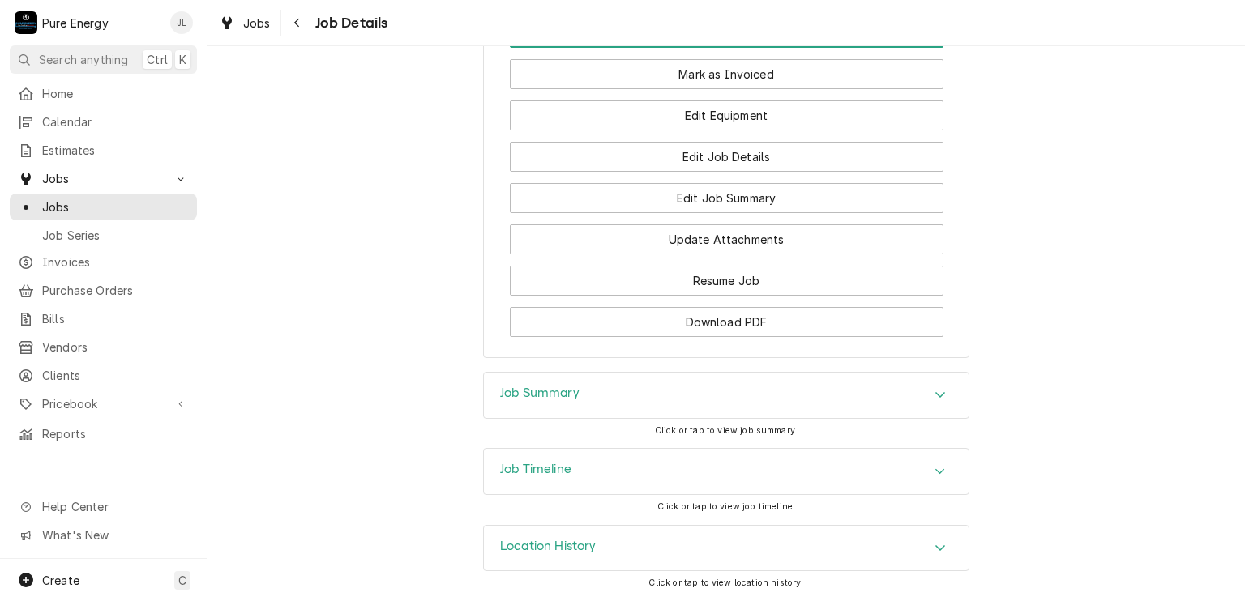
click at [617, 394] on div "Job Summary" at bounding box center [726, 395] width 485 height 45
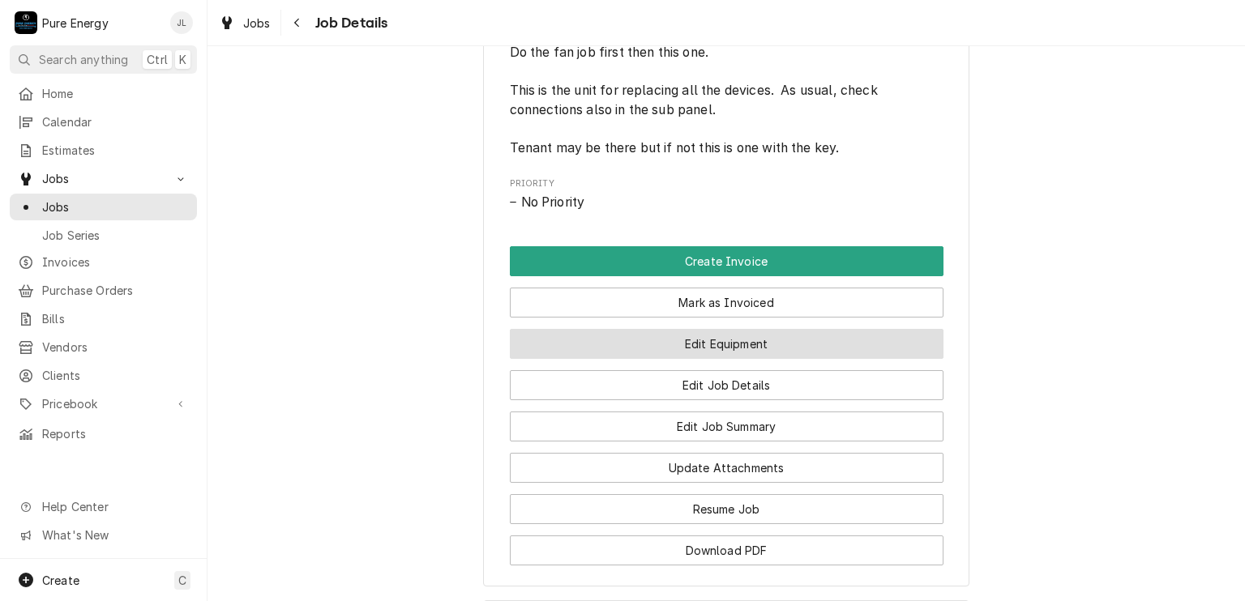
scroll to position [948, 0]
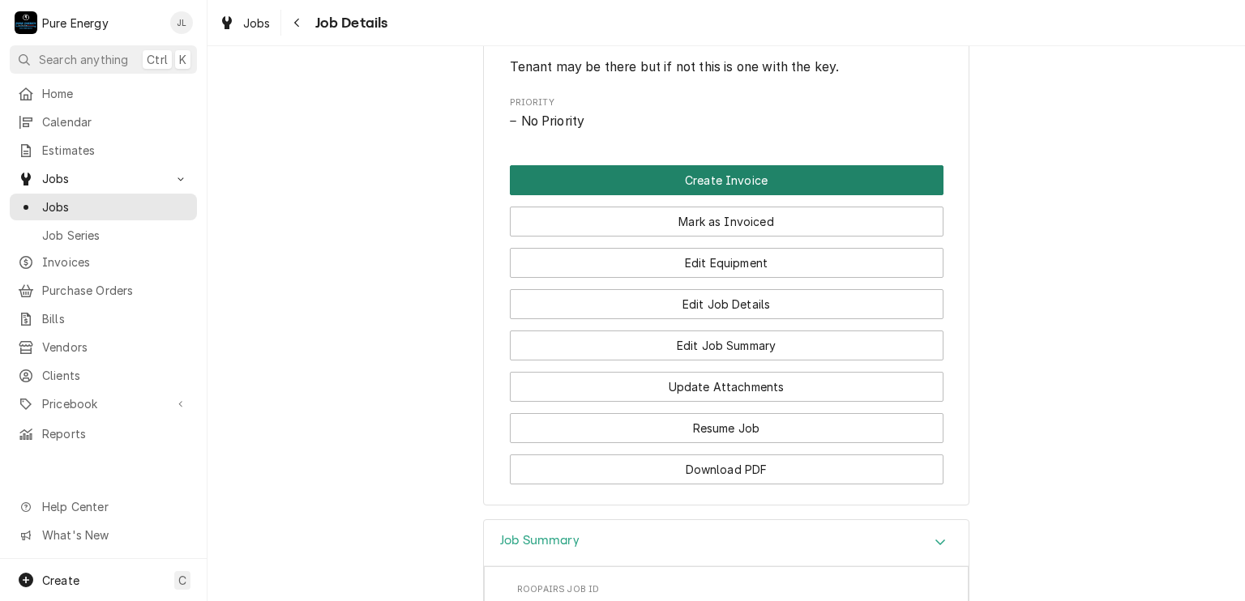
click at [732, 195] on button "Create Invoice" at bounding box center [726, 180] width 433 height 30
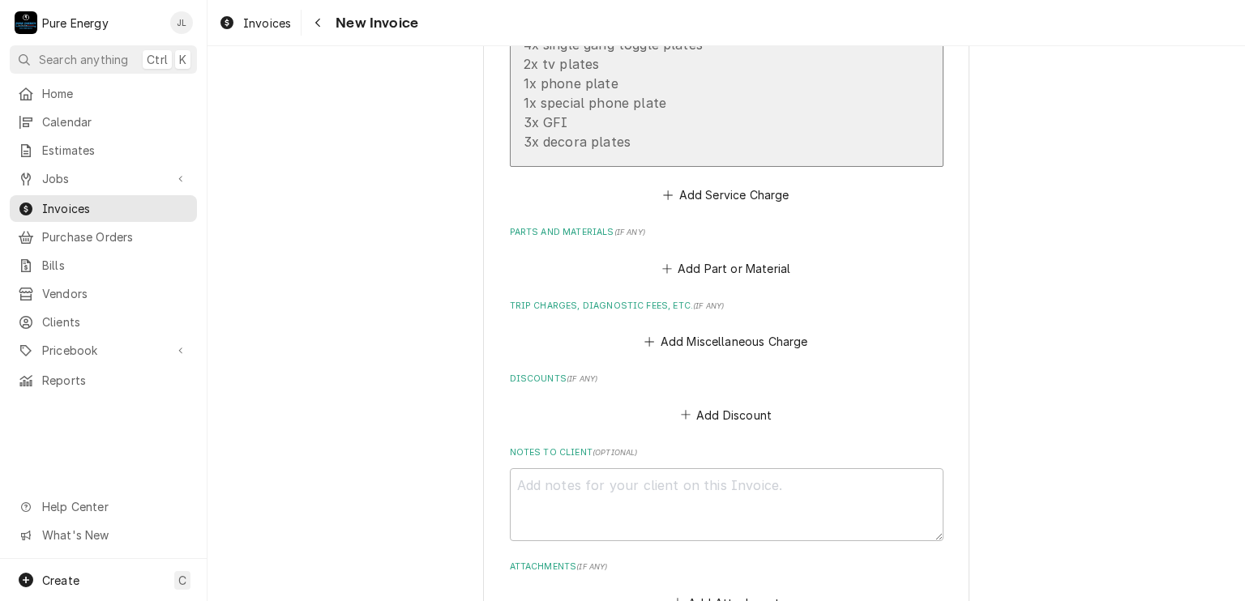
scroll to position [1864, 0]
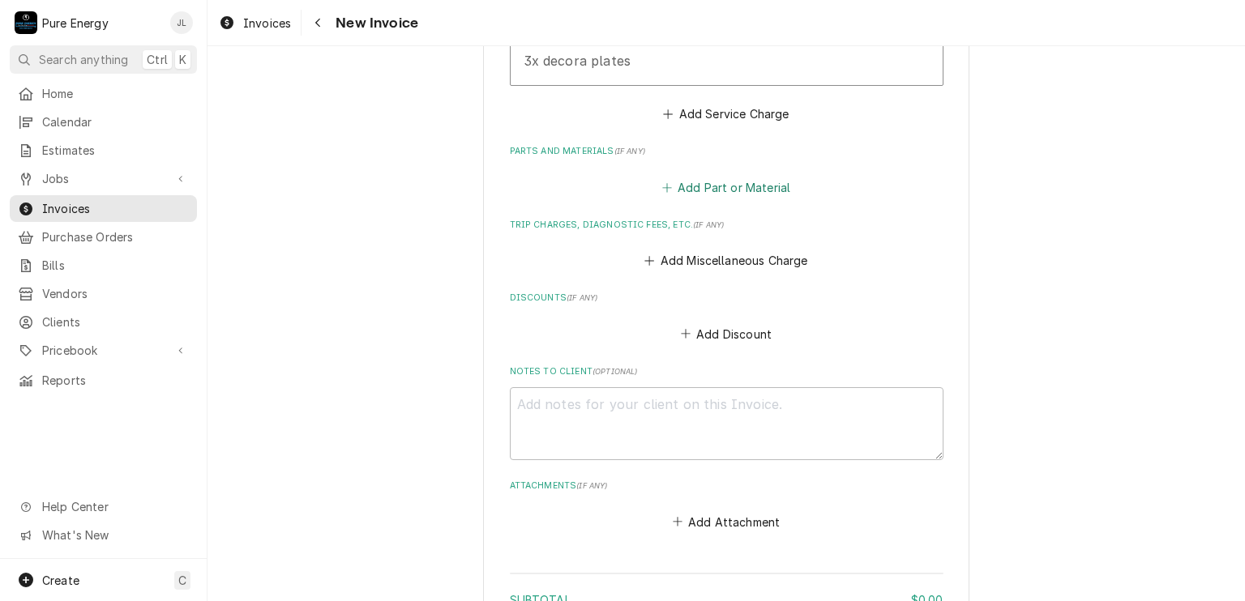
click at [736, 180] on button "Add Part or Material" at bounding box center [726, 187] width 134 height 23
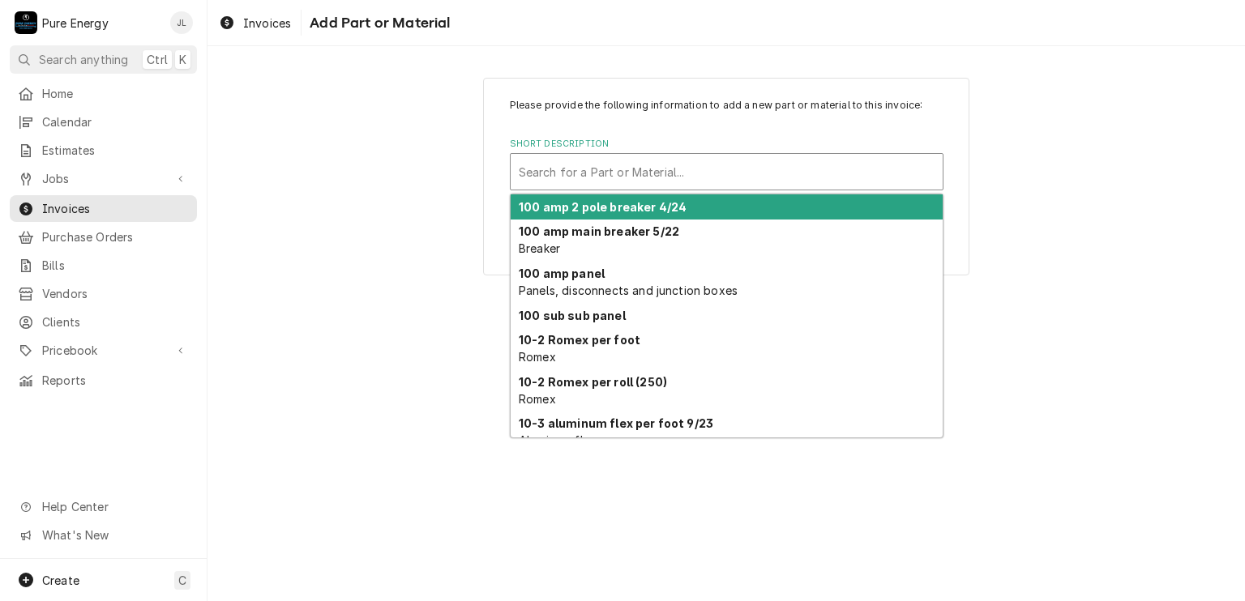
click at [576, 168] on div "Short Description" at bounding box center [727, 171] width 416 height 29
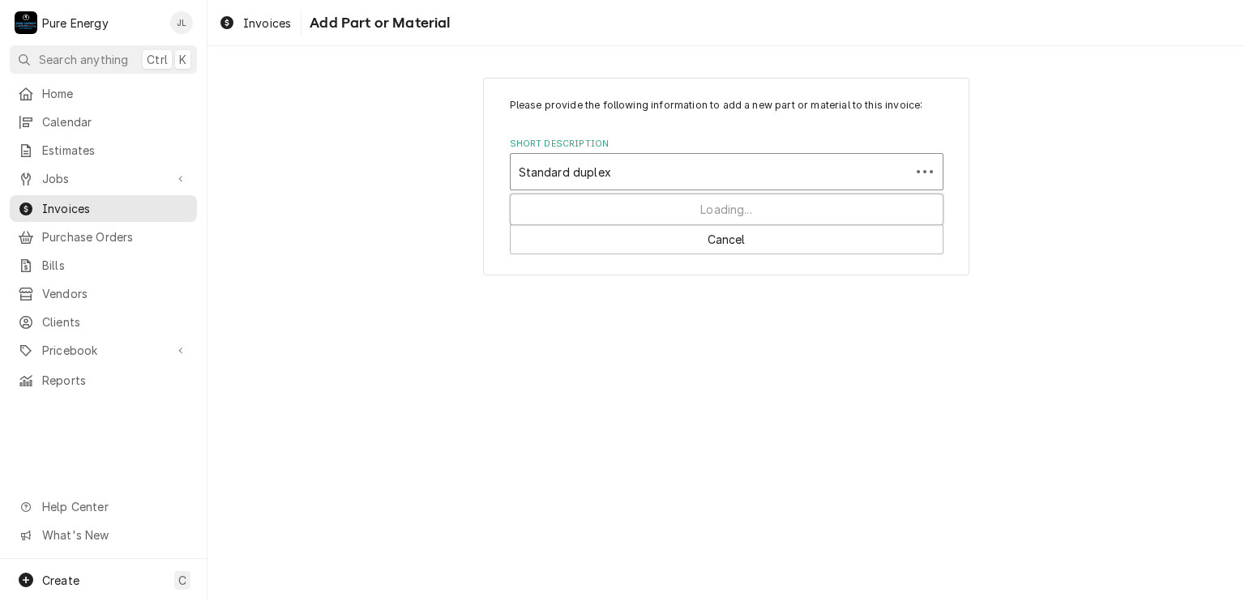
type input "Standard duplex"
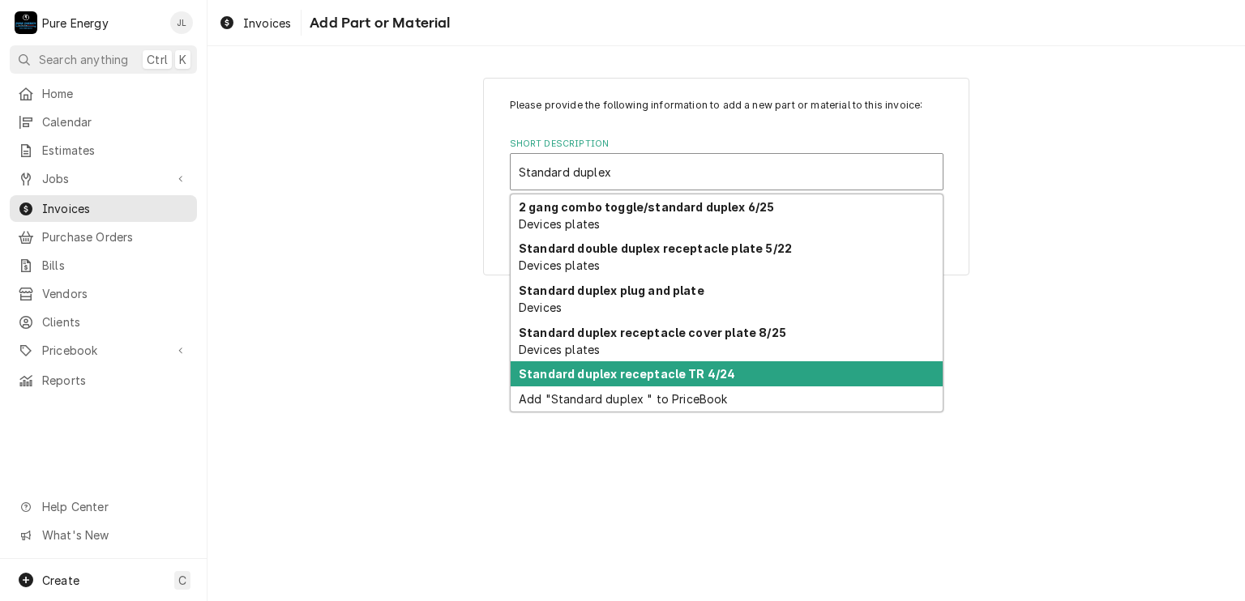
click at [609, 378] on strong "Standard duplex receptacle TR 4/24" at bounding box center [627, 374] width 216 height 14
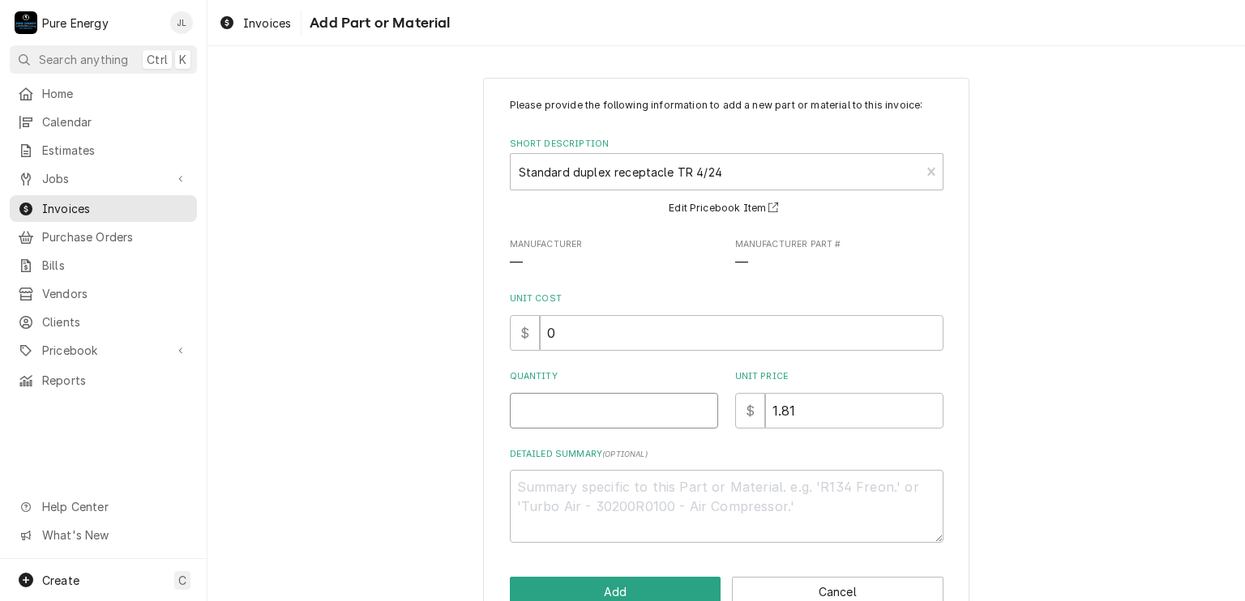
click at [587, 414] on input "Quantity" at bounding box center [614, 411] width 208 height 36
type textarea "x"
type input "1"
type textarea "x"
type input "12"
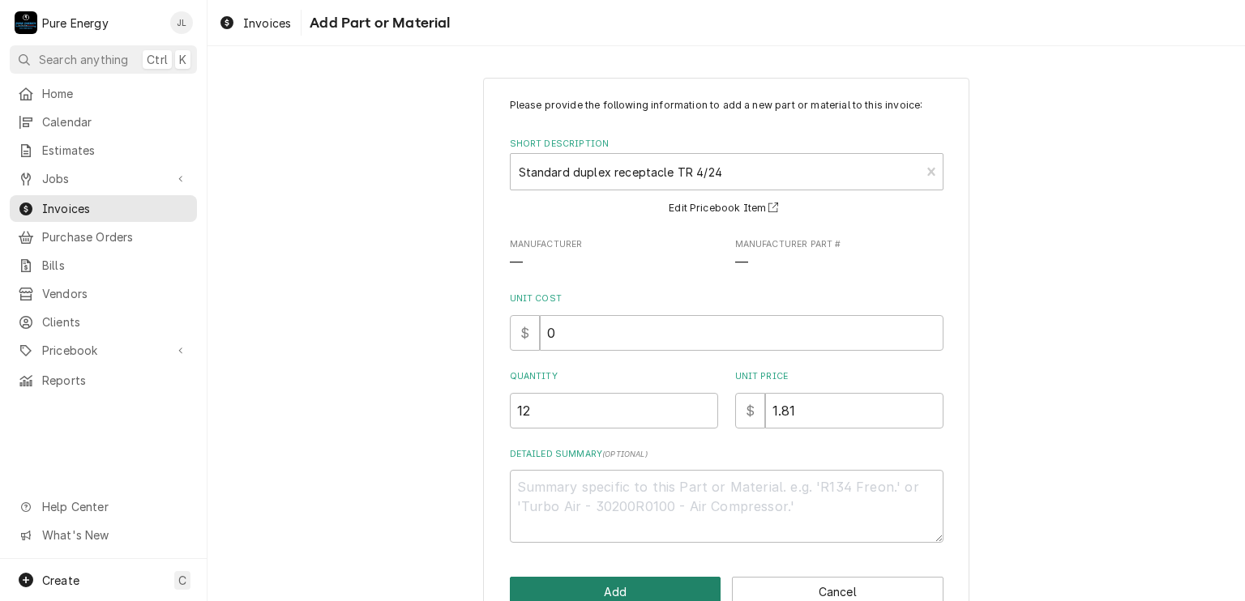
click at [607, 580] on button "Add" at bounding box center [615, 592] width 211 height 30
type textarea "x"
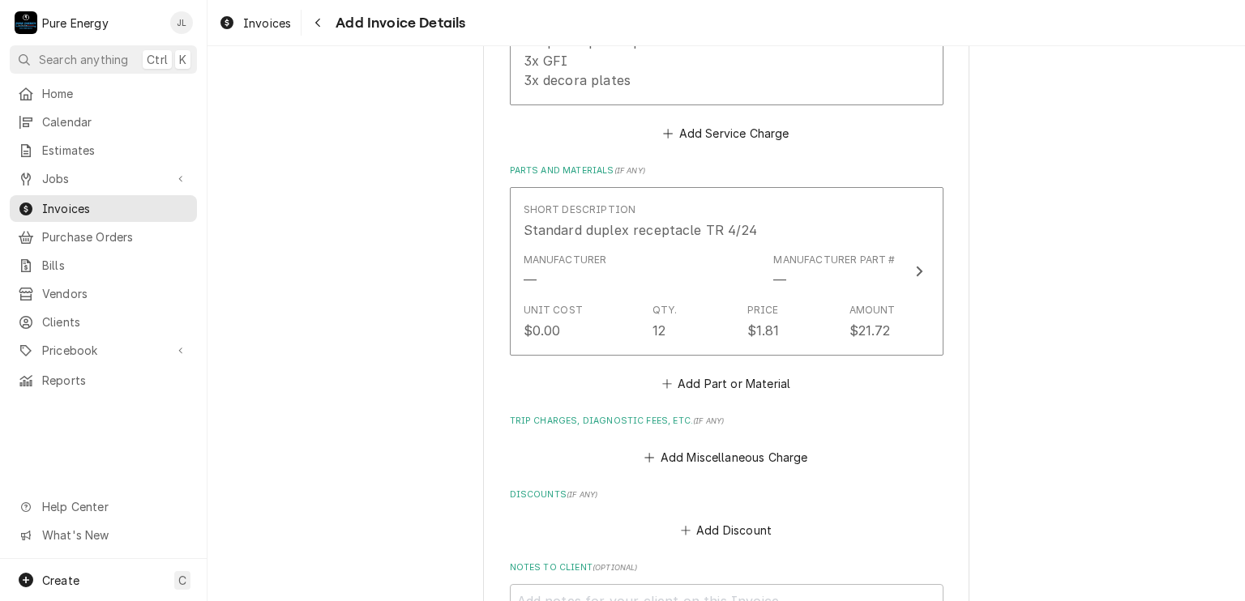
scroll to position [1843, 0]
click at [745, 378] on button "Add Part or Material" at bounding box center [726, 385] width 134 height 23
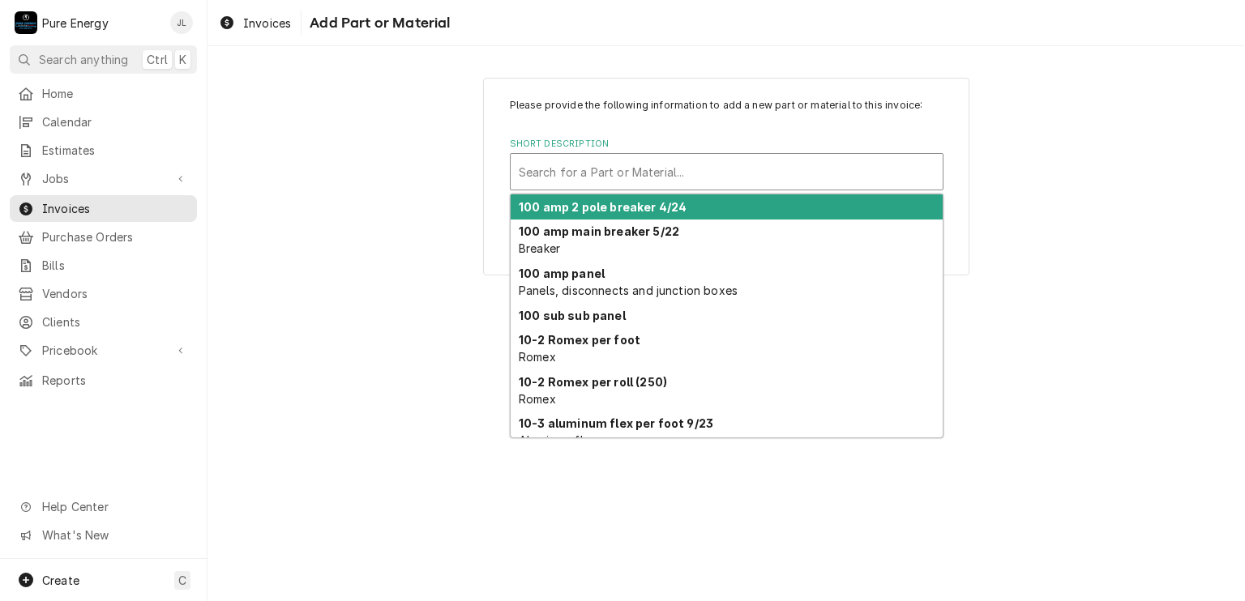
click at [632, 155] on div "Search for a Part or Material..." at bounding box center [726, 172] width 432 height 36
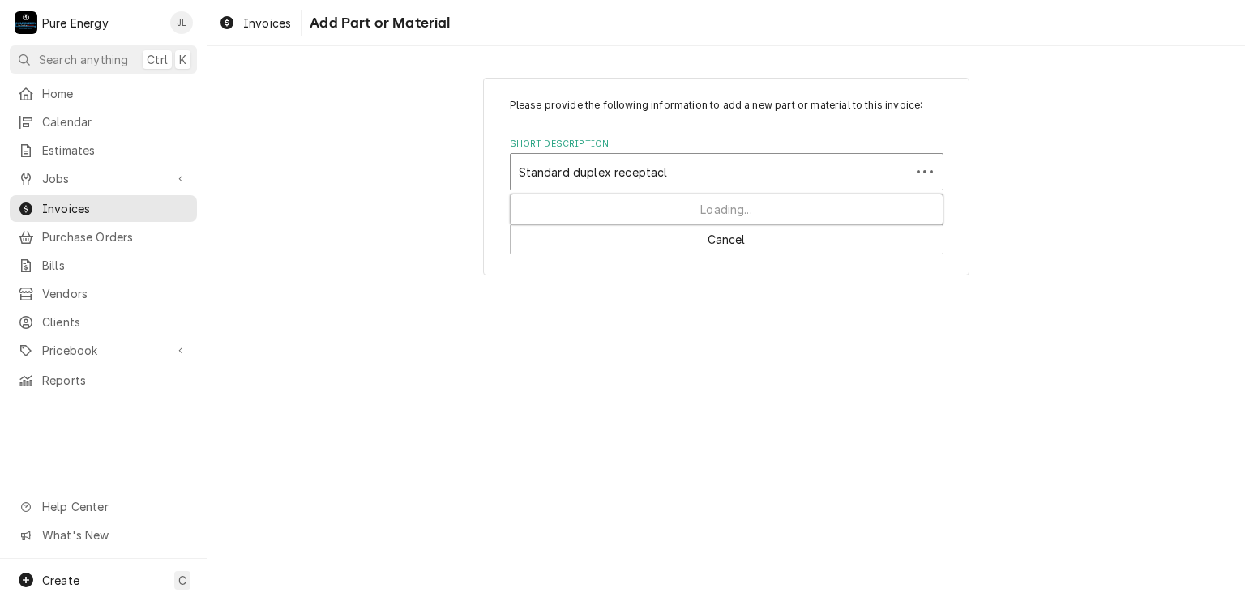
type input "Standard duplex receptacle"
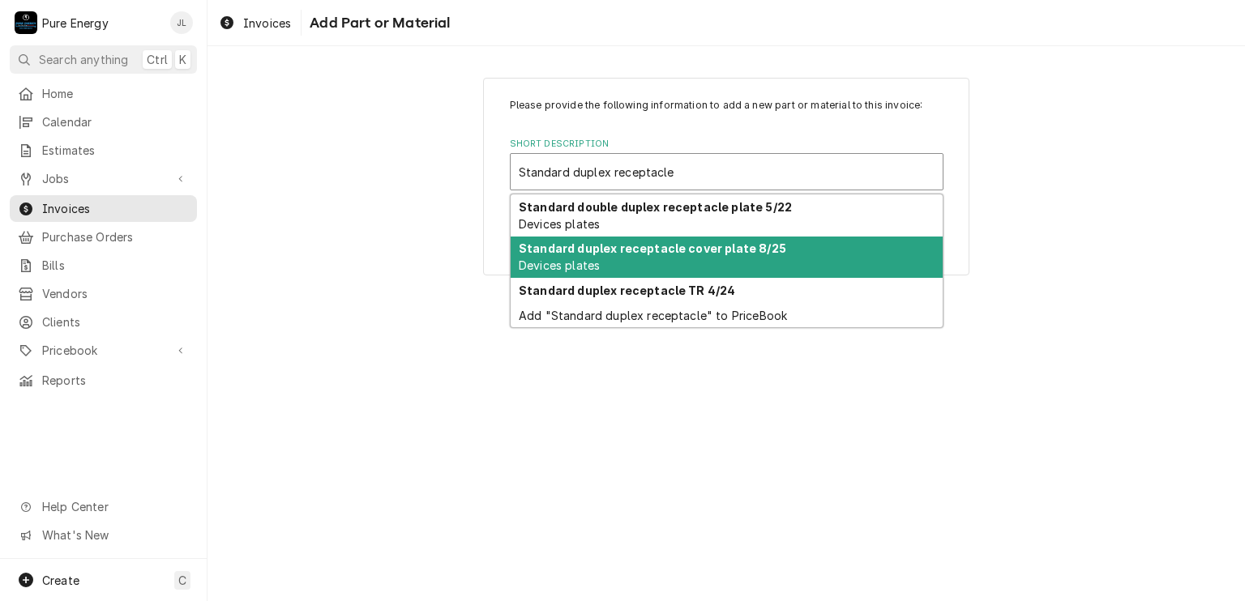
click at [648, 257] on div "Standard duplex receptacle cover plate 8/25 Devices plates" at bounding box center [726, 258] width 432 height 42
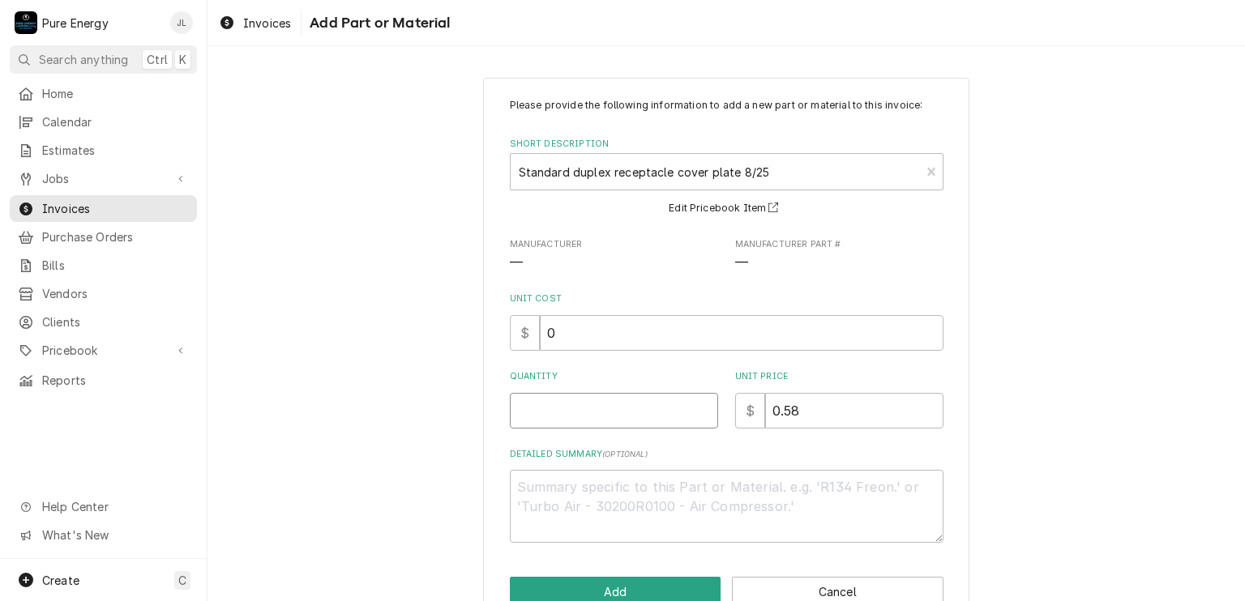
click at [562, 411] on input "Quantity" at bounding box center [614, 411] width 208 height 36
type textarea "x"
type input "1"
type textarea "x"
type input "12"
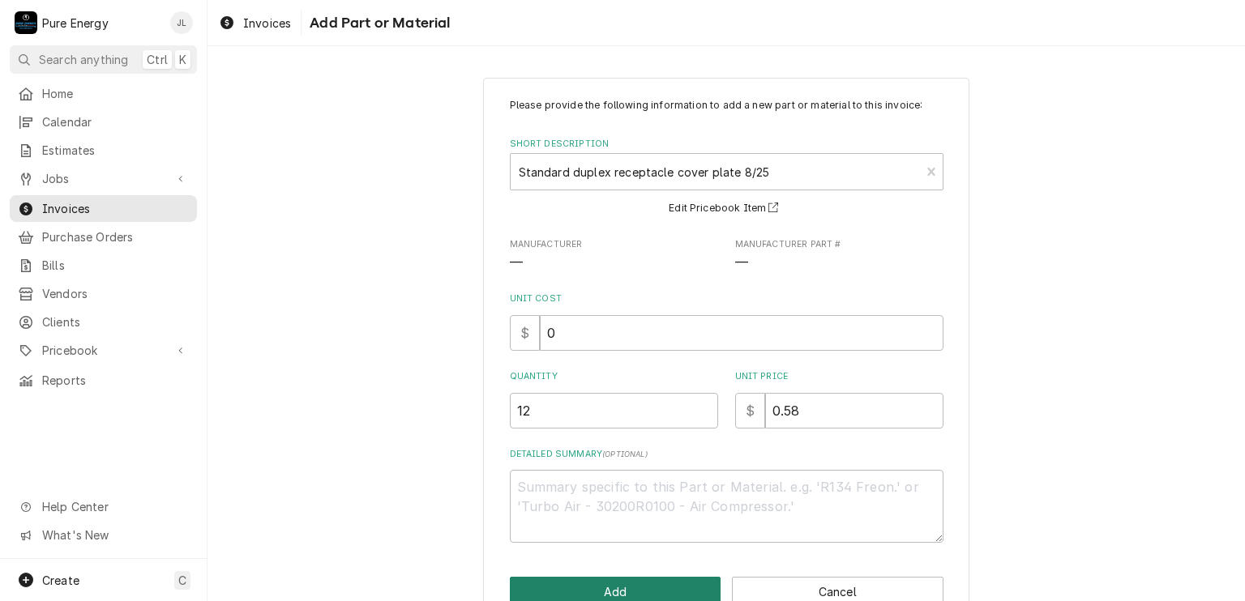
click at [607, 580] on button "Add" at bounding box center [615, 592] width 211 height 30
type textarea "x"
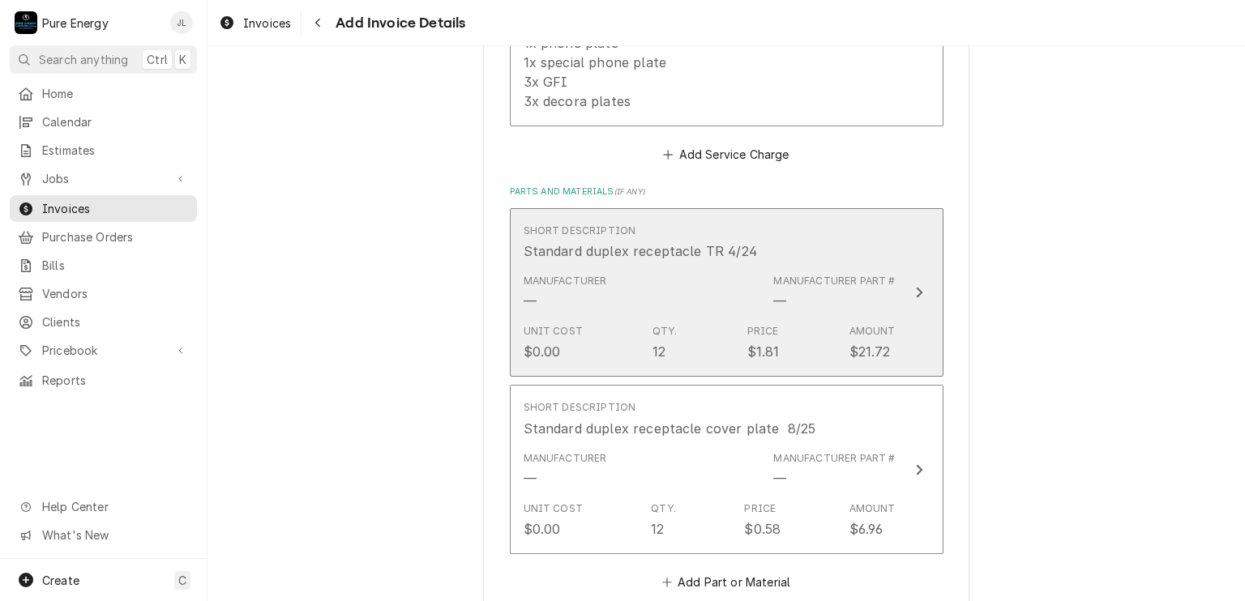
scroll to position [1985, 0]
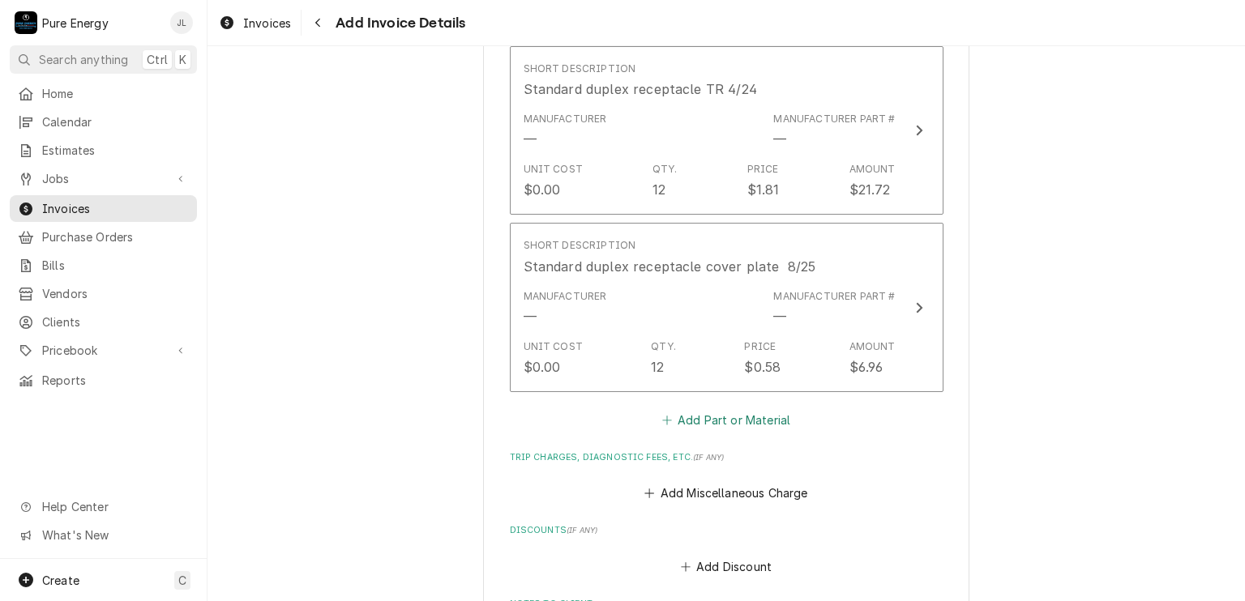
click at [699, 415] on button "Add Part or Material" at bounding box center [726, 419] width 134 height 23
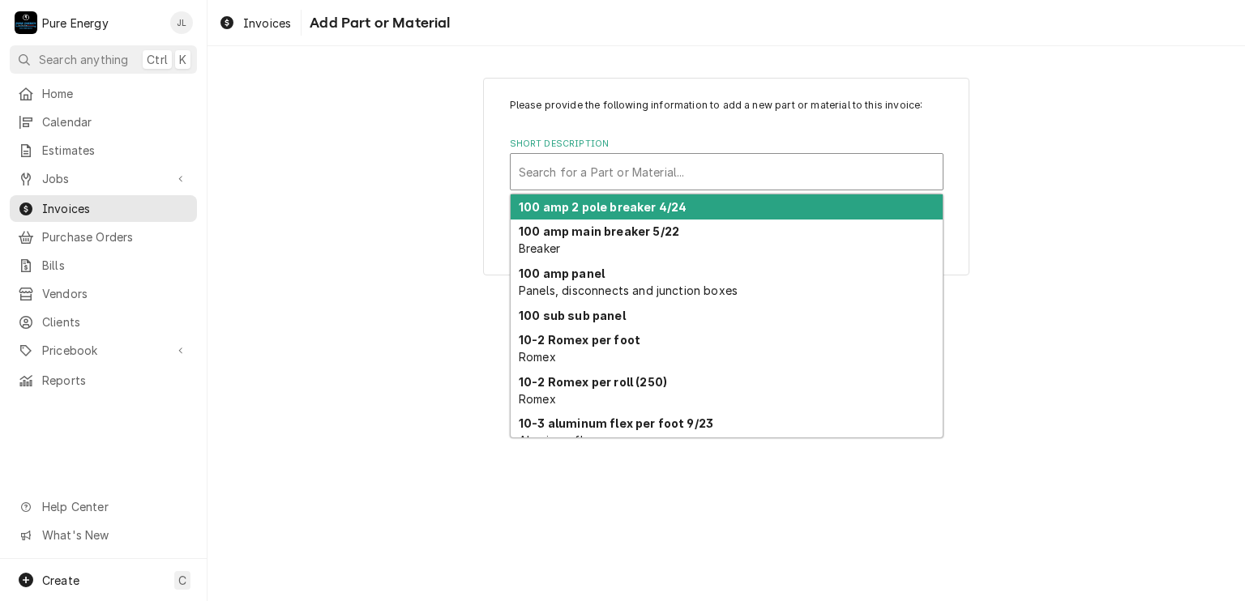
click at [549, 178] on div "Short Description" at bounding box center [727, 171] width 416 height 29
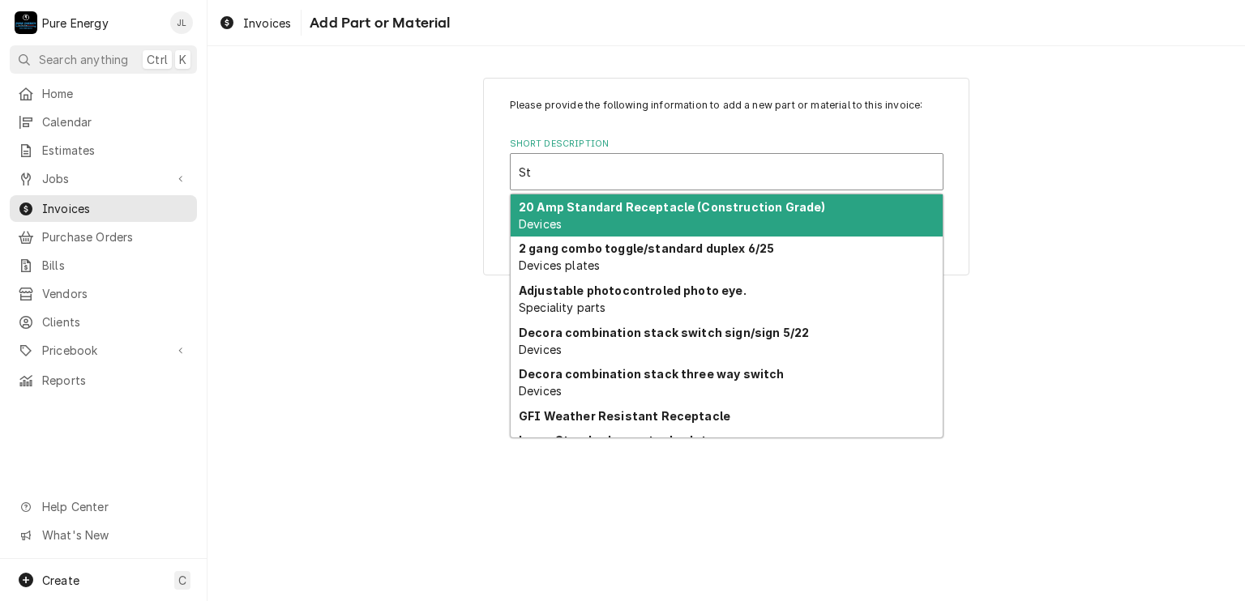
type input "S"
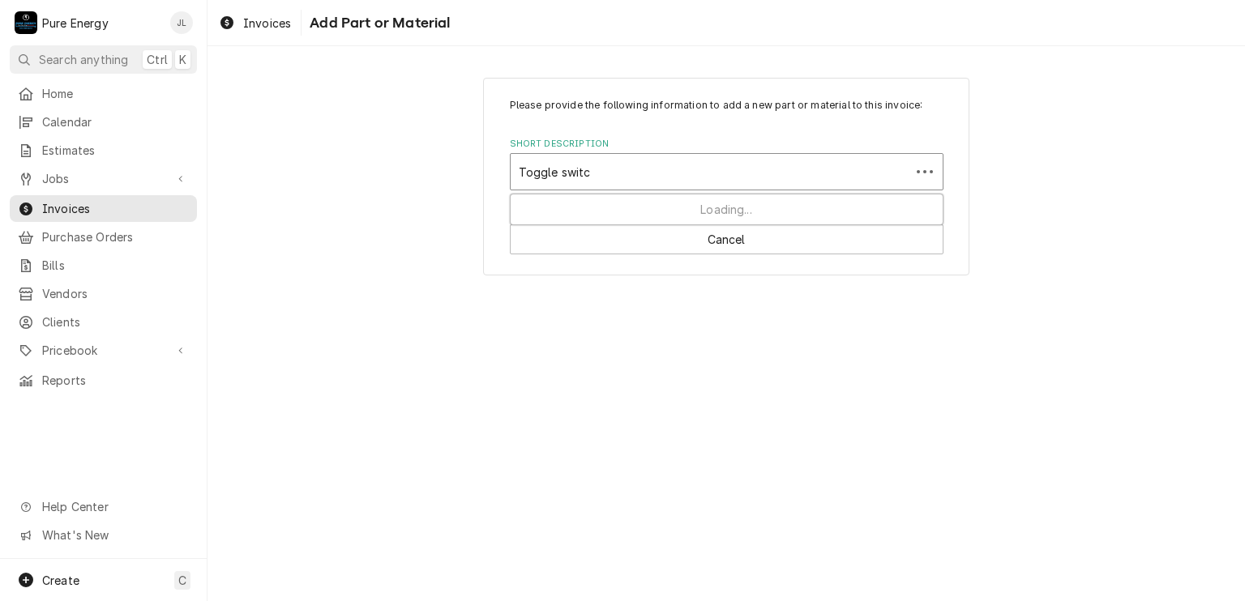
type input "Toggle switch"
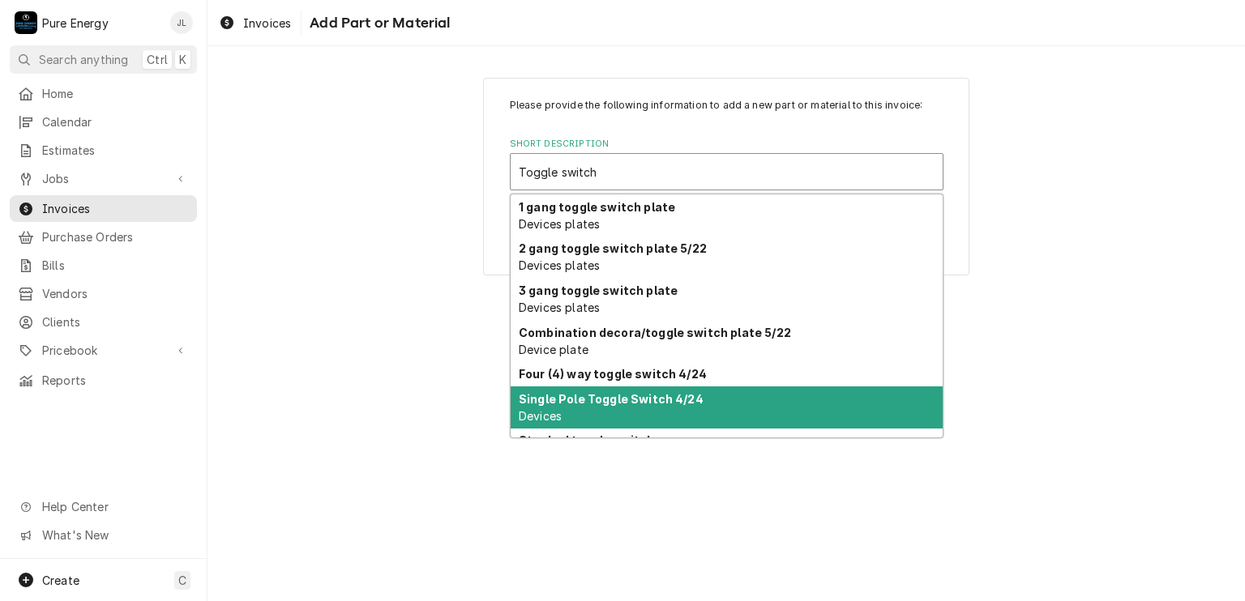
click at [602, 398] on strong "Single Pole Toggle Switch 4/24" at bounding box center [611, 399] width 185 height 14
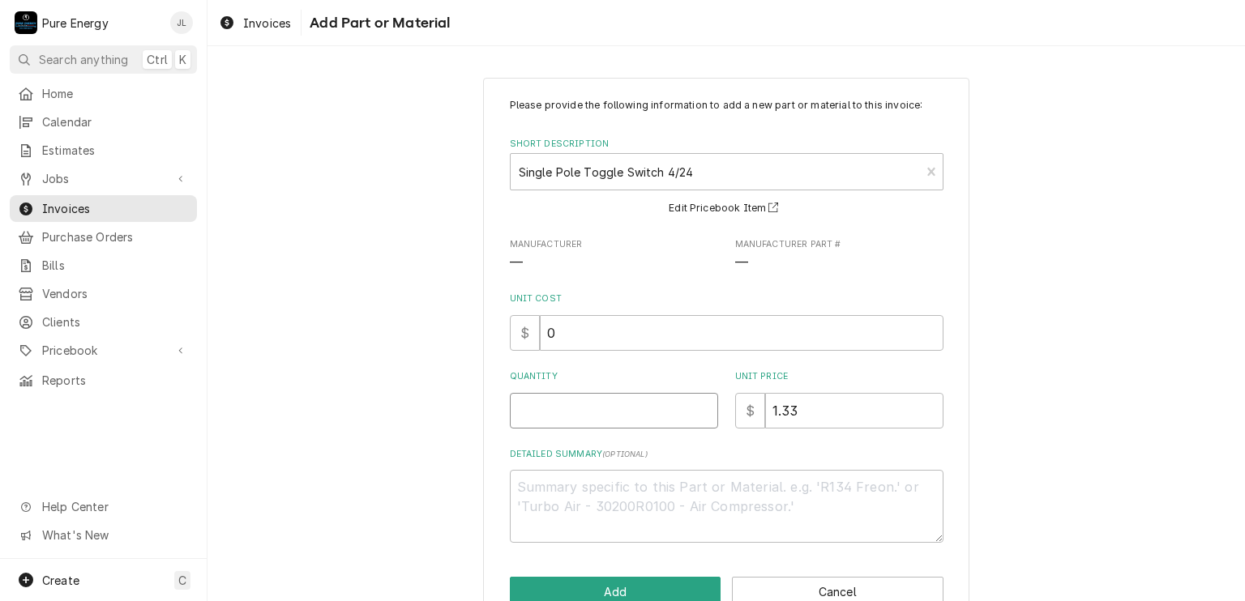
click at [616, 408] on input "Quantity" at bounding box center [614, 411] width 208 height 36
type textarea "x"
type input "8"
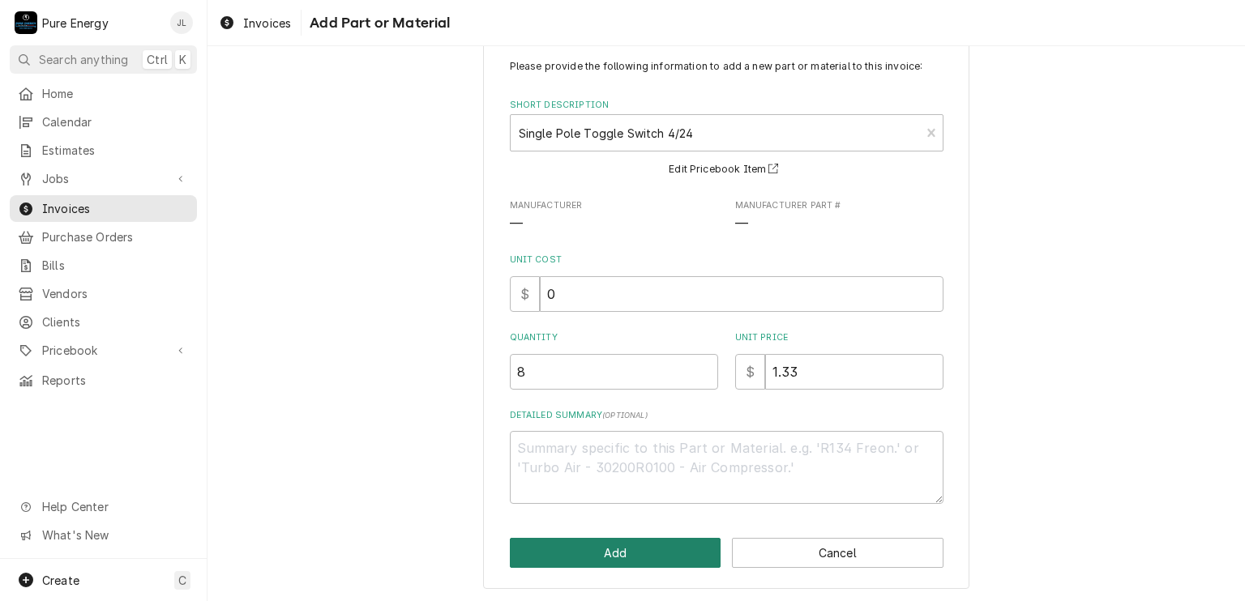
click at [638, 549] on button "Add" at bounding box center [615, 553] width 211 height 30
type textarea "x"
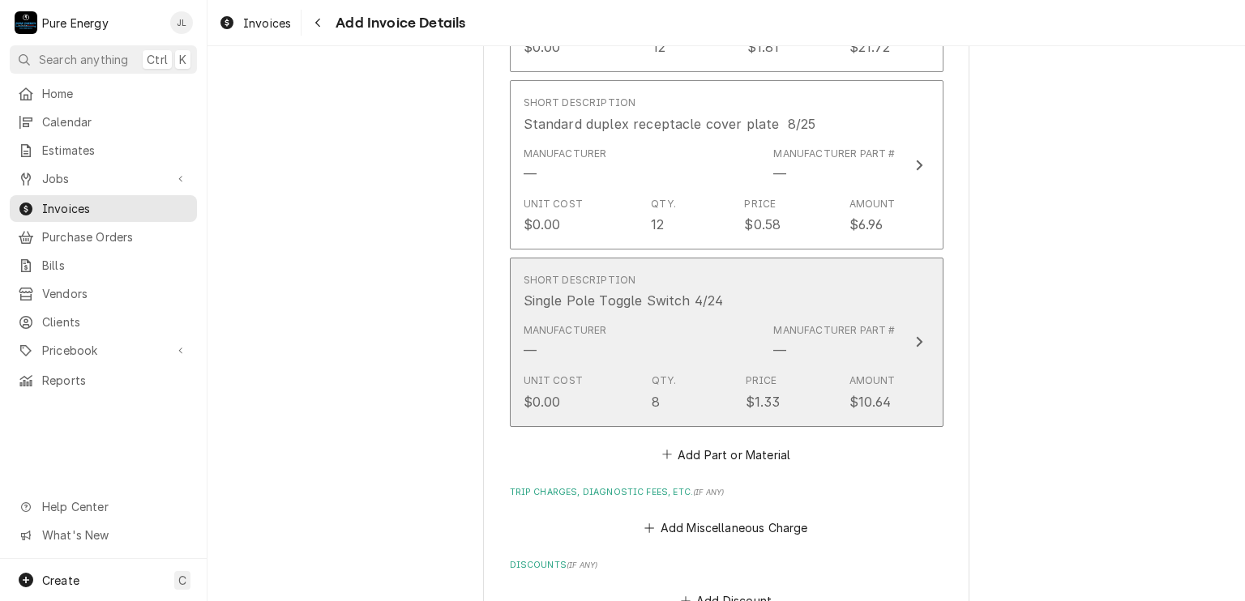
scroll to position [2209, 0]
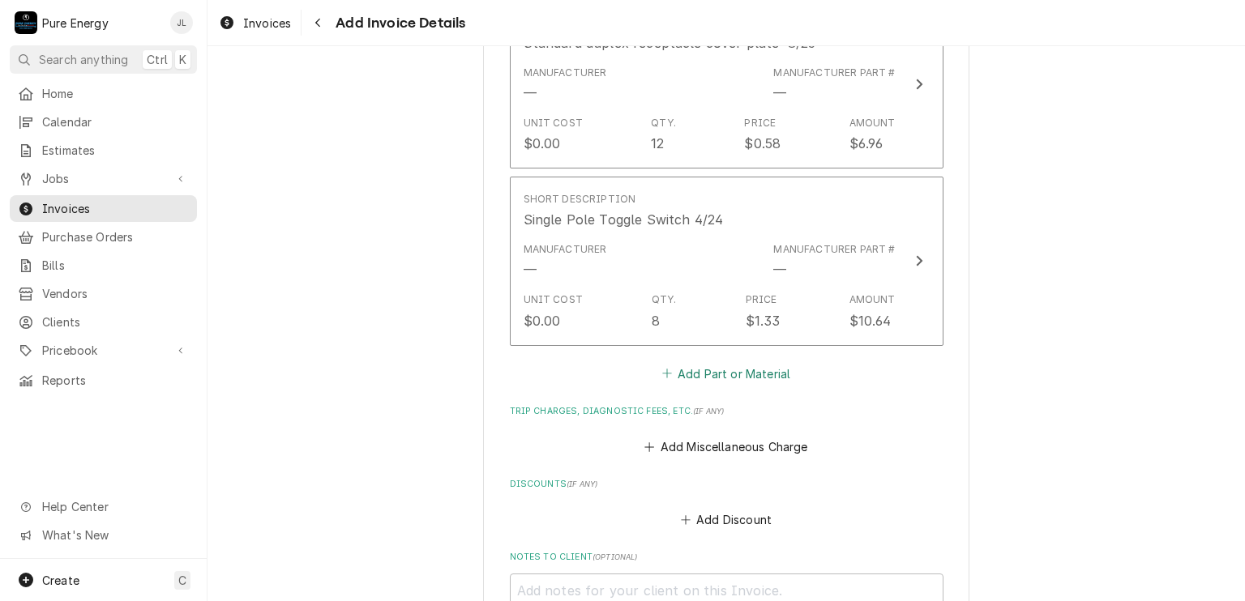
click at [737, 362] on button "Add Part or Material" at bounding box center [726, 373] width 134 height 23
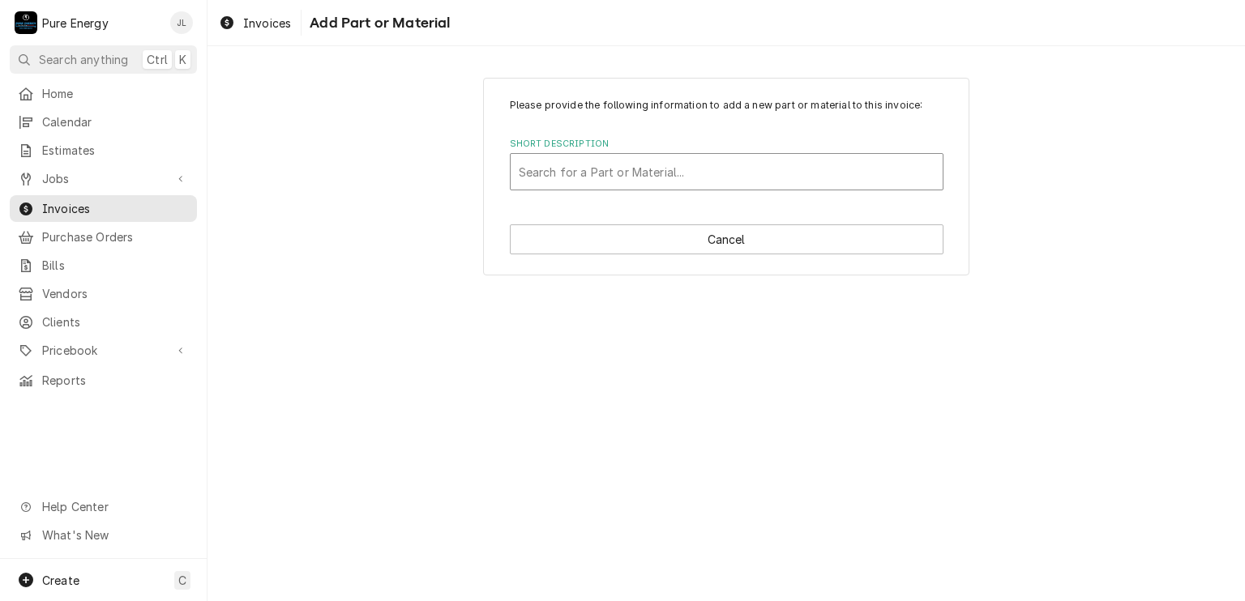
click at [549, 171] on div "Short Description" at bounding box center [727, 171] width 416 height 29
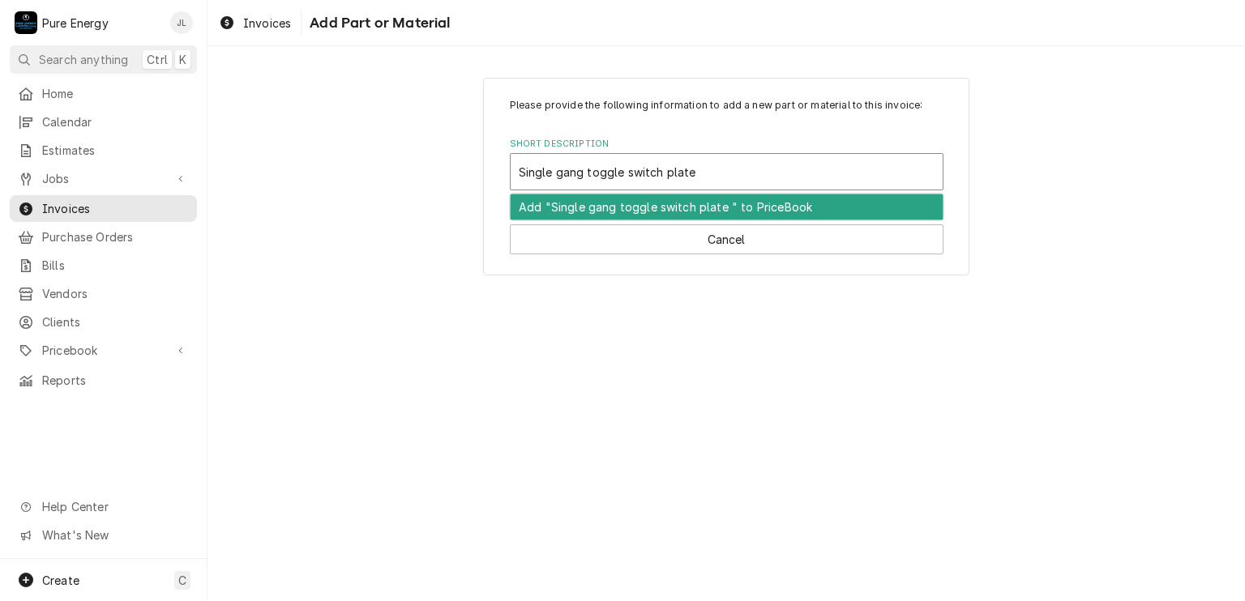
type input "Single gang toggle switch plate"
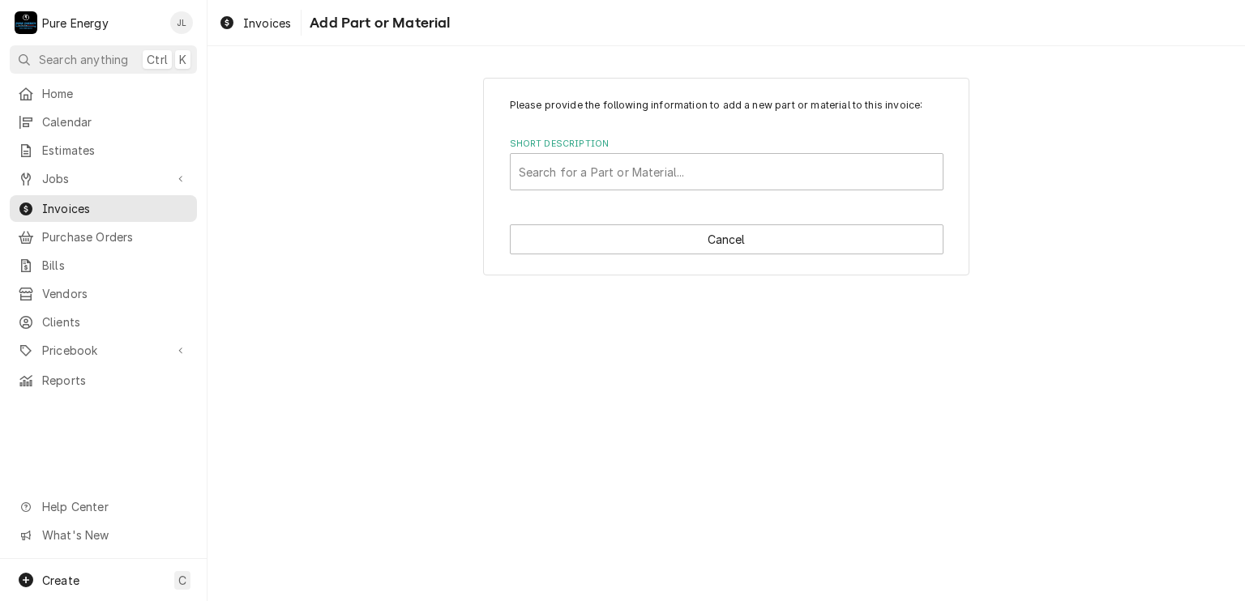
drag, startPoint x: 655, startPoint y: 287, endPoint x: 655, endPoint y: 207, distance: 80.2
click at [655, 207] on div "Please provide the following information to add a new part or material to this …" at bounding box center [725, 176] width 1037 height 226
click at [593, 171] on div "Short Description" at bounding box center [727, 171] width 416 height 29
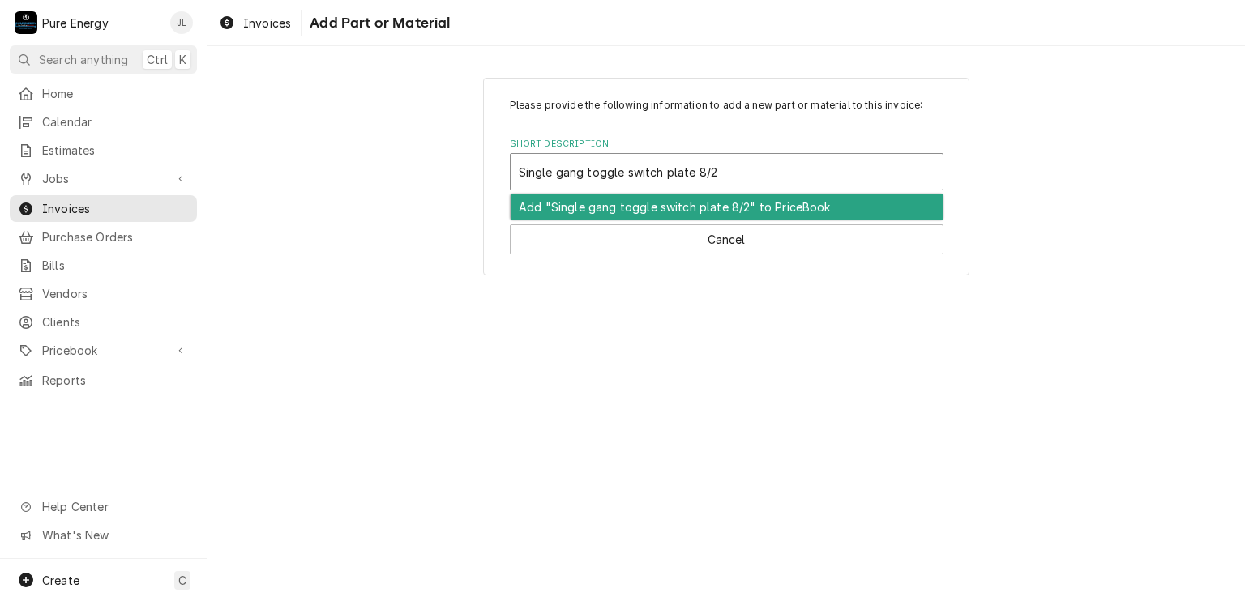
type input "Single gang toggle switch plate 8/25"
click at [655, 205] on div "Add "Single gang toggle switch plate 8/25" to PriceBook" at bounding box center [726, 206] width 432 height 25
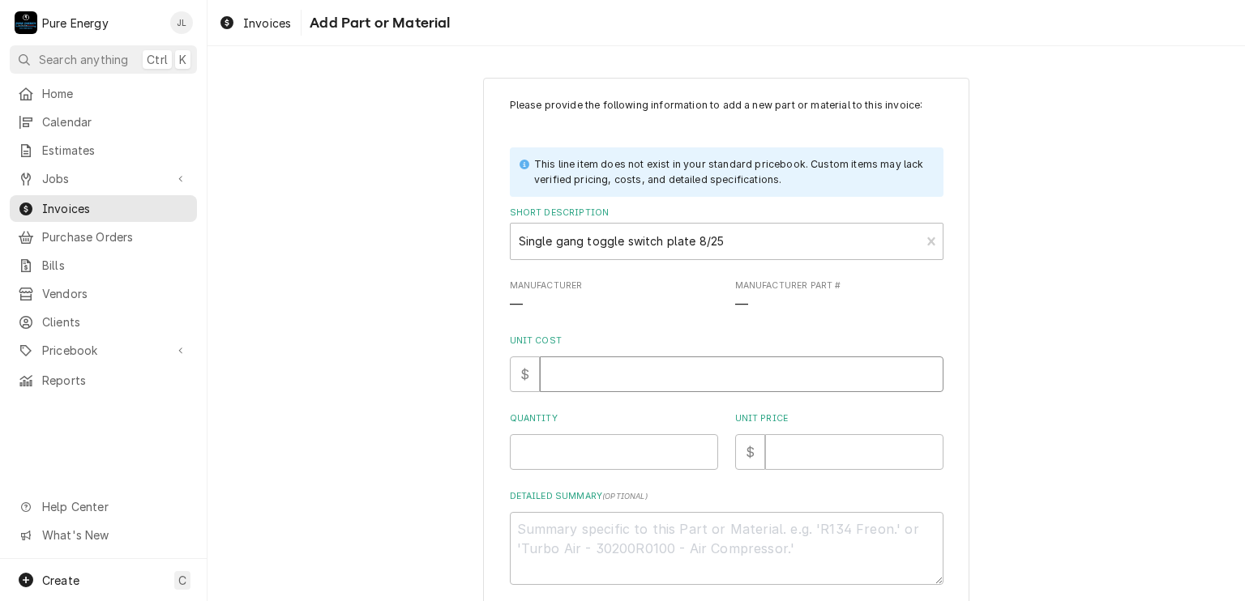
click at [591, 383] on input "Unit Cost" at bounding box center [742, 375] width 404 height 36
type textarea "x"
type input "0"
type textarea "x"
type input "0.0"
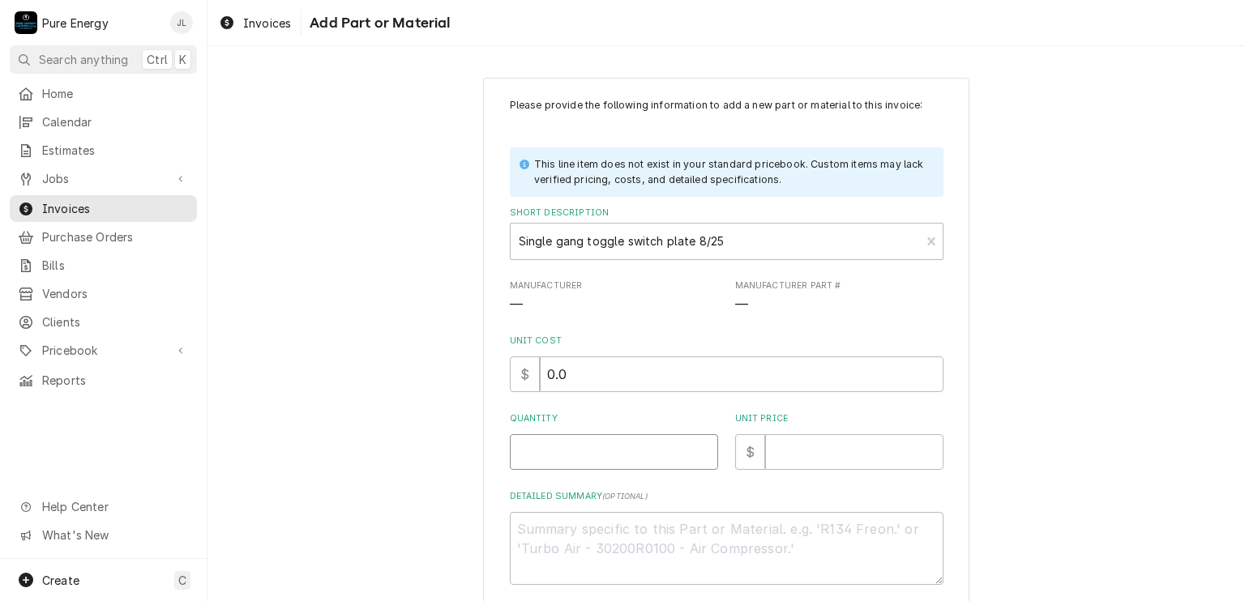
click at [533, 437] on input "Quantity" at bounding box center [614, 452] width 208 height 36
type textarea "x"
type input "1"
click at [828, 443] on input "Unit Price" at bounding box center [854, 452] width 178 height 36
type textarea "x"
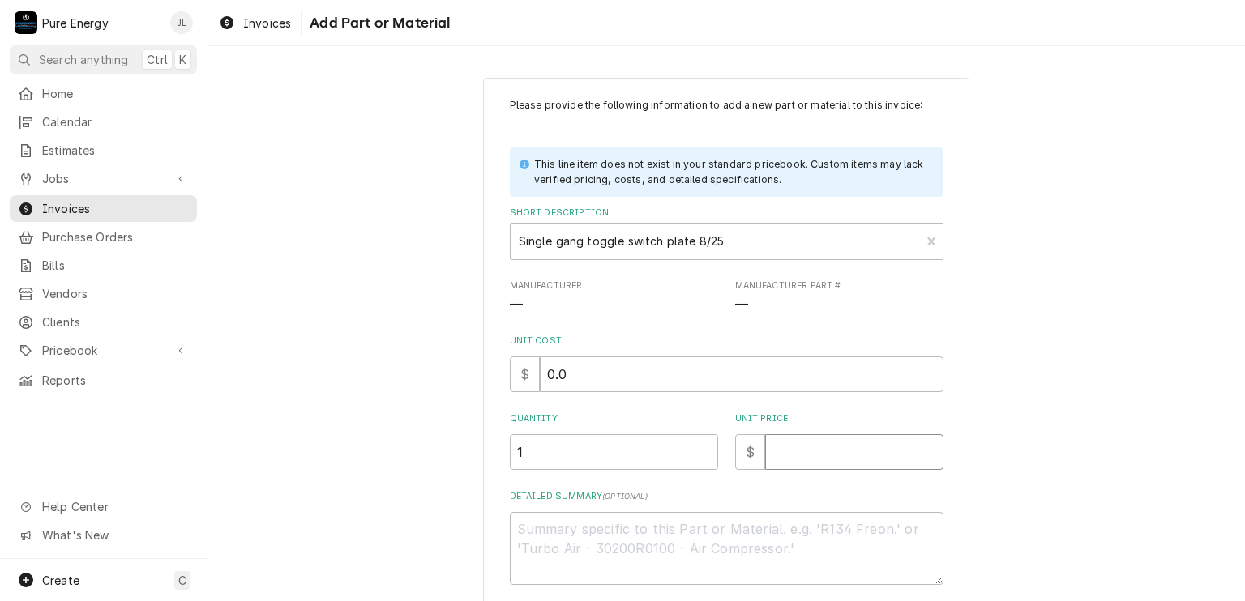
type input ".5"
type textarea "x"
type input ".58"
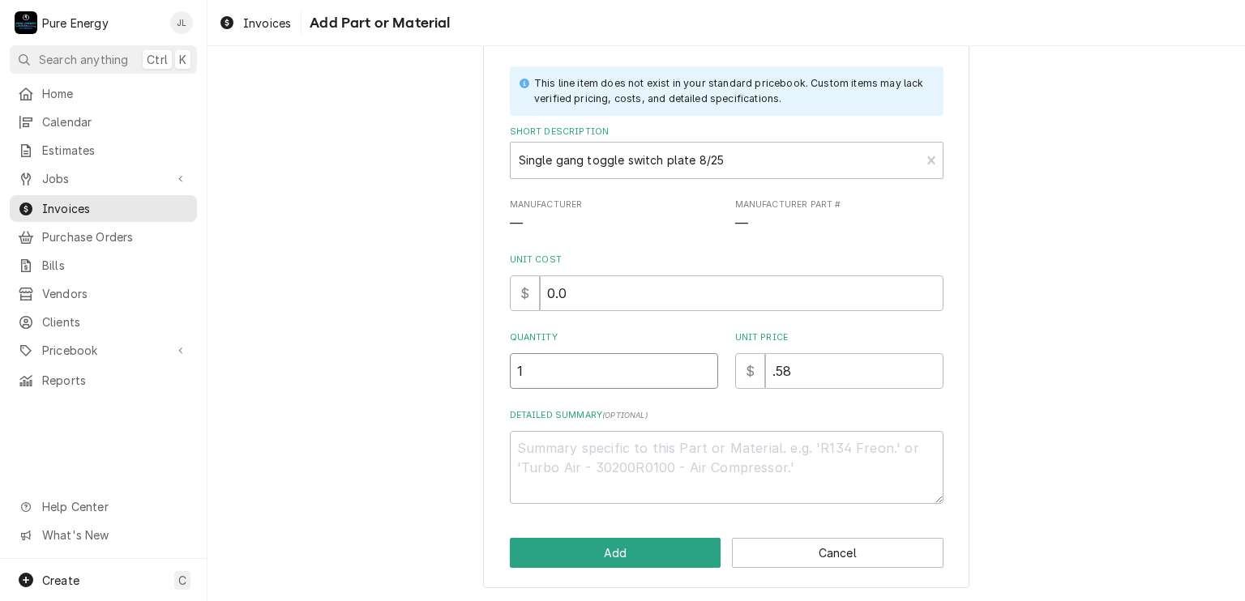
click at [568, 357] on input "1" at bounding box center [614, 371] width 208 height 36
type textarea "x"
click at [567, 359] on input "Quantity" at bounding box center [614, 371] width 208 height 36
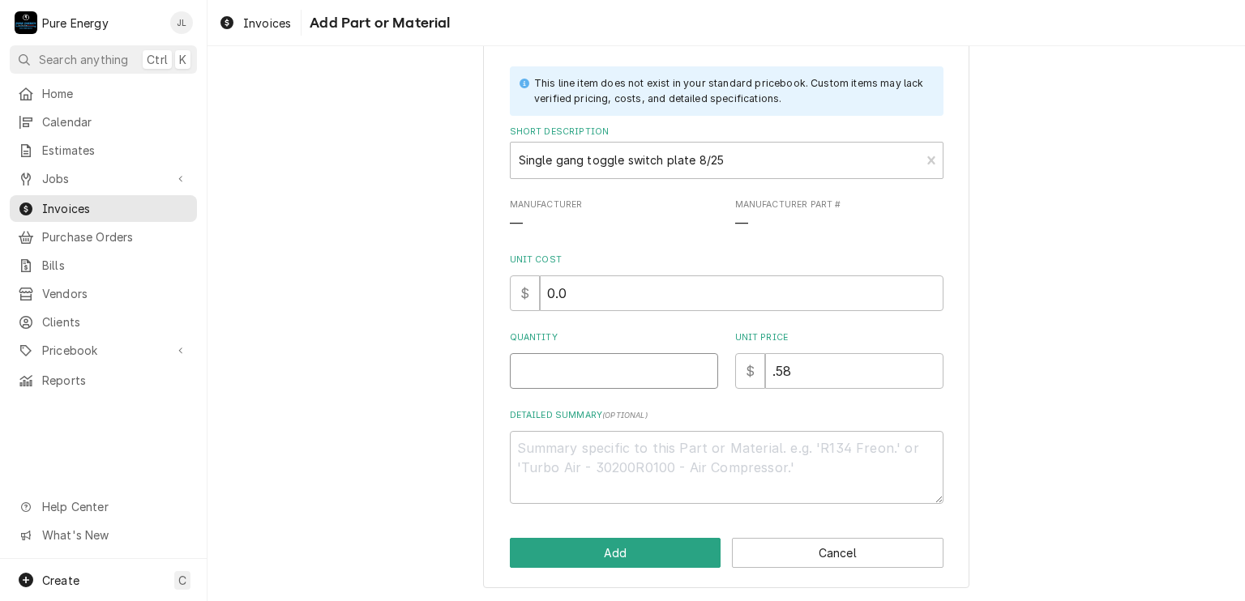
type textarea "x"
type input "4"
click at [595, 538] on button "Add" at bounding box center [615, 553] width 211 height 30
type textarea "x"
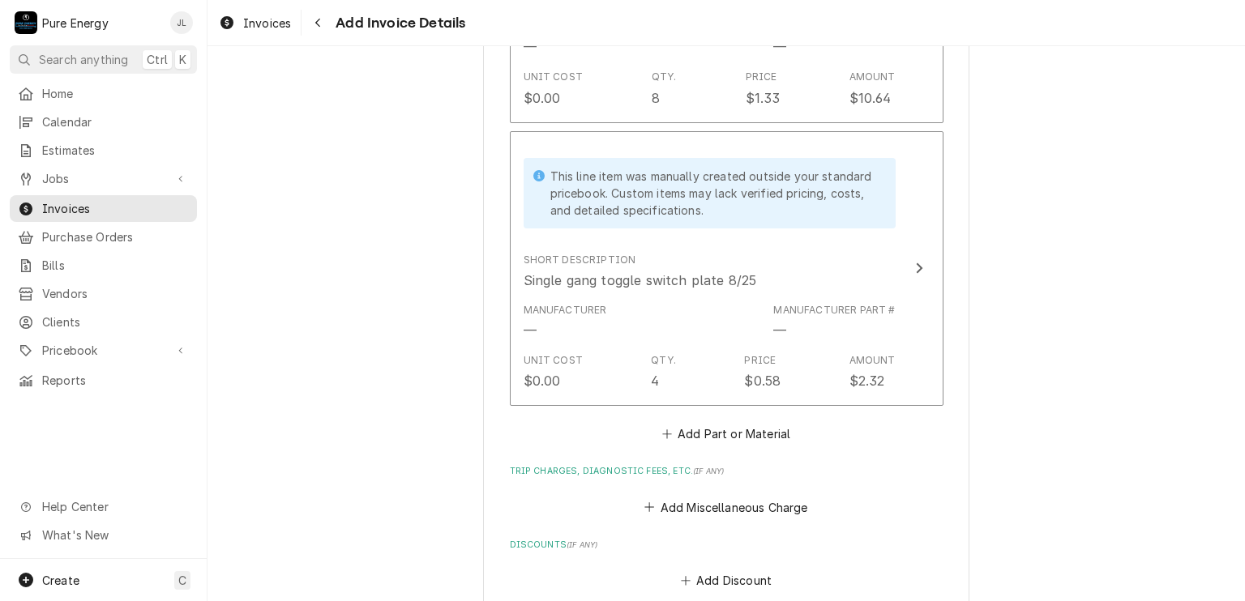
scroll to position [2513, 0]
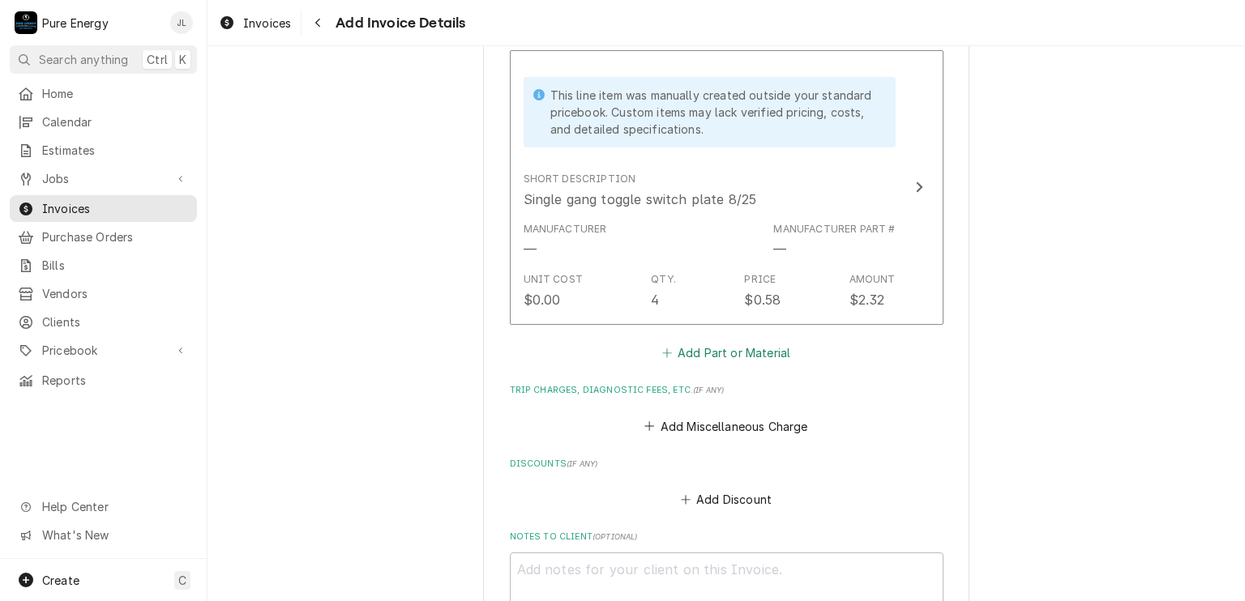
click at [736, 352] on button "Add Part or Material" at bounding box center [726, 353] width 134 height 23
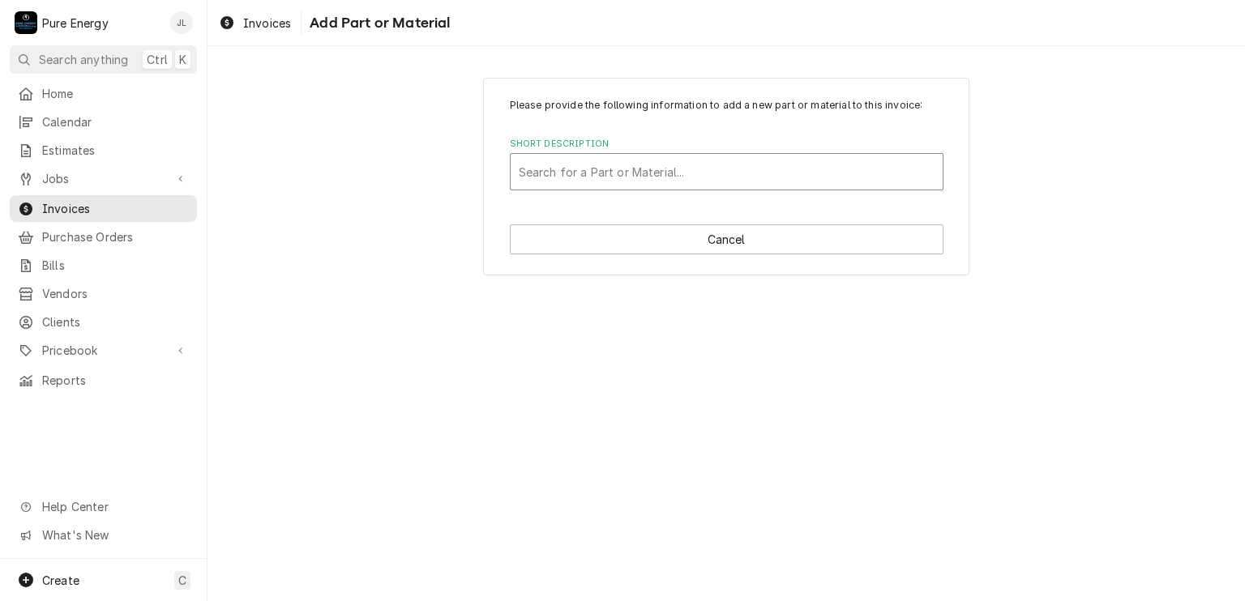
click at [578, 182] on div "Short Description" at bounding box center [727, 171] width 416 height 29
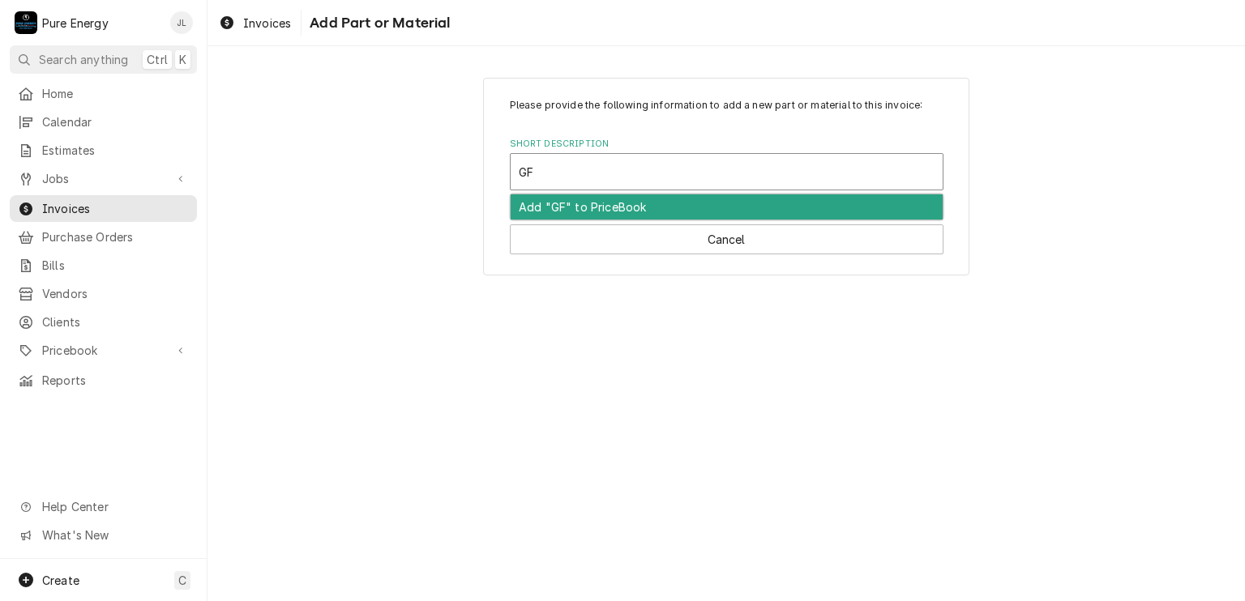
type input "GFI"
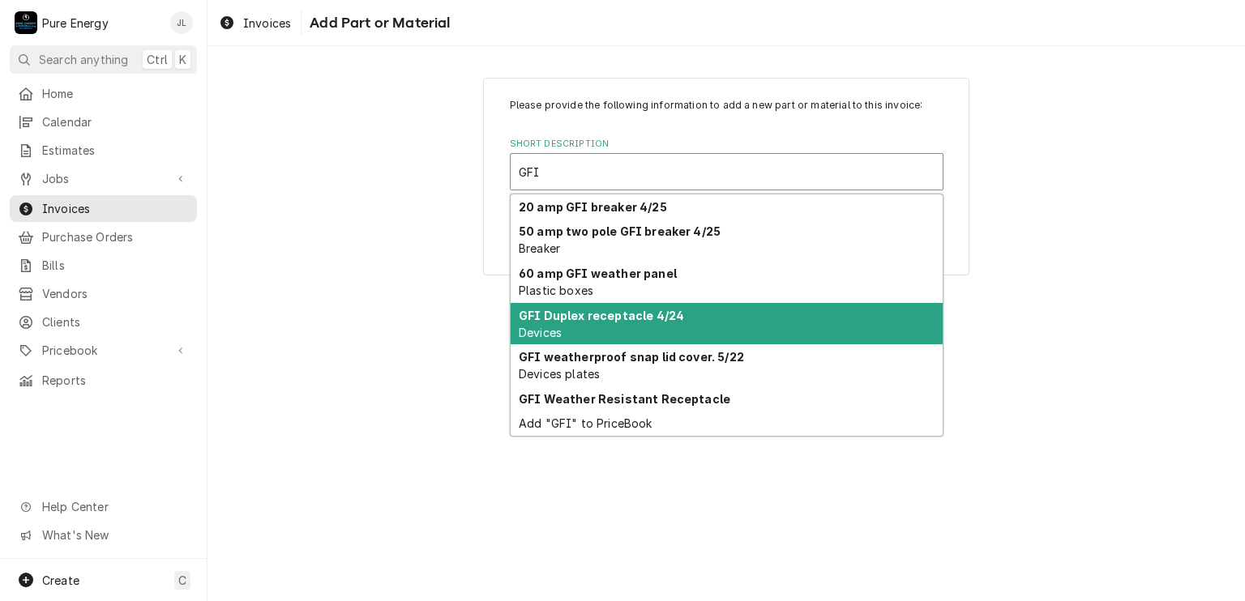
click at [613, 325] on div "GFI Duplex receptacle 4/24 Devices" at bounding box center [726, 324] width 432 height 42
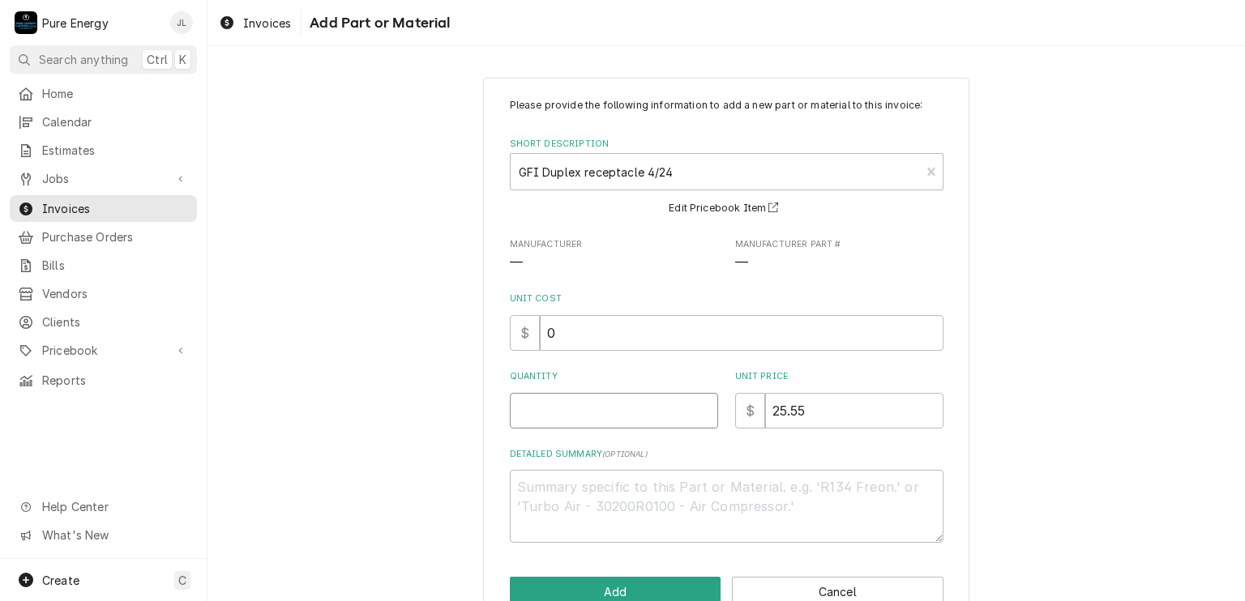
click at [633, 416] on input "Quantity" at bounding box center [614, 411] width 208 height 36
type textarea "x"
type input "3"
click at [630, 582] on button "Add" at bounding box center [615, 592] width 211 height 30
type textarea "x"
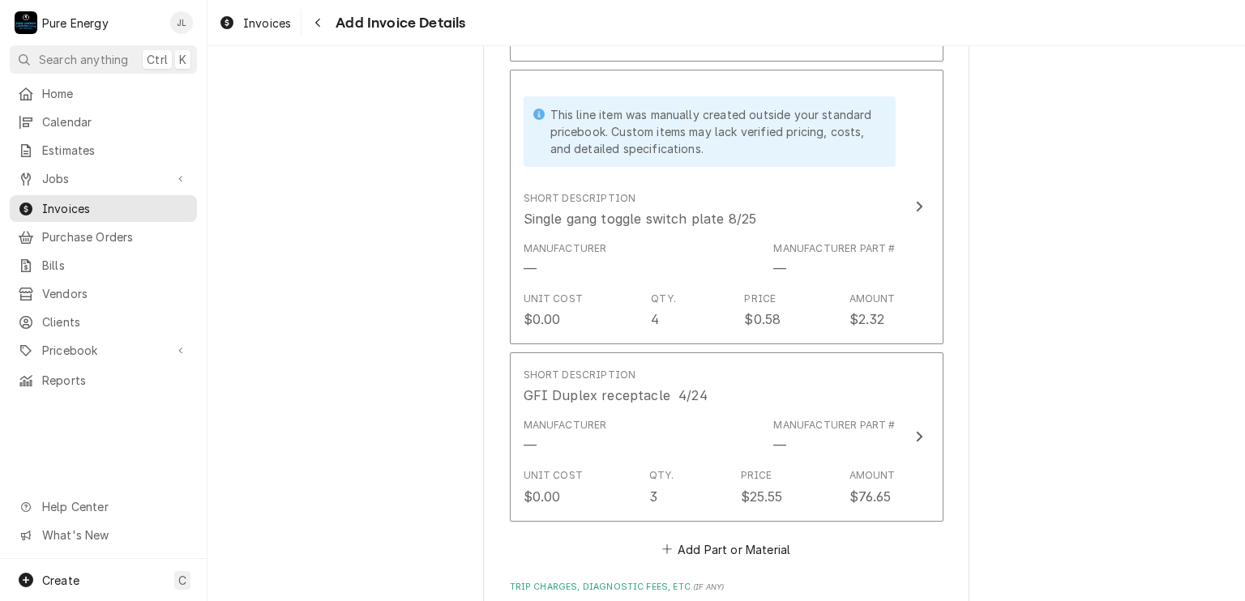
scroll to position [2574, 0]
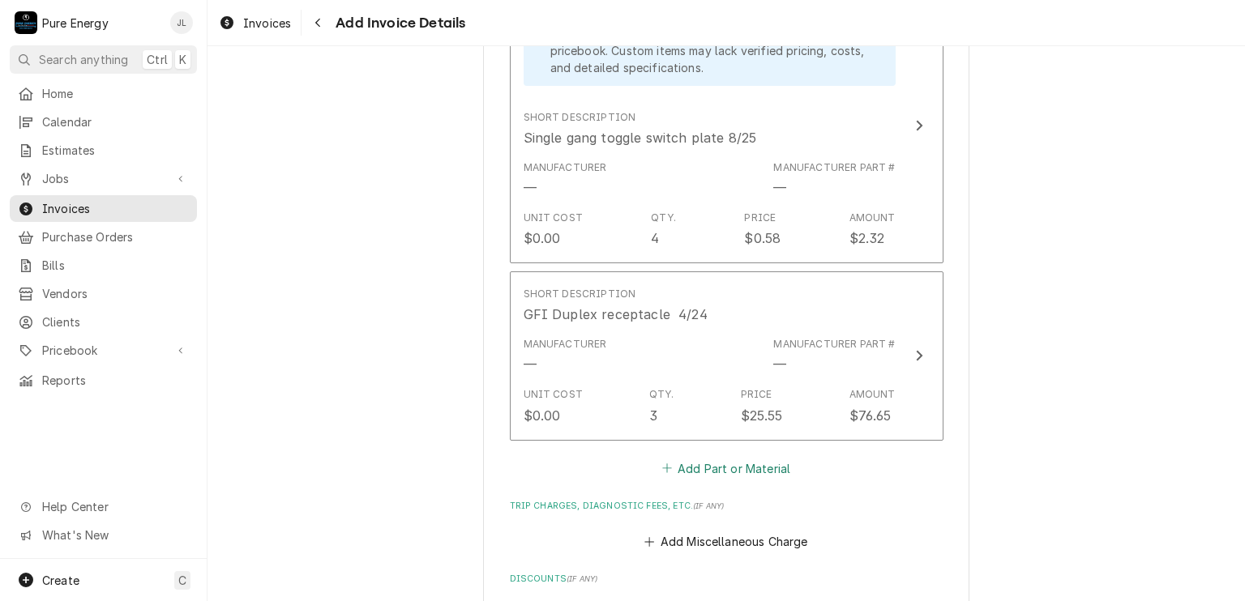
click at [707, 462] on button "Add Part or Material" at bounding box center [726, 468] width 134 height 23
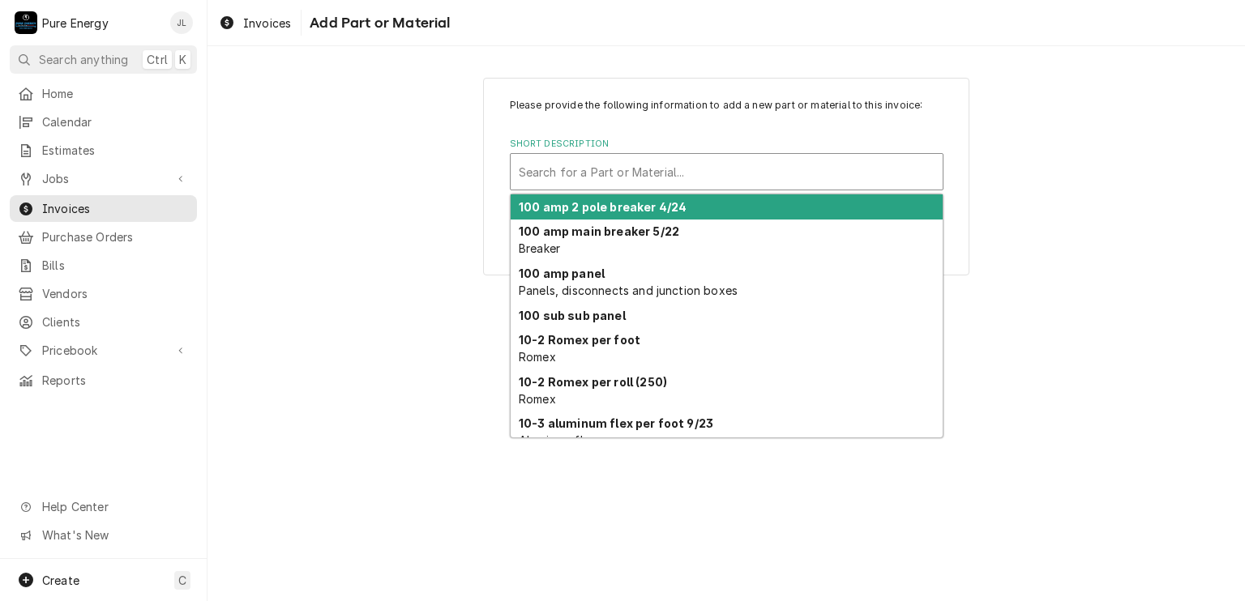
click at [570, 168] on div "Short Description" at bounding box center [727, 171] width 416 height 29
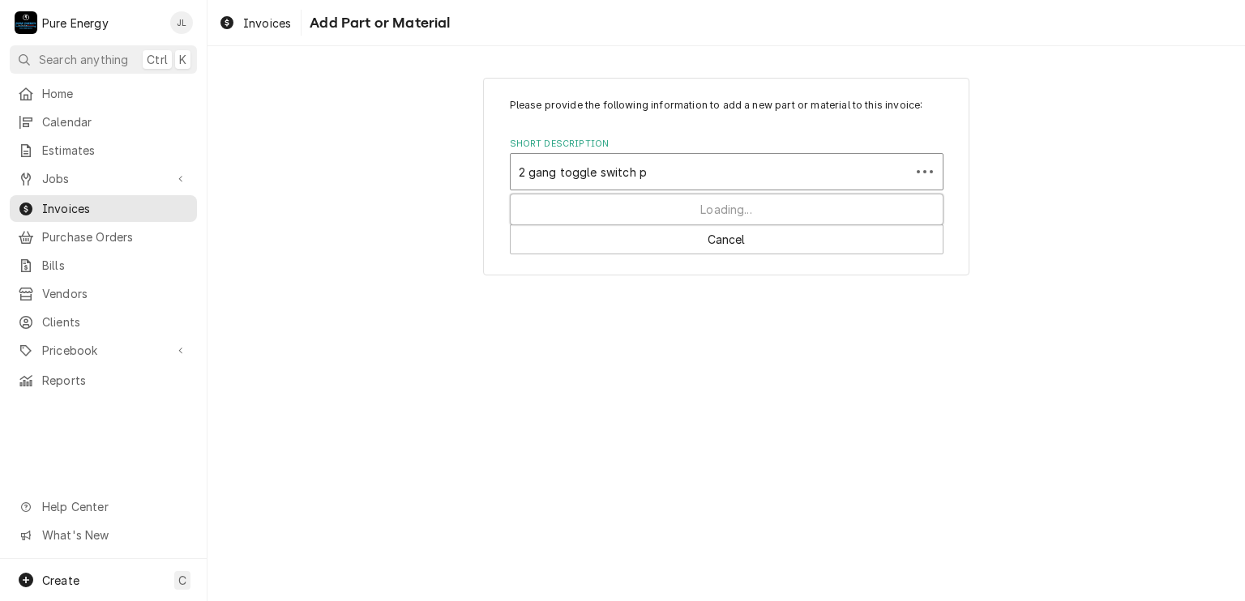
type input "2 gang toggle switch pl"
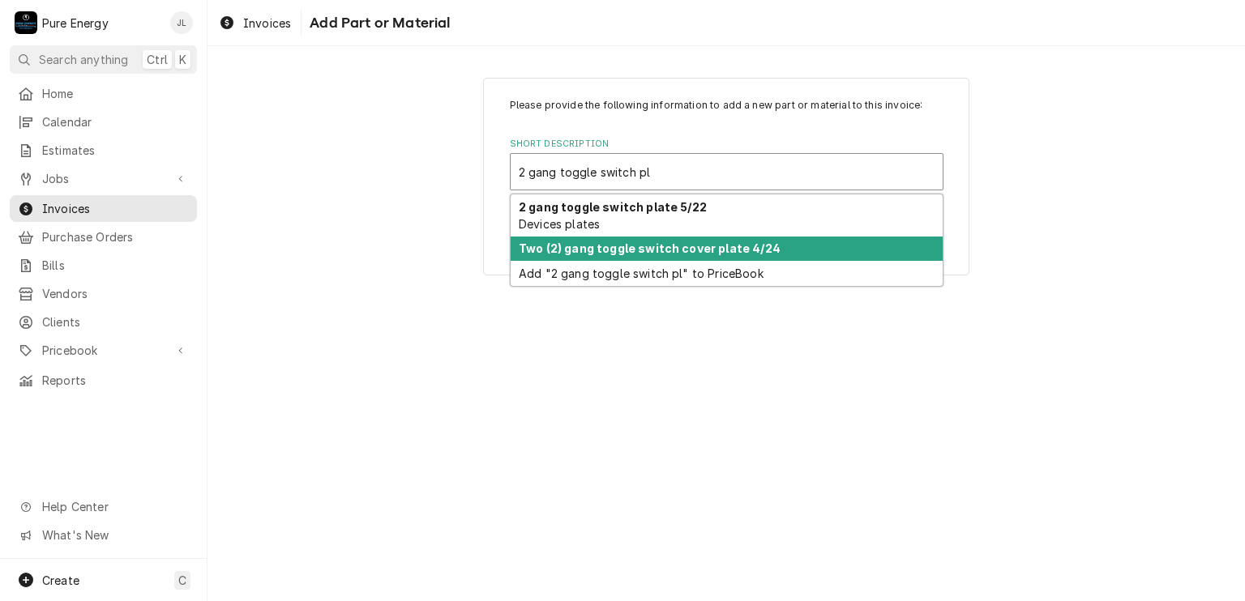
click at [723, 250] on strong "Two (2) gang toggle switch cover plate 4/24" at bounding box center [650, 248] width 262 height 14
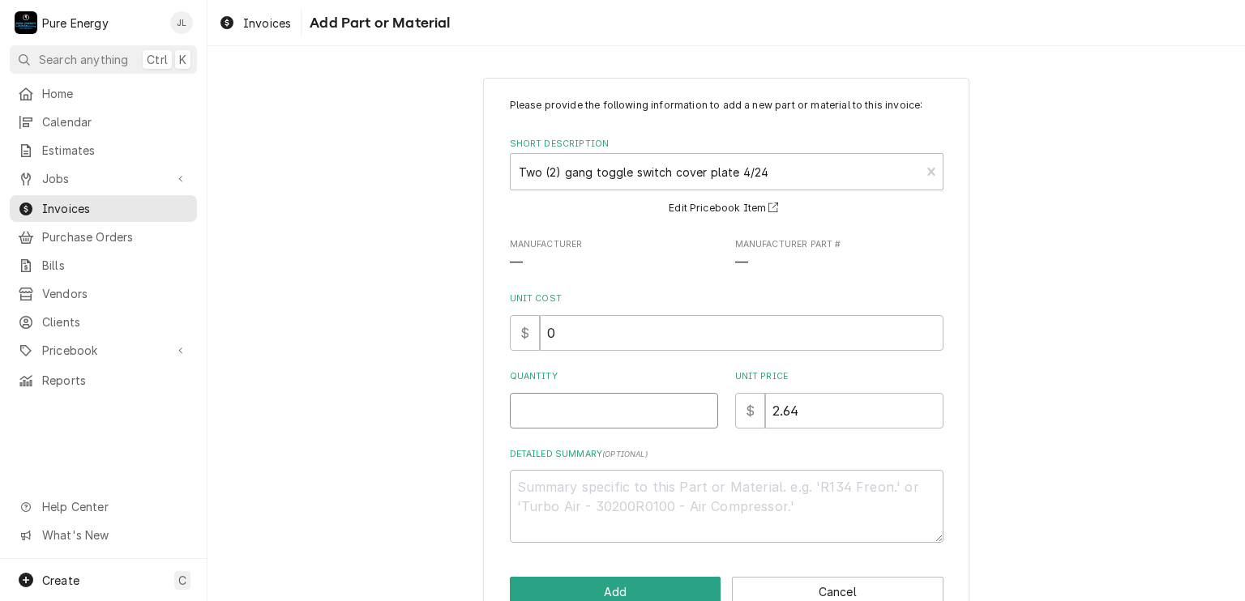
click at [583, 420] on input "Quantity" at bounding box center [614, 411] width 208 height 36
type textarea "x"
type input "2"
click at [628, 593] on button "Add" at bounding box center [615, 592] width 211 height 30
type textarea "x"
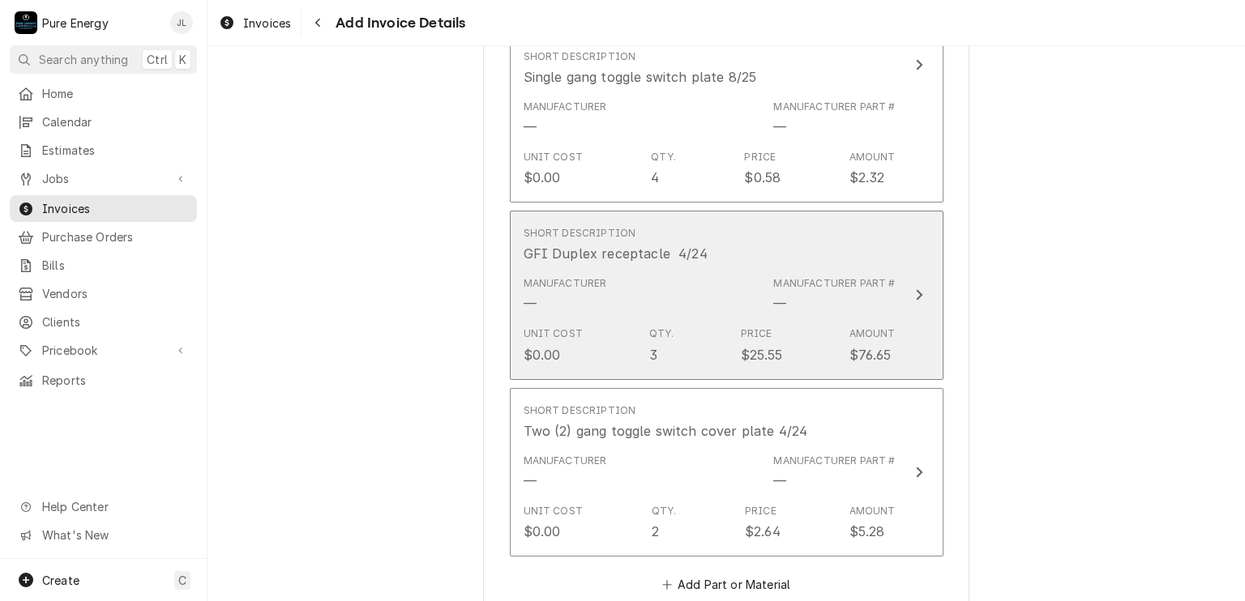
scroll to position [2716, 0]
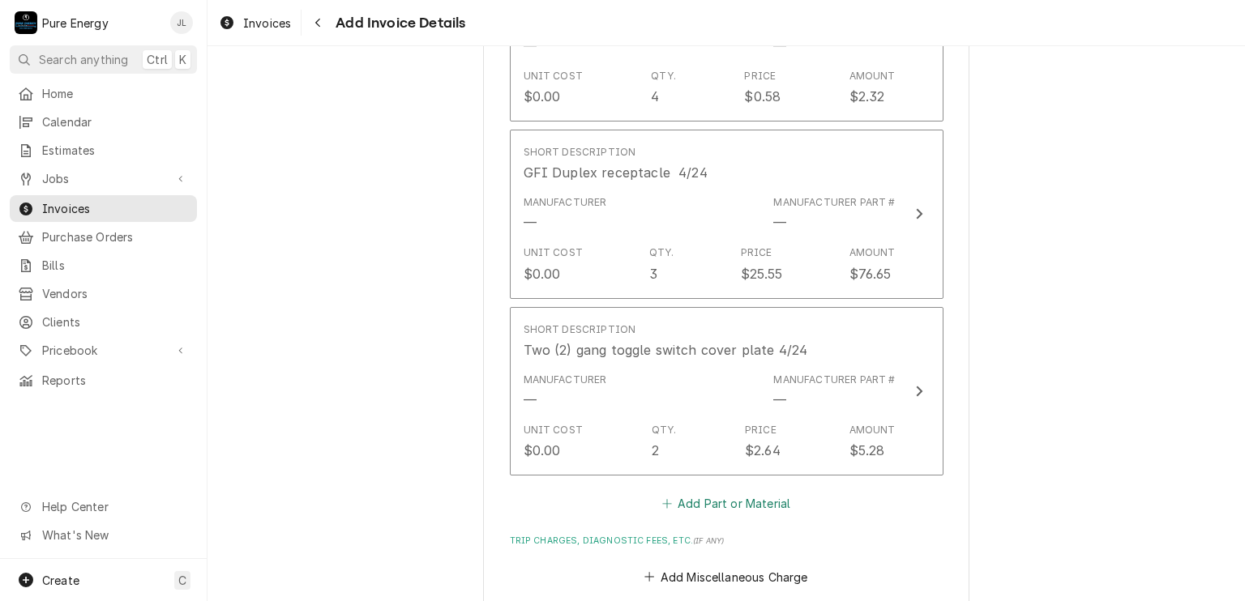
click at [713, 497] on button "Add Part or Material" at bounding box center [726, 504] width 134 height 23
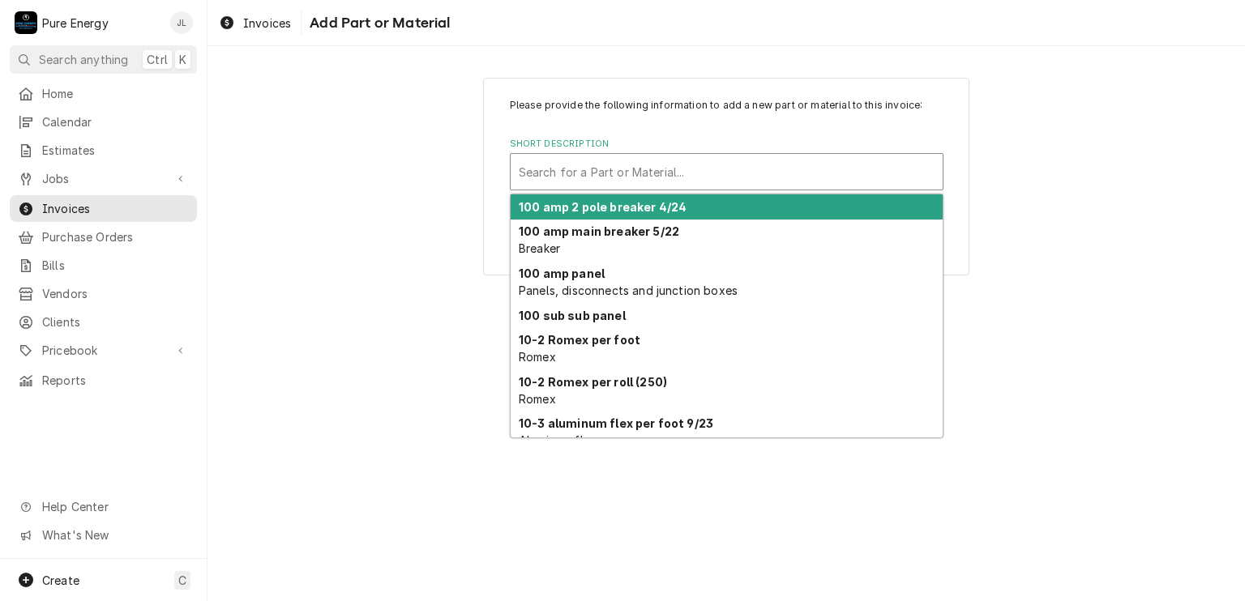
drag, startPoint x: 534, startPoint y: 178, endPoint x: 528, endPoint y: 172, distance: 8.6
click at [533, 177] on div "Short Description" at bounding box center [727, 171] width 416 height 29
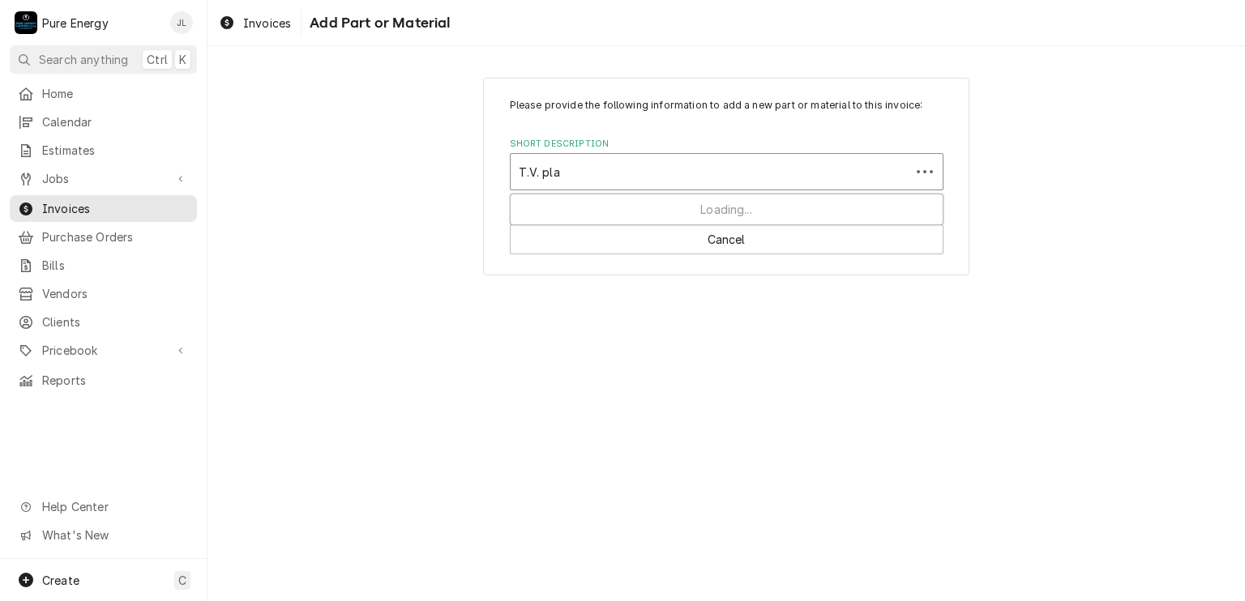
type input "T.V. plat"
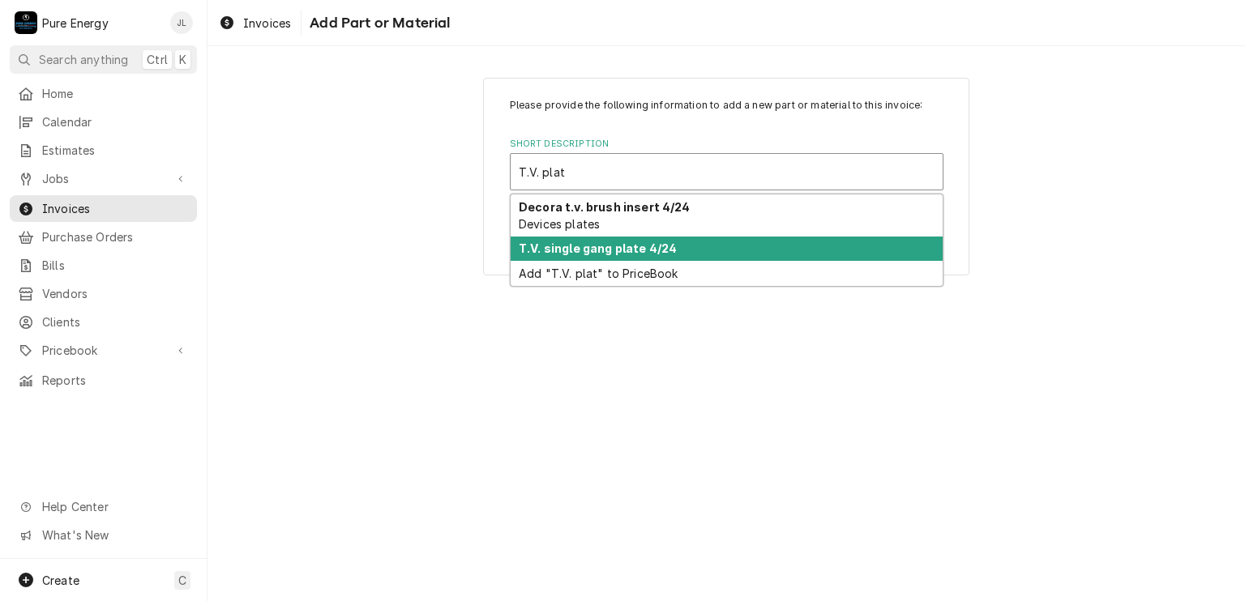
click at [588, 253] on strong "T.V. single gang plate 4/24" at bounding box center [598, 248] width 158 height 14
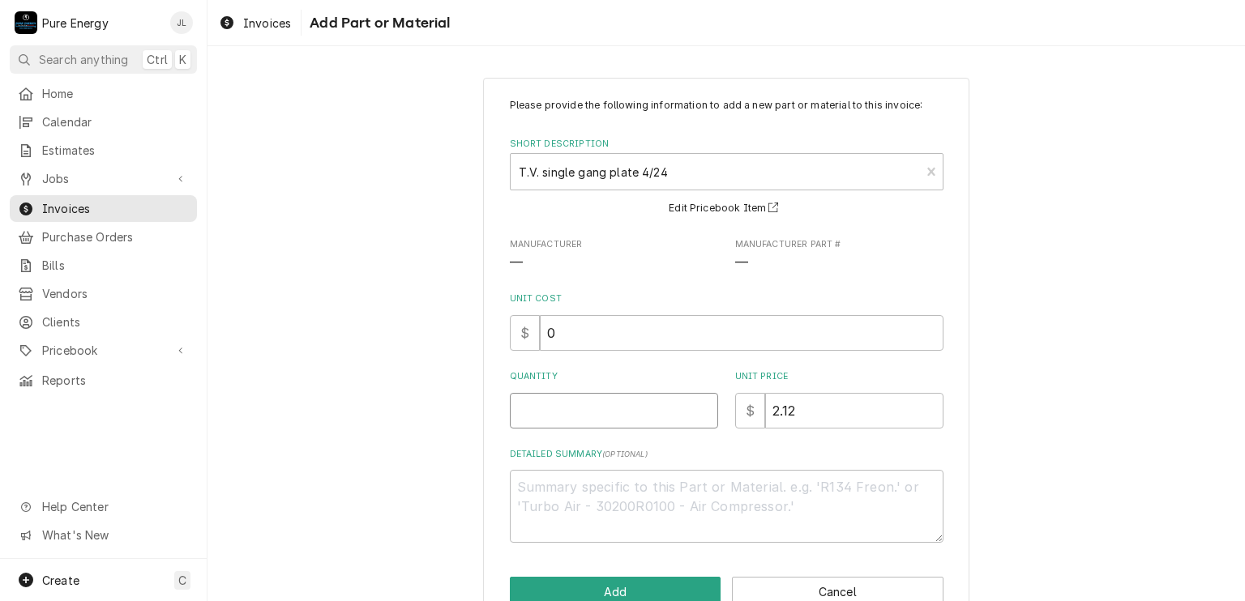
click at [648, 426] on input "Quantity" at bounding box center [614, 411] width 208 height 36
type textarea "x"
type input "2"
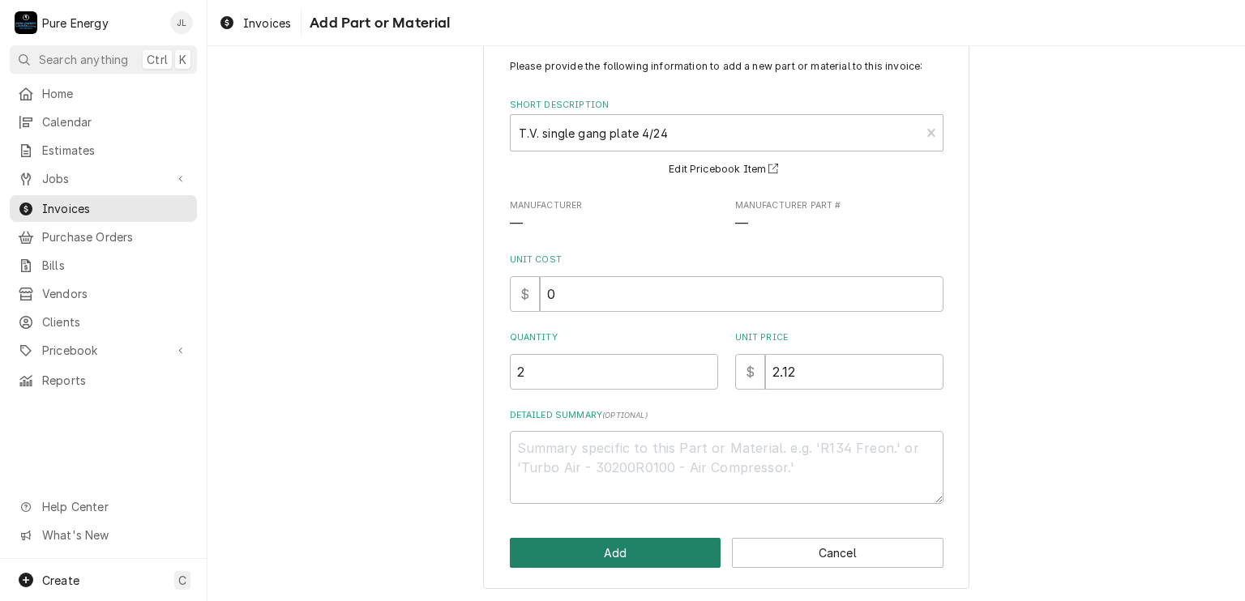
click at [658, 556] on button "Add" at bounding box center [615, 553] width 211 height 30
type textarea "x"
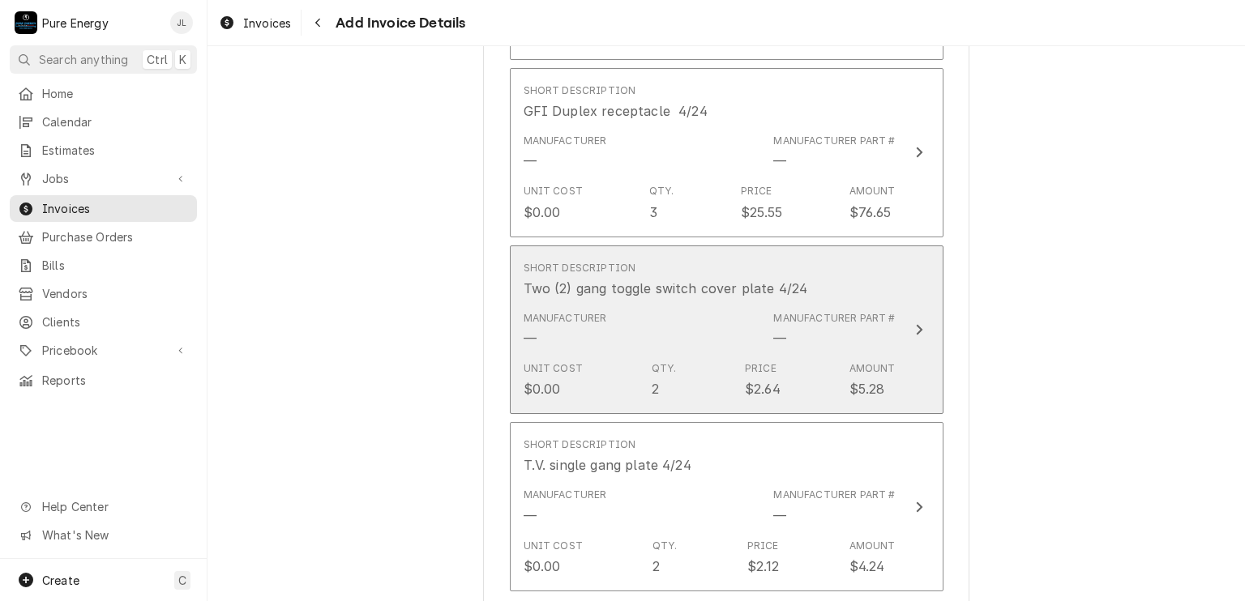
scroll to position [3021, 0]
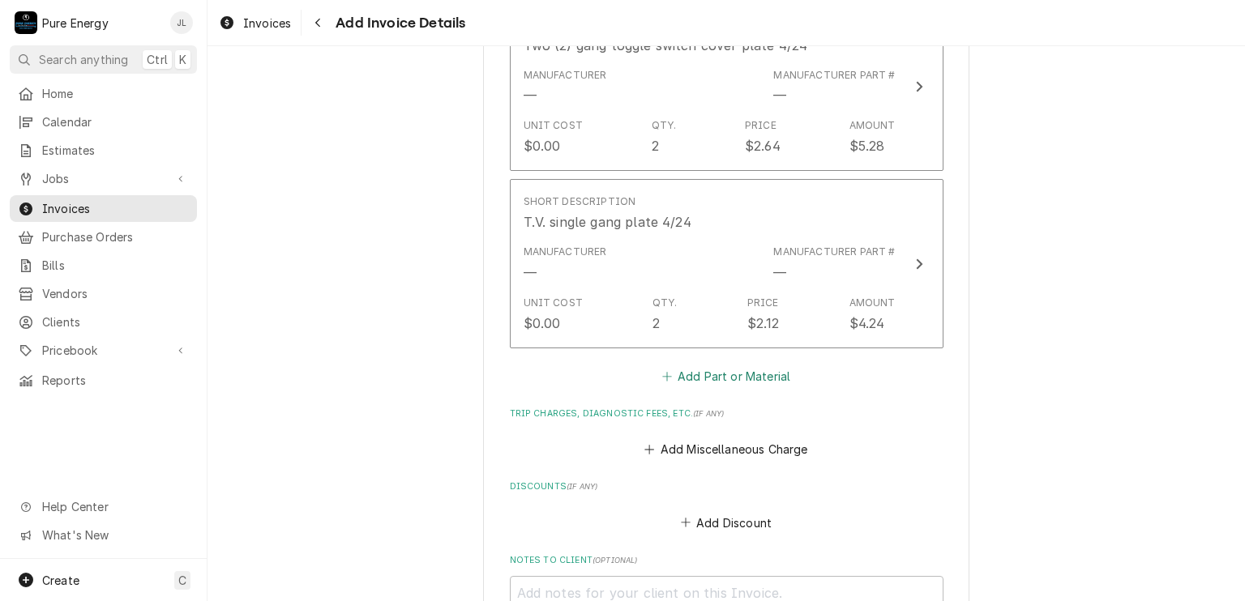
click at [697, 368] on button "Add Part or Material" at bounding box center [726, 376] width 134 height 23
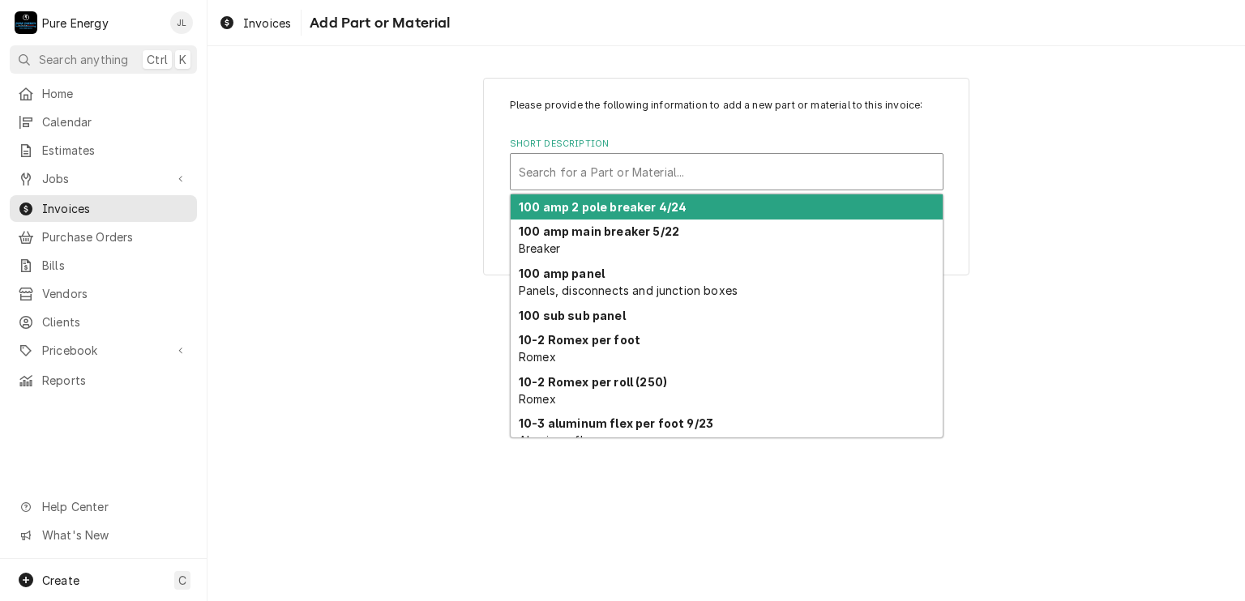
click at [628, 169] on div "Short Description" at bounding box center [727, 171] width 416 height 29
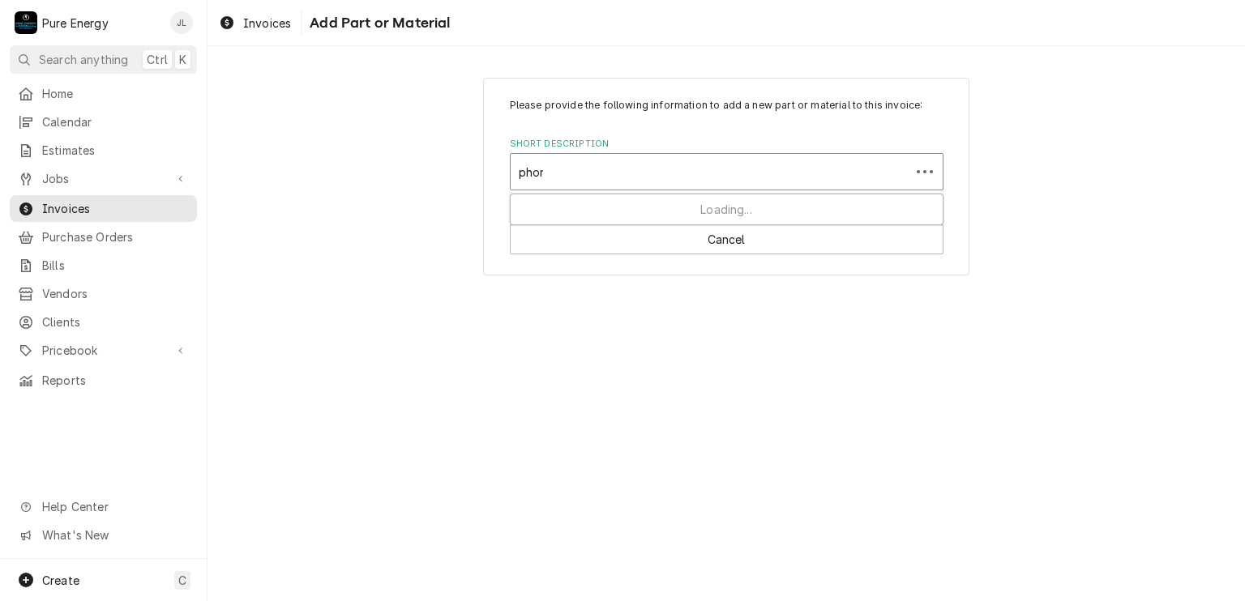
type input "phone"
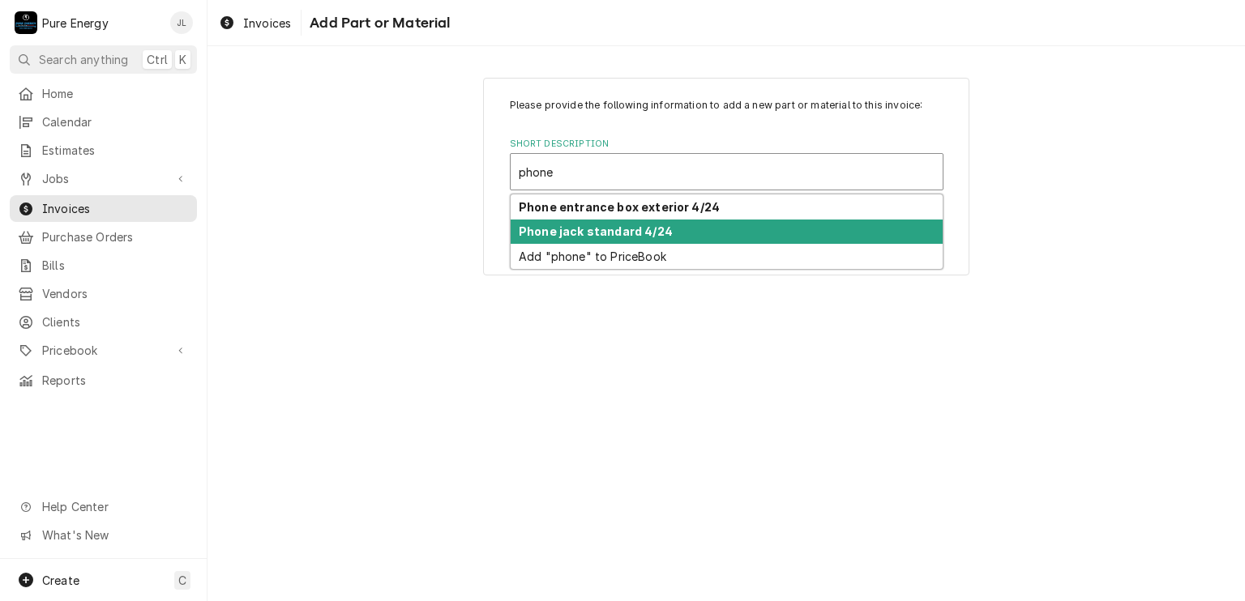
click at [593, 227] on strong "Phone jack standard 4/24" at bounding box center [596, 231] width 154 height 14
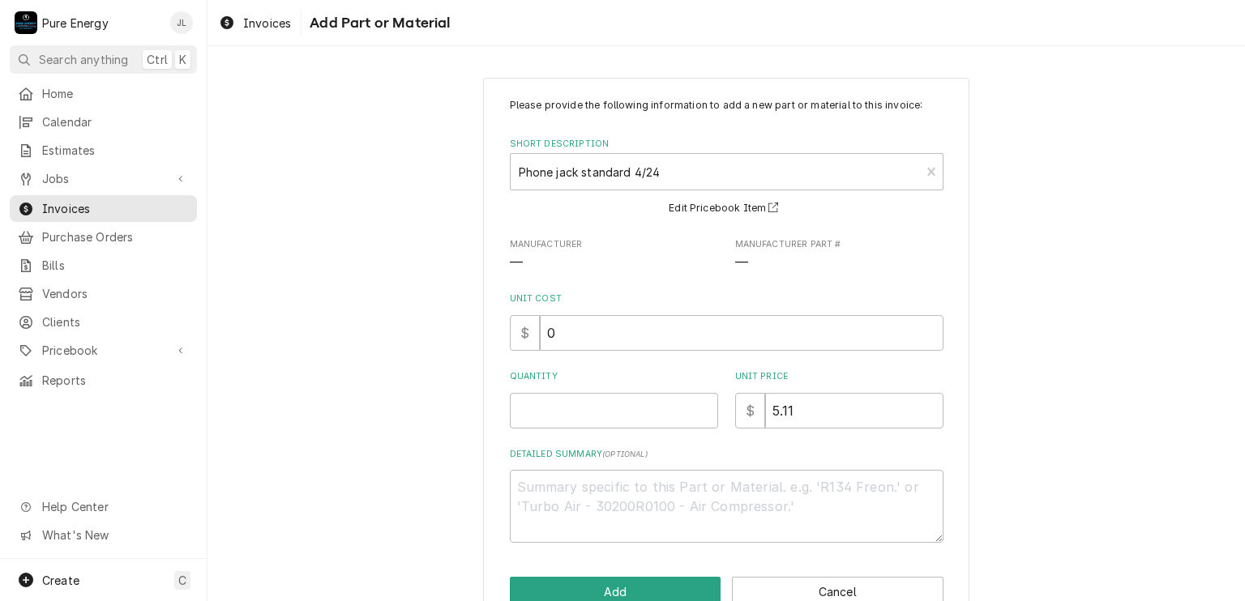
scroll to position [39, 0]
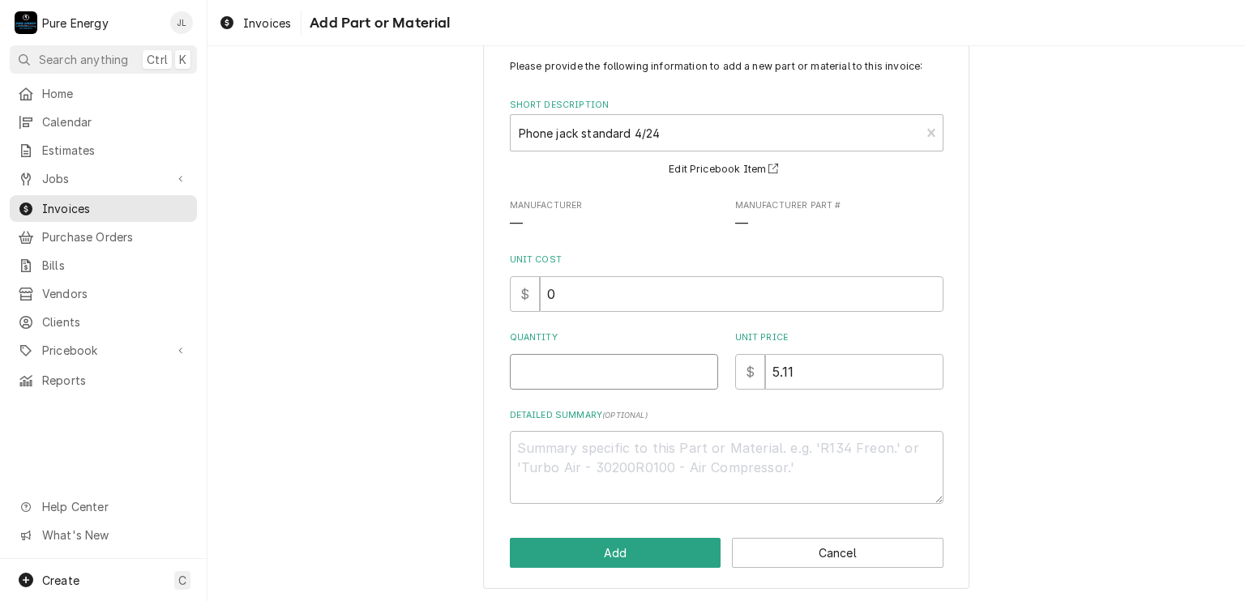
click at [566, 385] on input "Quantity" at bounding box center [614, 372] width 208 height 36
type textarea "x"
type input "1"
click at [611, 554] on button "Add" at bounding box center [615, 553] width 211 height 30
type textarea "x"
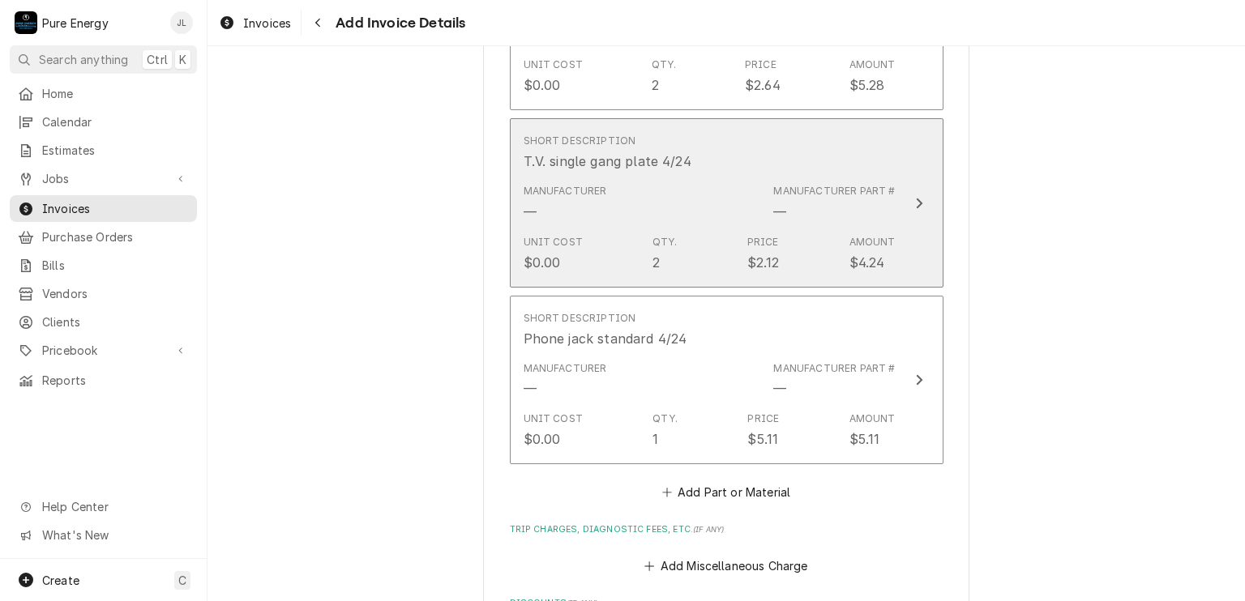
scroll to position [3162, 0]
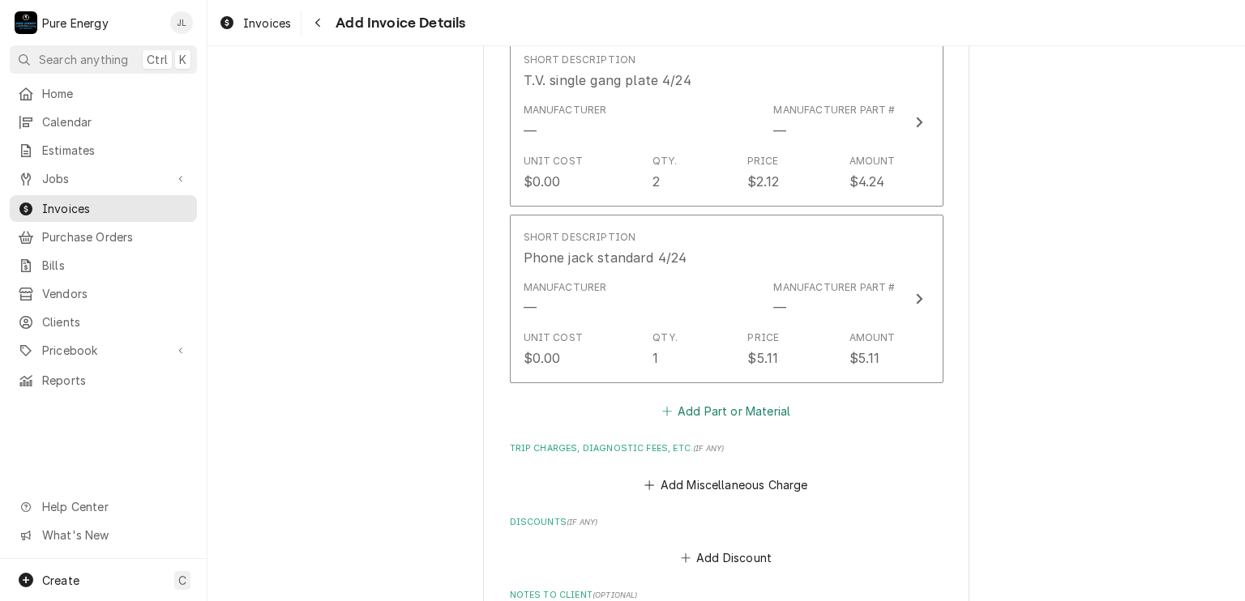
click at [721, 401] on button "Add Part or Material" at bounding box center [726, 411] width 134 height 23
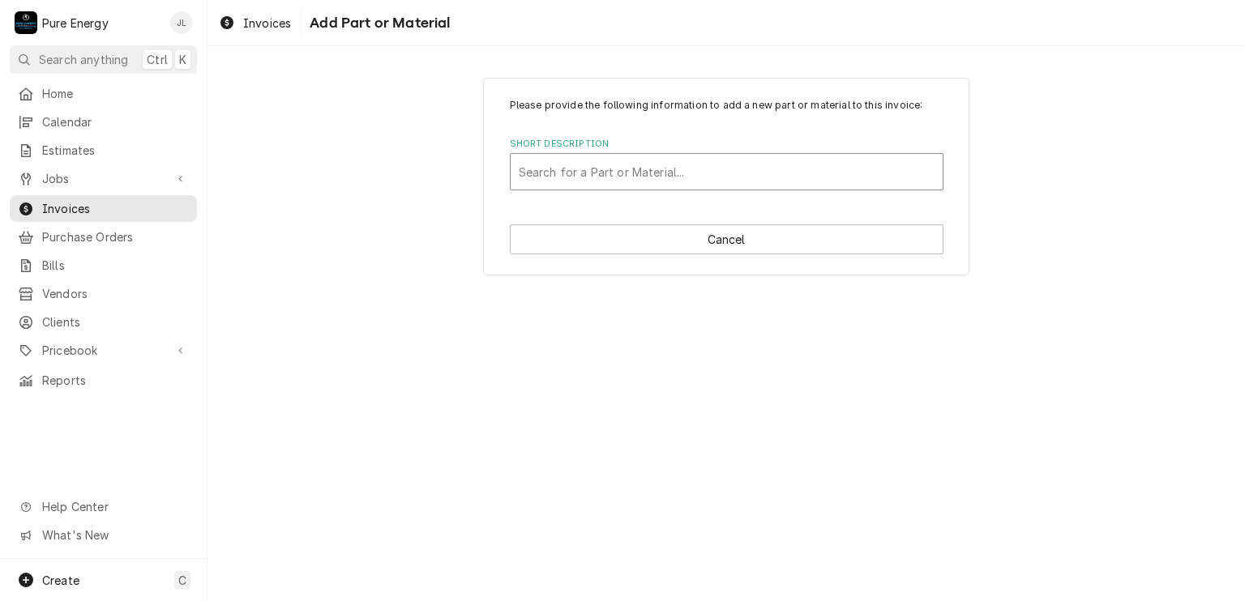
click at [597, 166] on div "Short Description" at bounding box center [727, 171] width 416 height 29
type input "Phone"
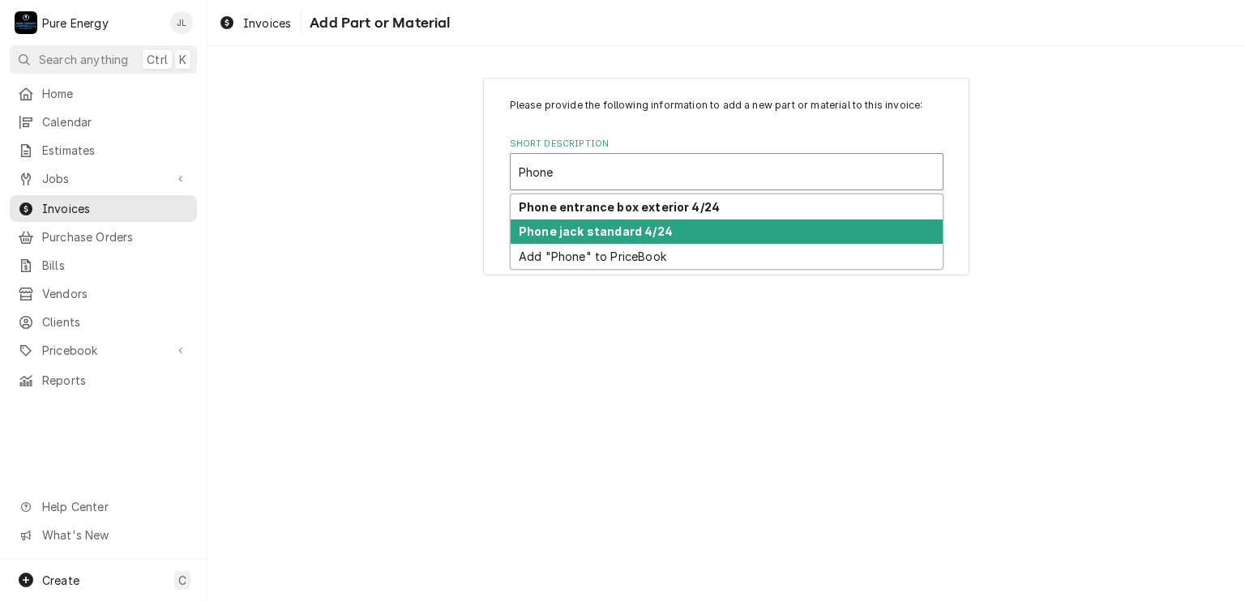
click at [592, 231] on strong "Phone jack standard 4/24" at bounding box center [596, 231] width 154 height 14
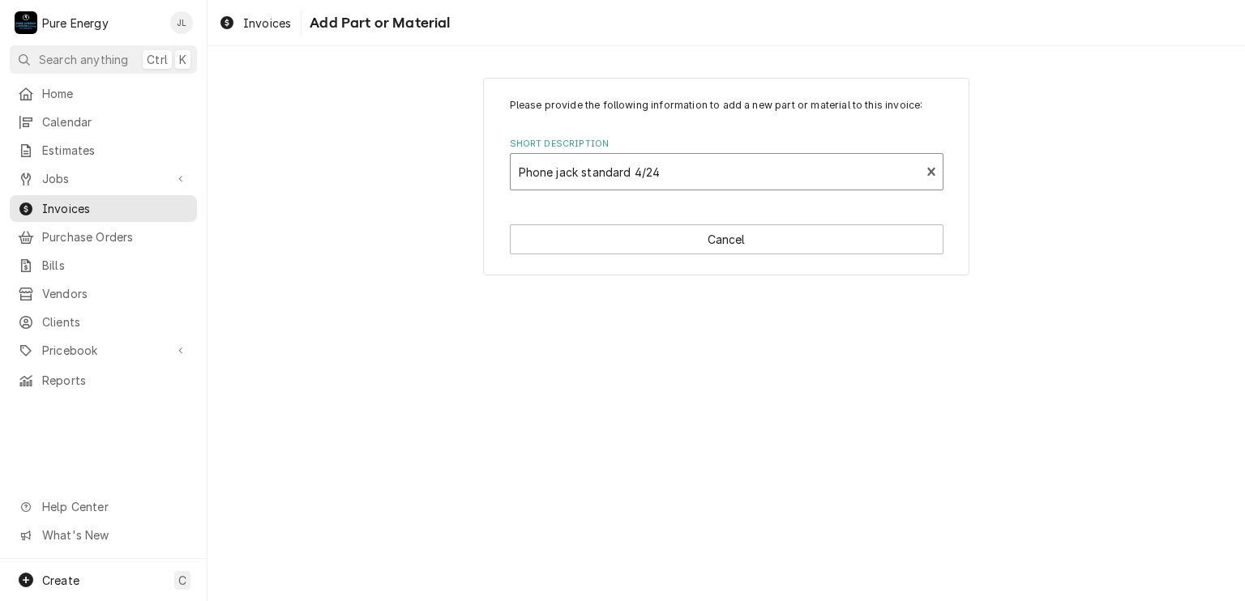
type textarea "x"
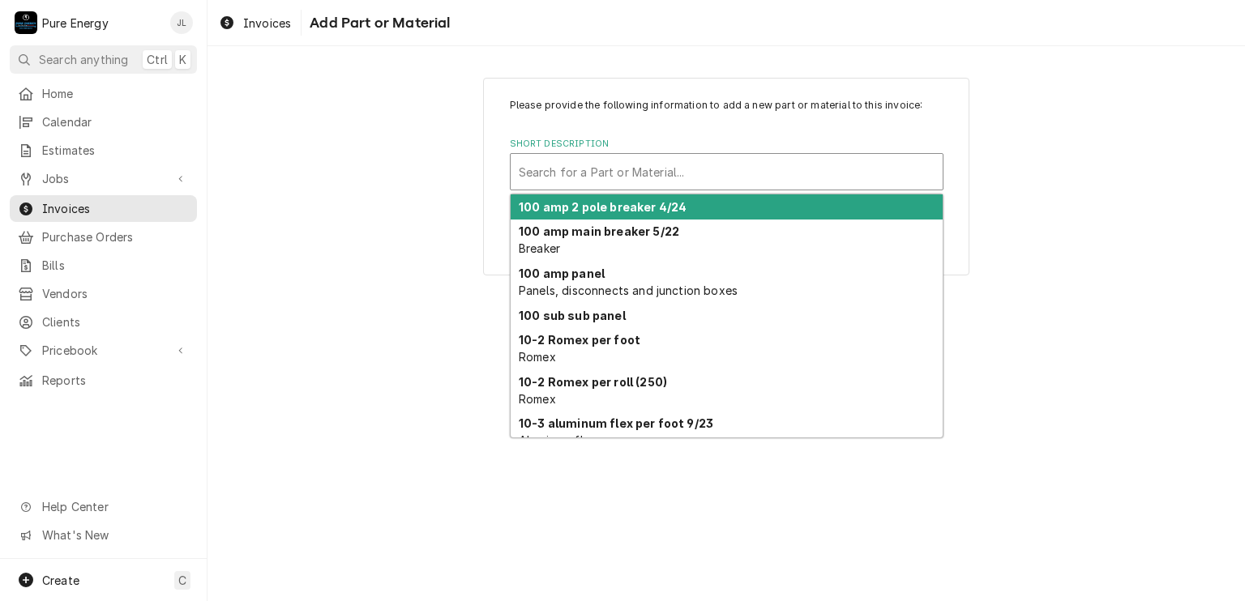
click at [655, 173] on div "Short Description" at bounding box center [727, 171] width 416 height 29
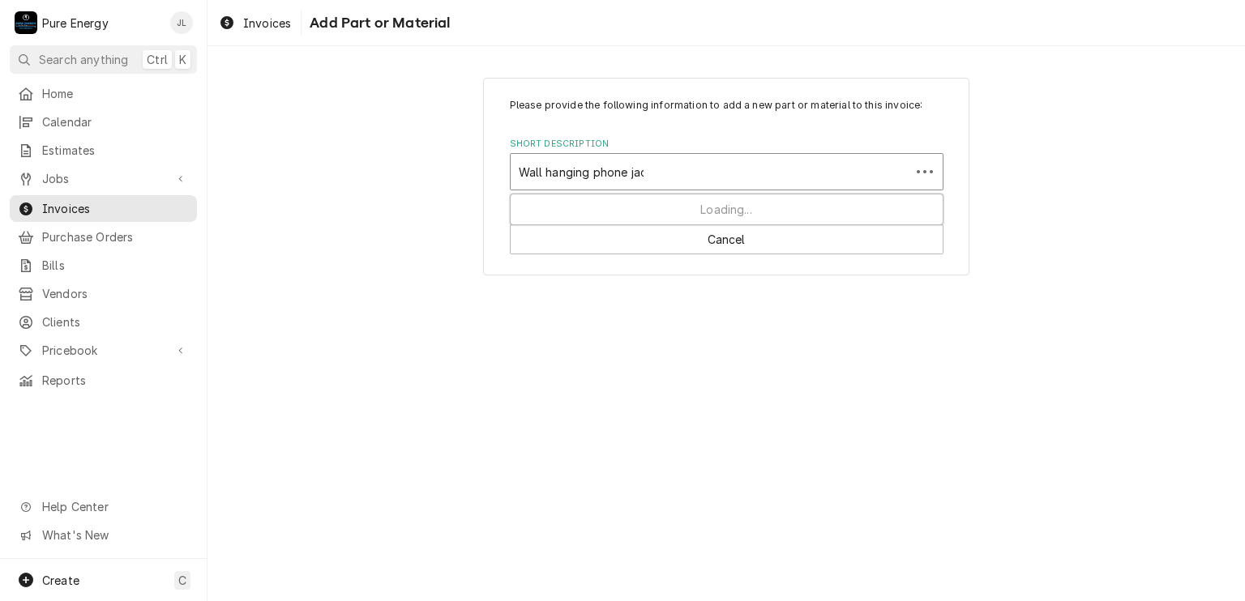
type input "Wall hanging phone jack"
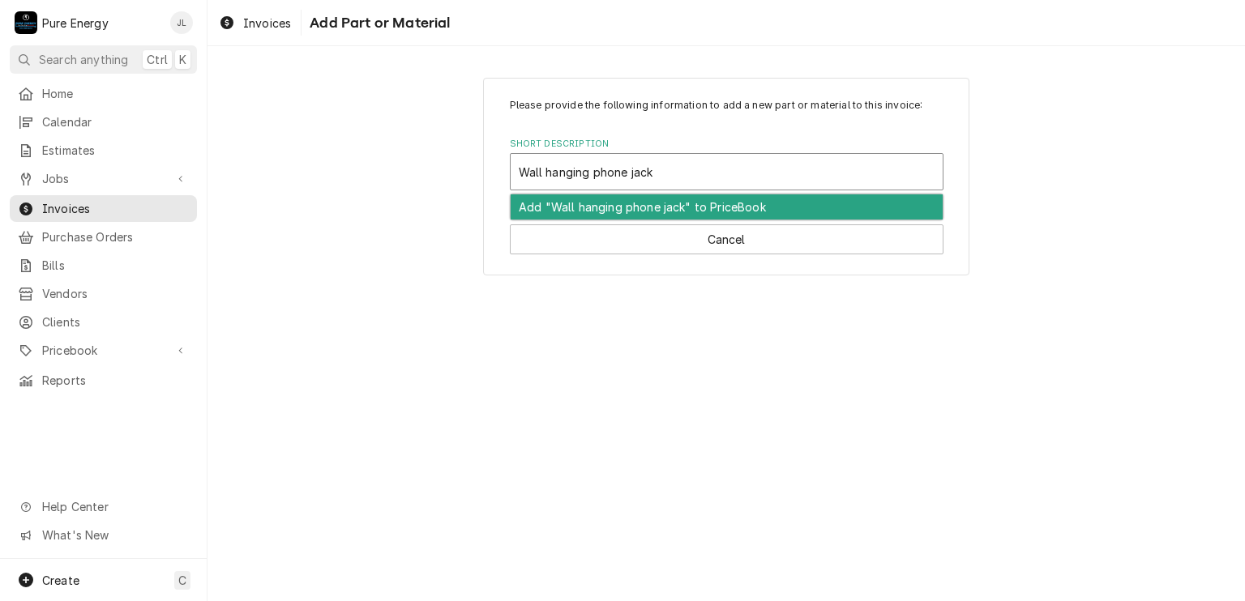
click at [639, 213] on div "Add "Wall hanging phone jack" to PriceBook" at bounding box center [726, 206] width 432 height 25
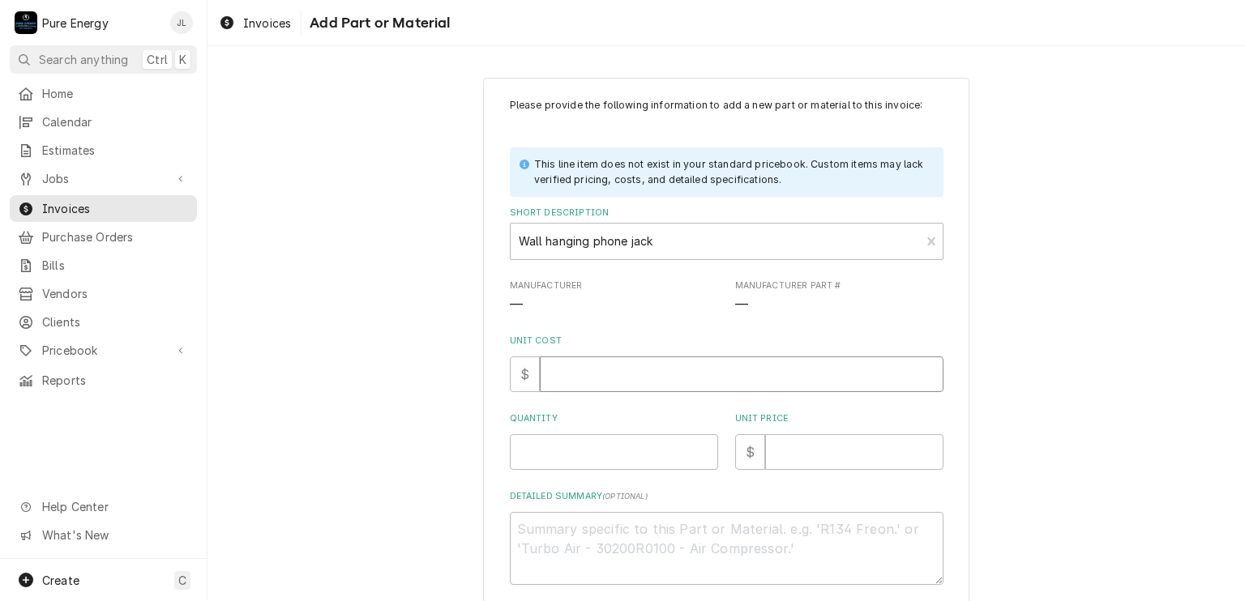
click at [645, 376] on input "Unit Cost" at bounding box center [742, 375] width 404 height 36
type textarea "x"
type input "0"
type textarea "x"
type input "0.0"
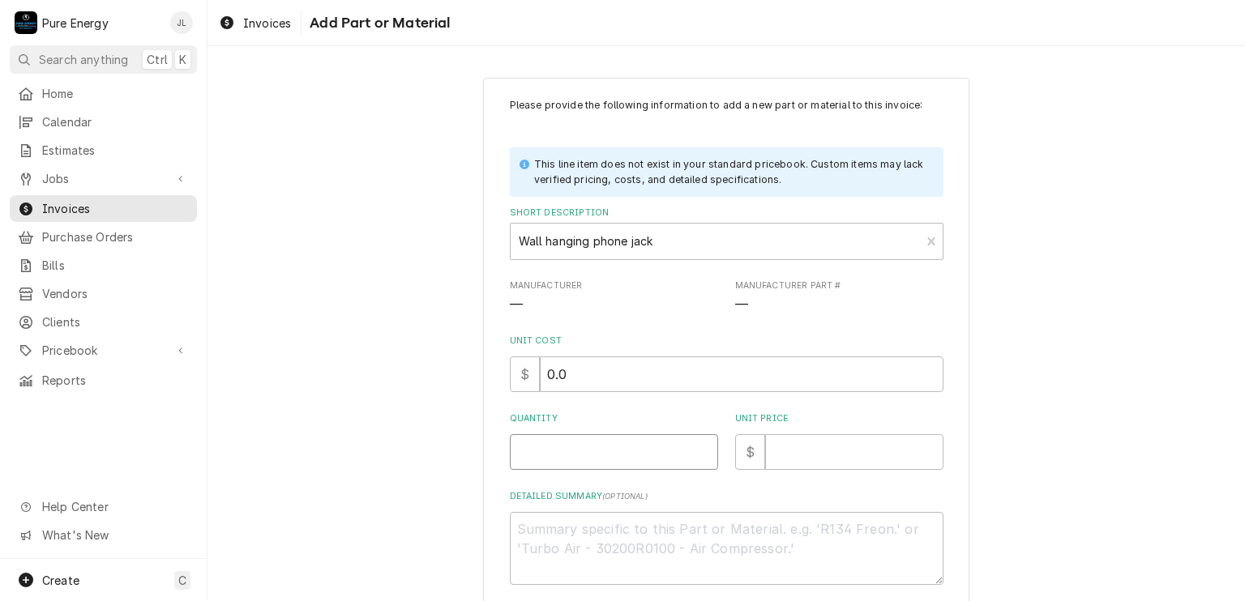
click at [603, 454] on input "Quantity" at bounding box center [614, 452] width 208 height 36
type textarea "x"
type input "1"
click at [806, 443] on input "Unit Price" at bounding box center [854, 452] width 178 height 36
type textarea "x"
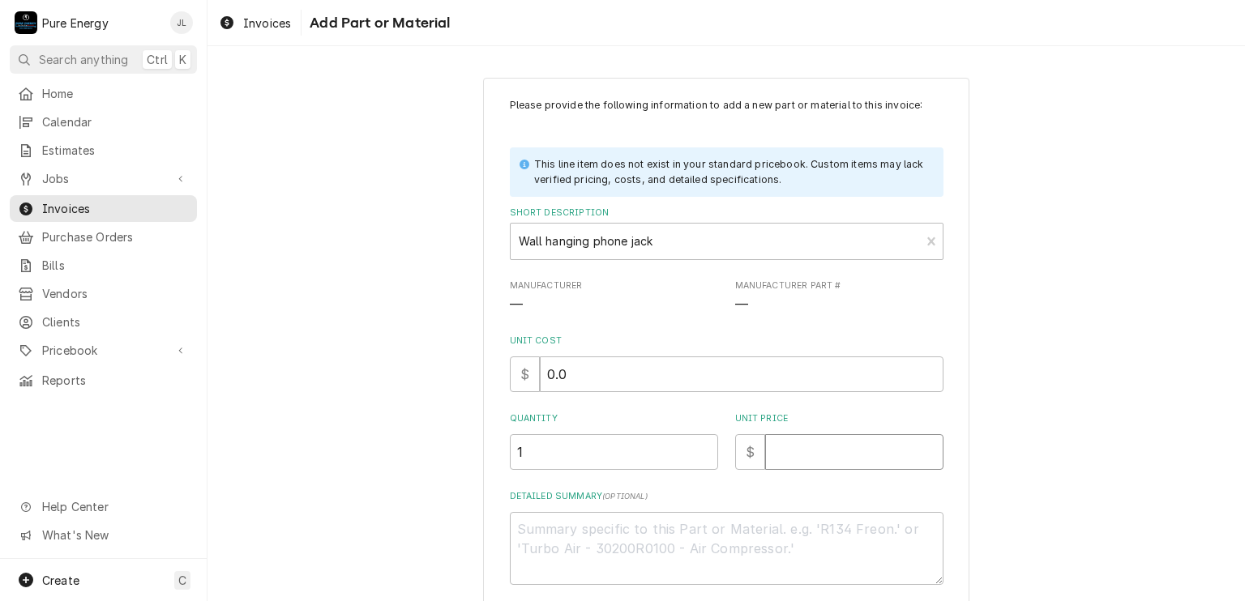
type input "0"
type textarea "x"
type input "0.0"
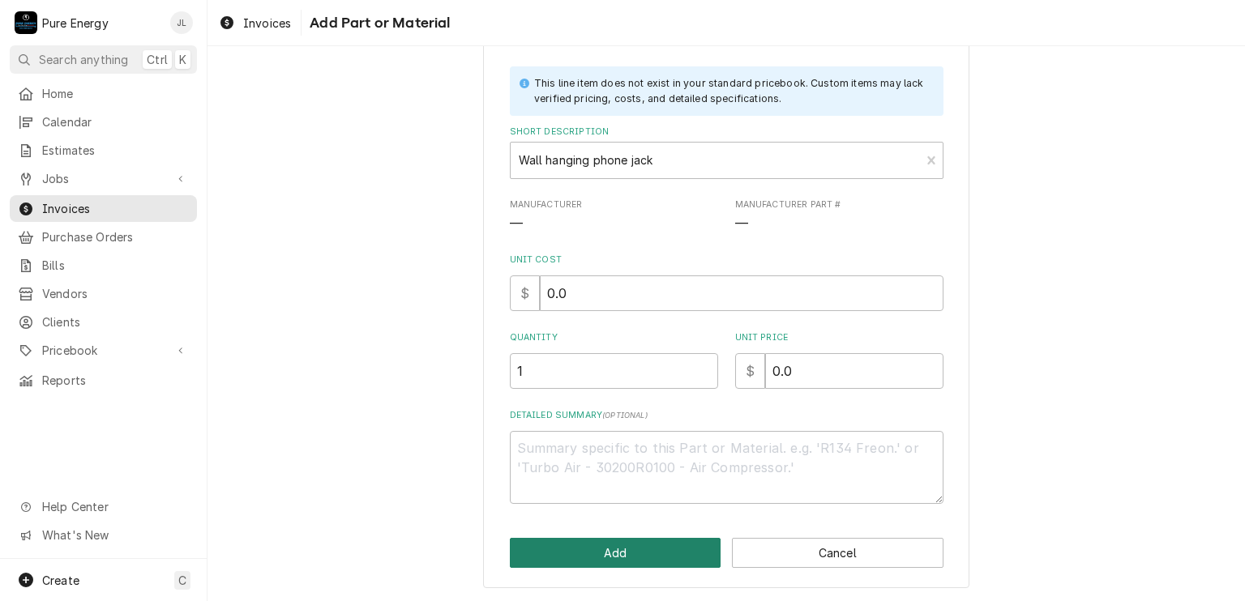
click at [617, 553] on button "Add" at bounding box center [615, 553] width 211 height 30
type textarea "x"
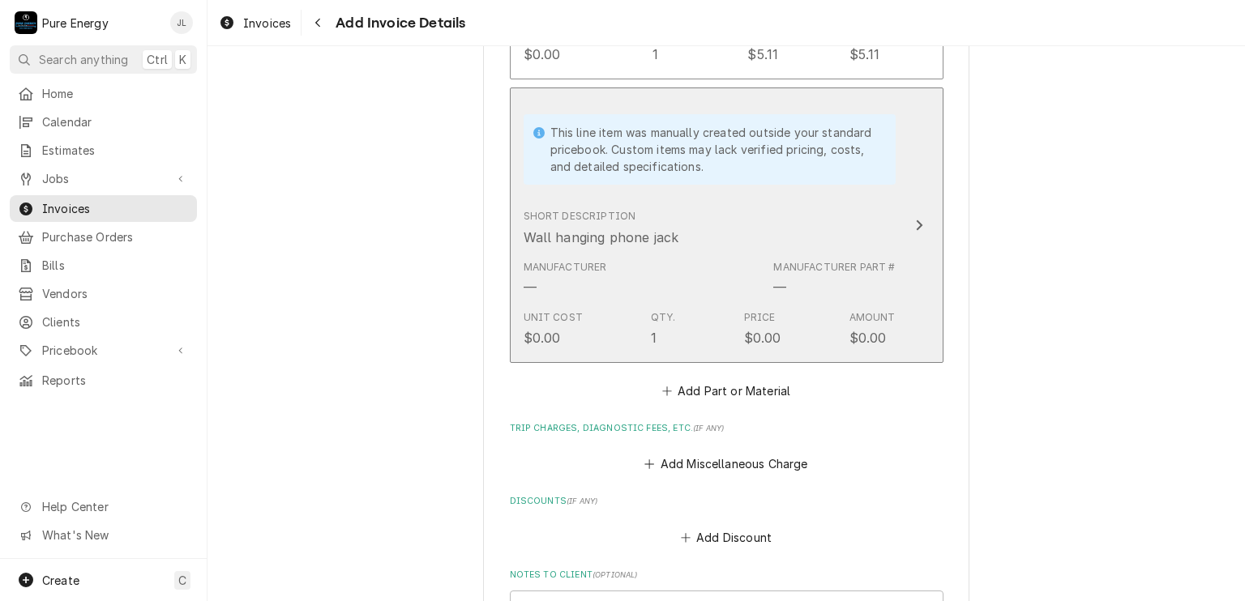
scroll to position [3547, 0]
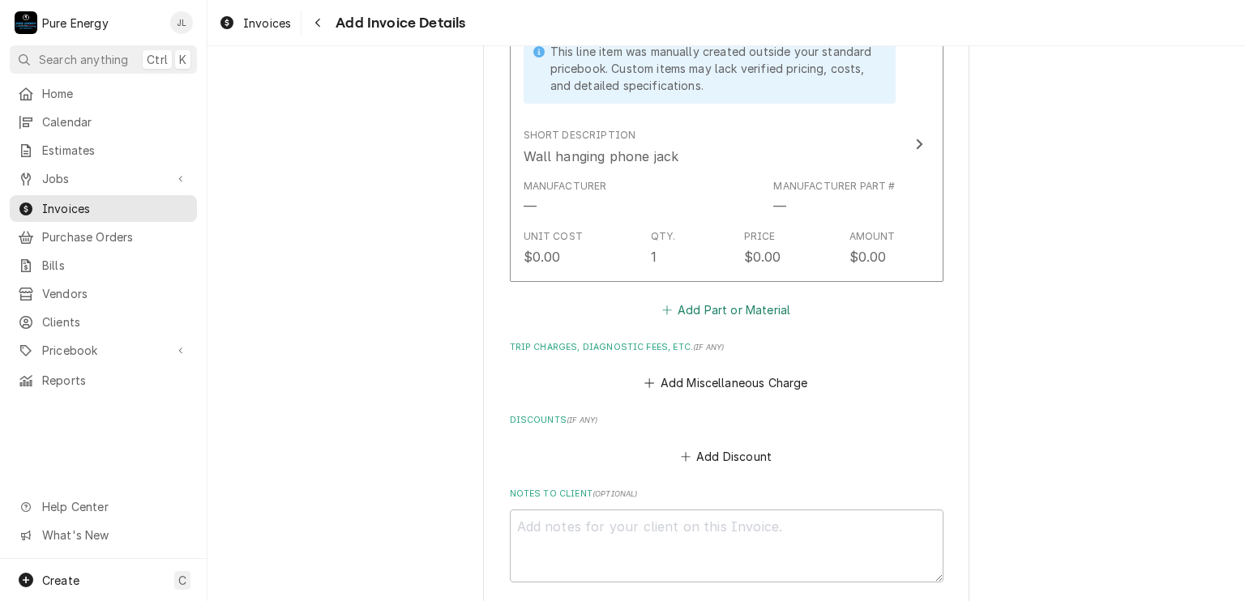
click at [726, 298] on button "Add Part or Material" at bounding box center [726, 309] width 134 height 23
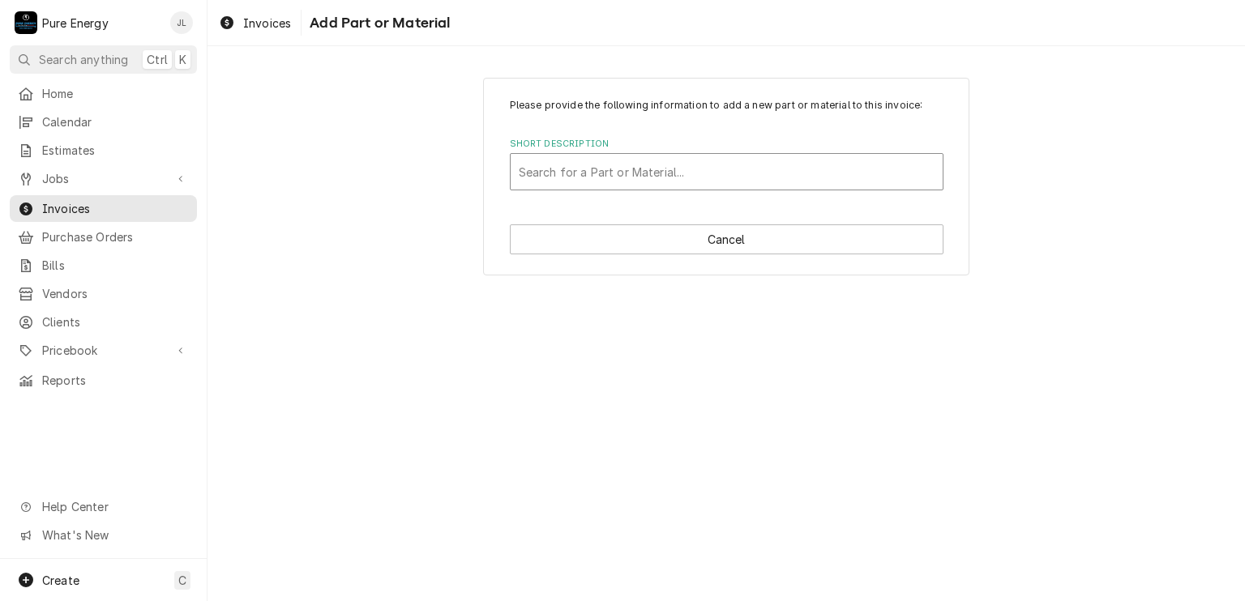
click at [551, 161] on div "Short Description" at bounding box center [727, 171] width 416 height 29
type input "Single gang decora"
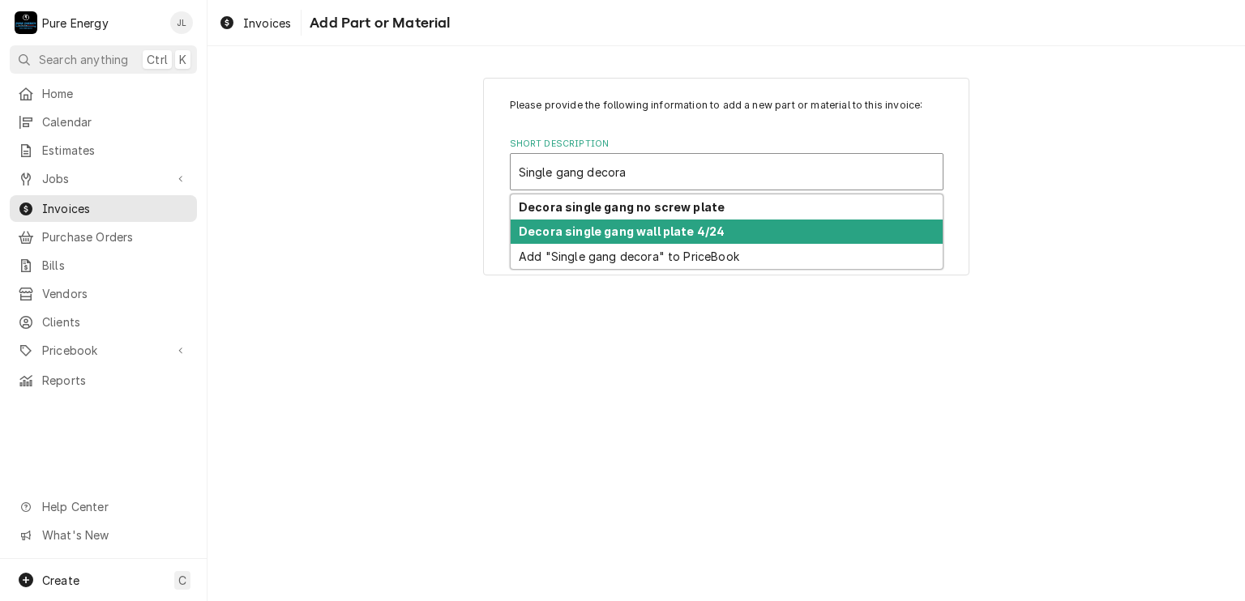
click at [643, 223] on div "Decora single gang wall plate 4/24" at bounding box center [726, 232] width 432 height 25
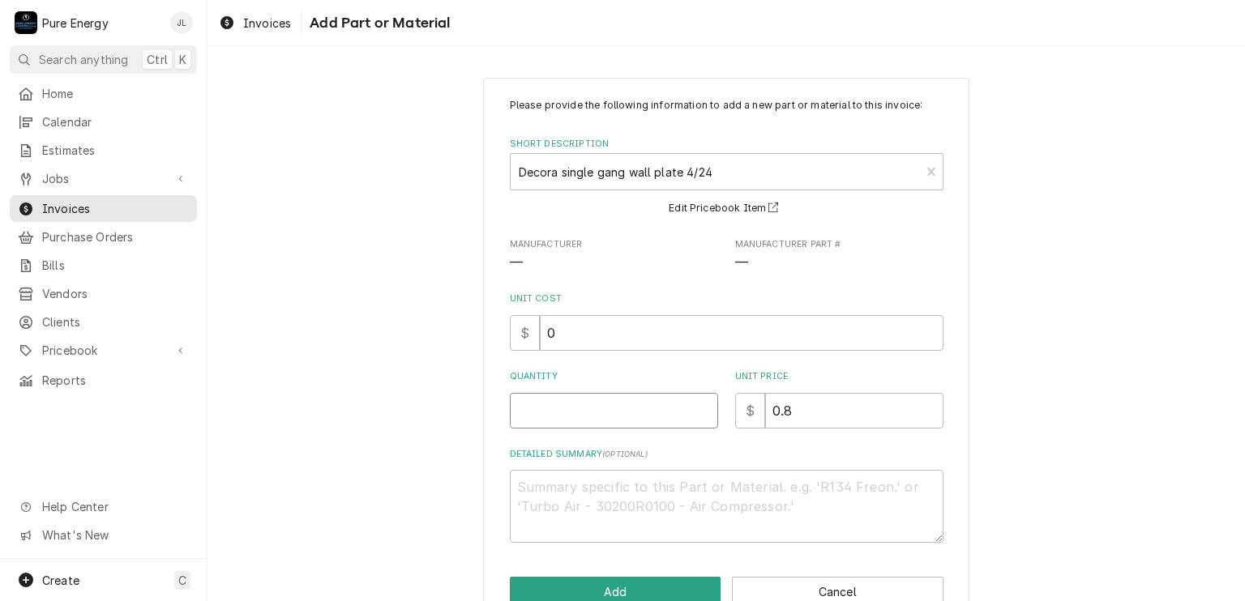
click at [617, 419] on input "Quantity" at bounding box center [614, 411] width 208 height 36
type textarea "x"
type input "3"
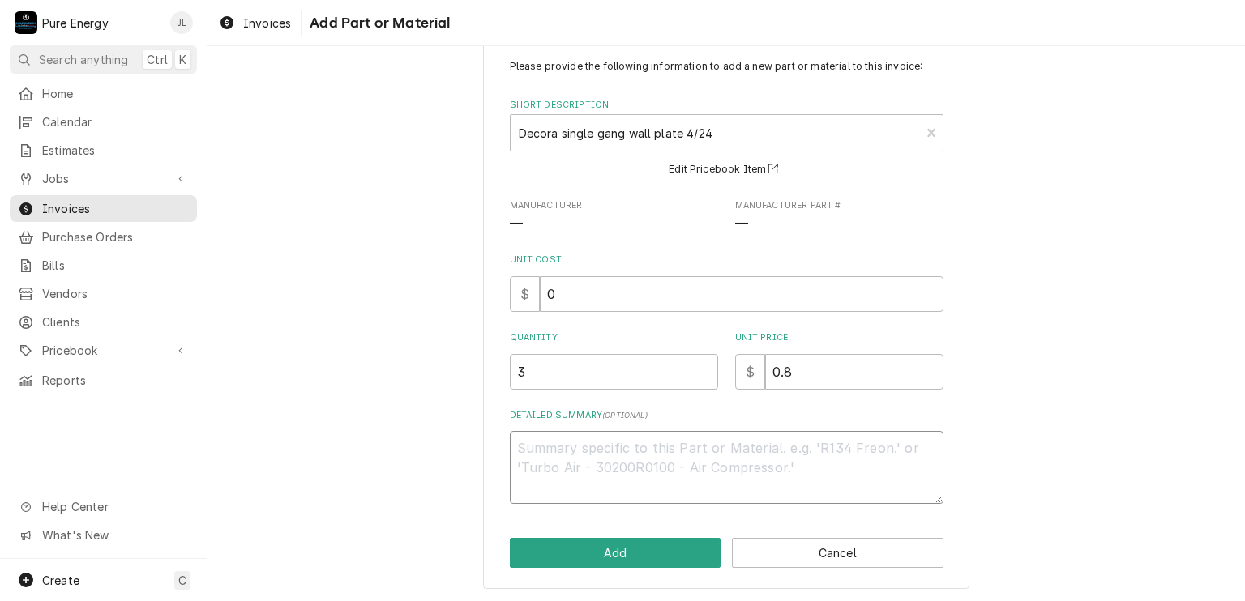
click at [529, 457] on textarea "Detailed Summary ( optional )" at bounding box center [726, 467] width 433 height 73
type textarea "x"
type textarea "F"
type textarea "x"
type textarea "Fo"
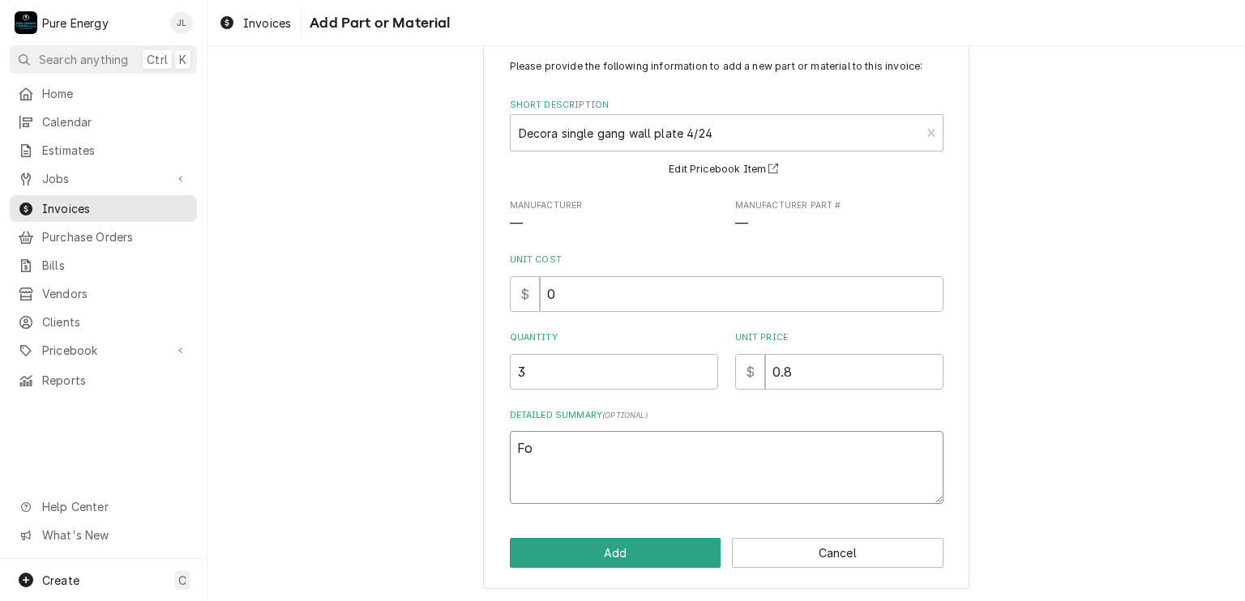
type textarea "x"
type textarea "For"
type textarea "x"
type textarea "For"
type textarea "x"
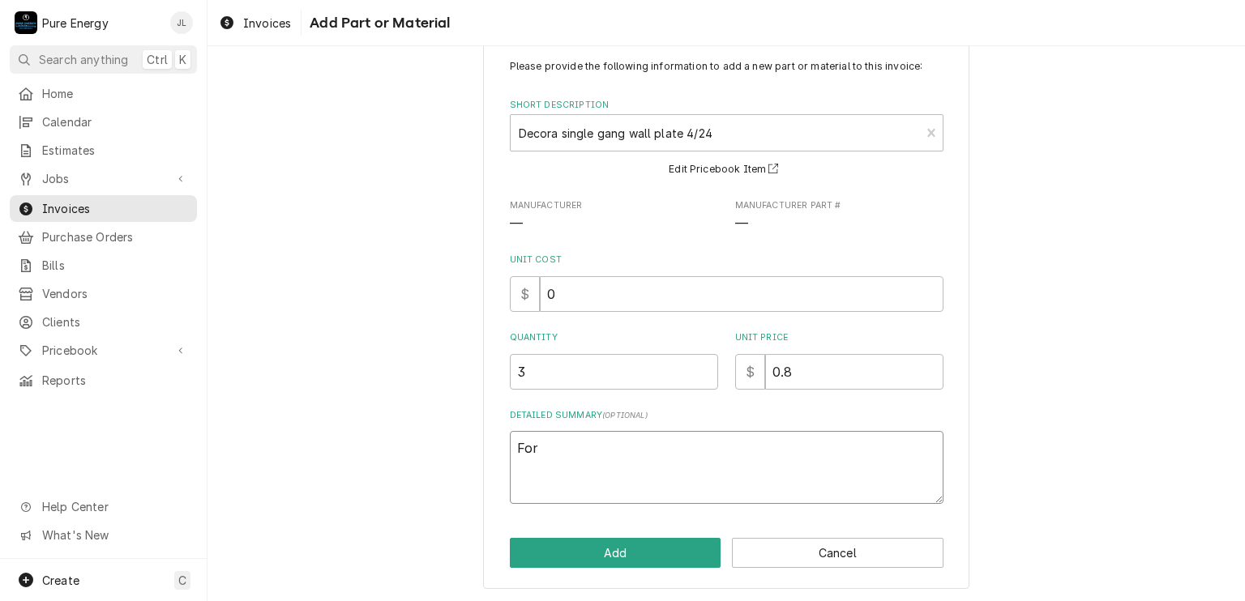
type textarea "For t"
type textarea "x"
type textarea "For th"
type textarea "x"
type textarea "For the"
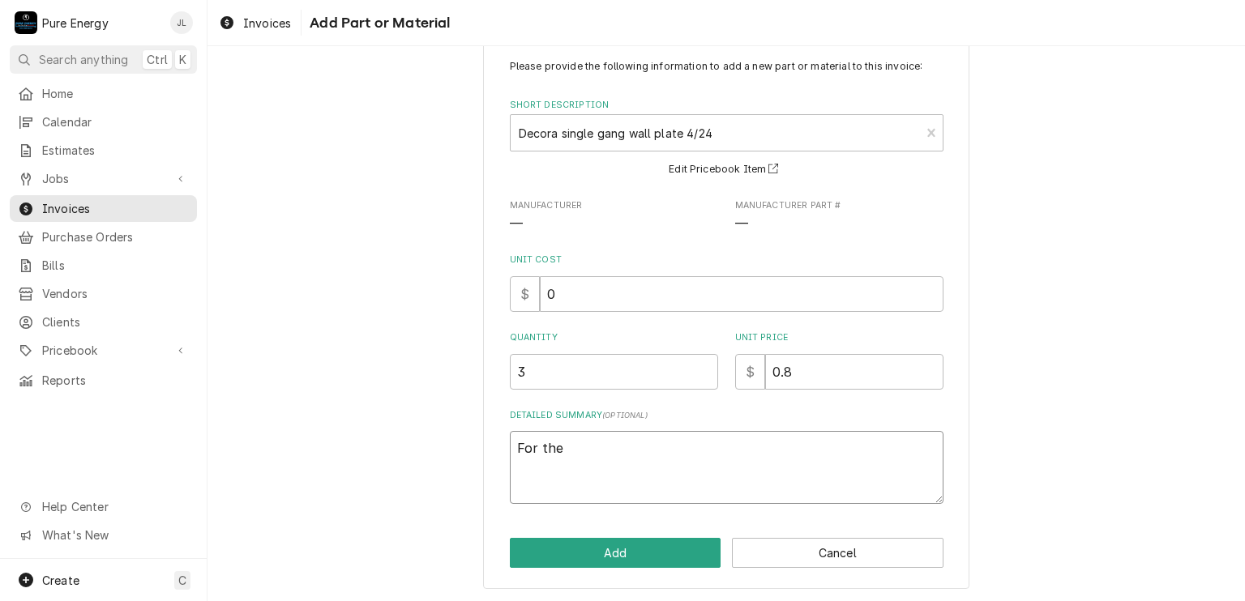
type textarea "x"
type textarea "For the"
type textarea "x"
type textarea "For the G"
type textarea "x"
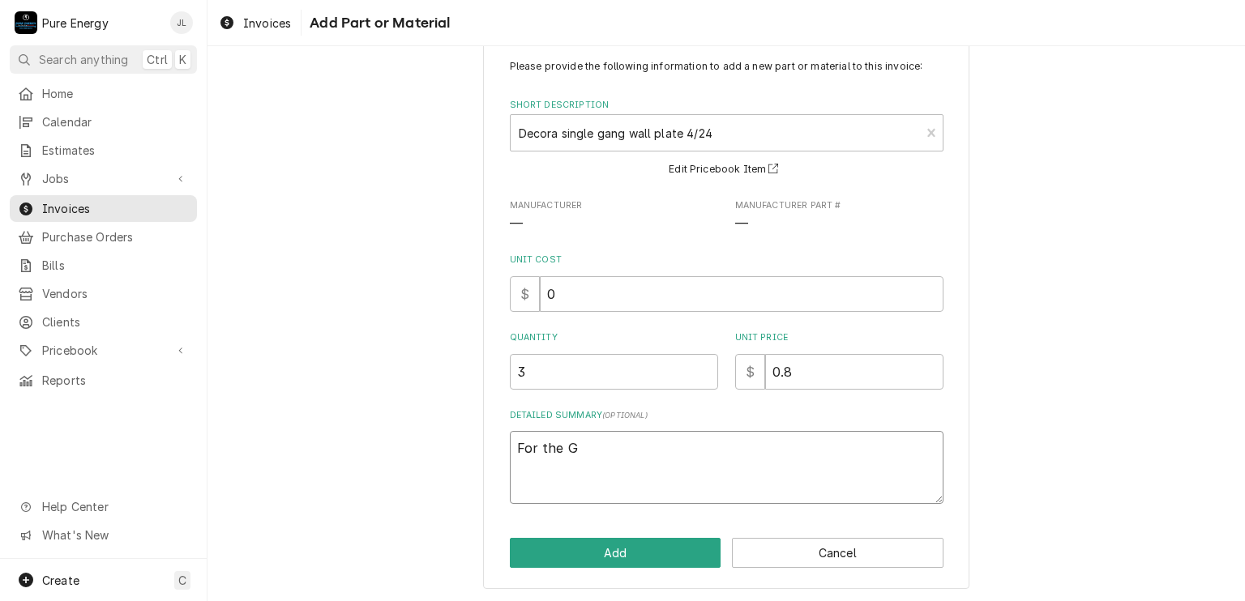
type textarea "For the GF"
type textarea "x"
type textarea "For the GFI"
type textarea "x"
type textarea "For the GFI'"
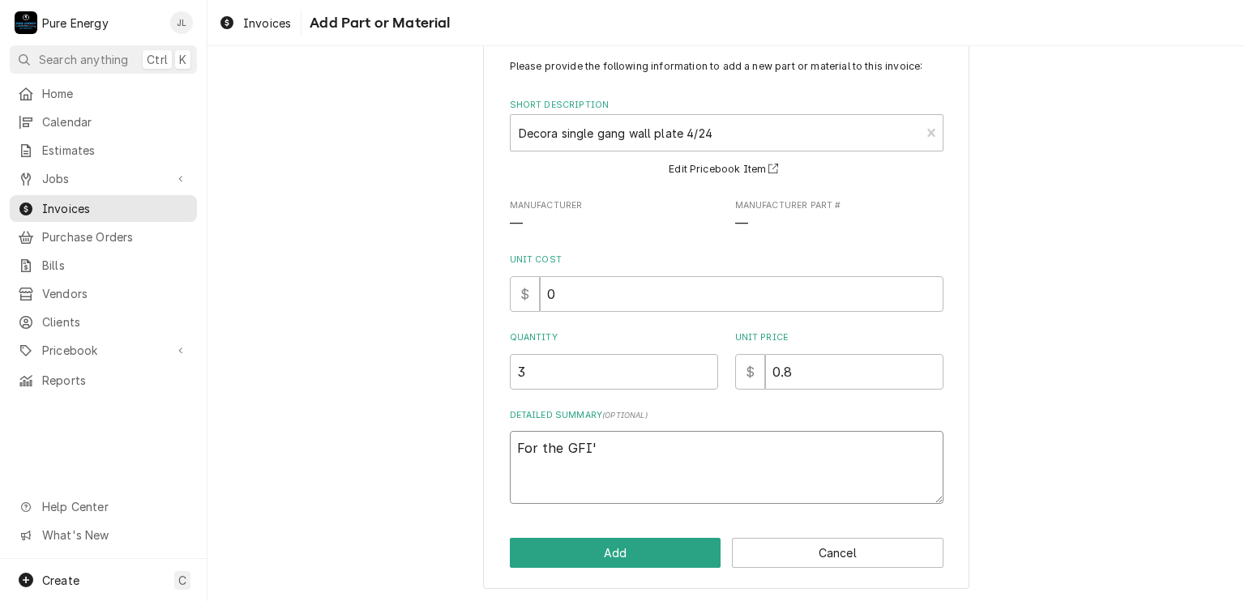
type textarea "x"
type textarea "For the GFI's"
click at [591, 553] on button "Add" at bounding box center [615, 553] width 211 height 30
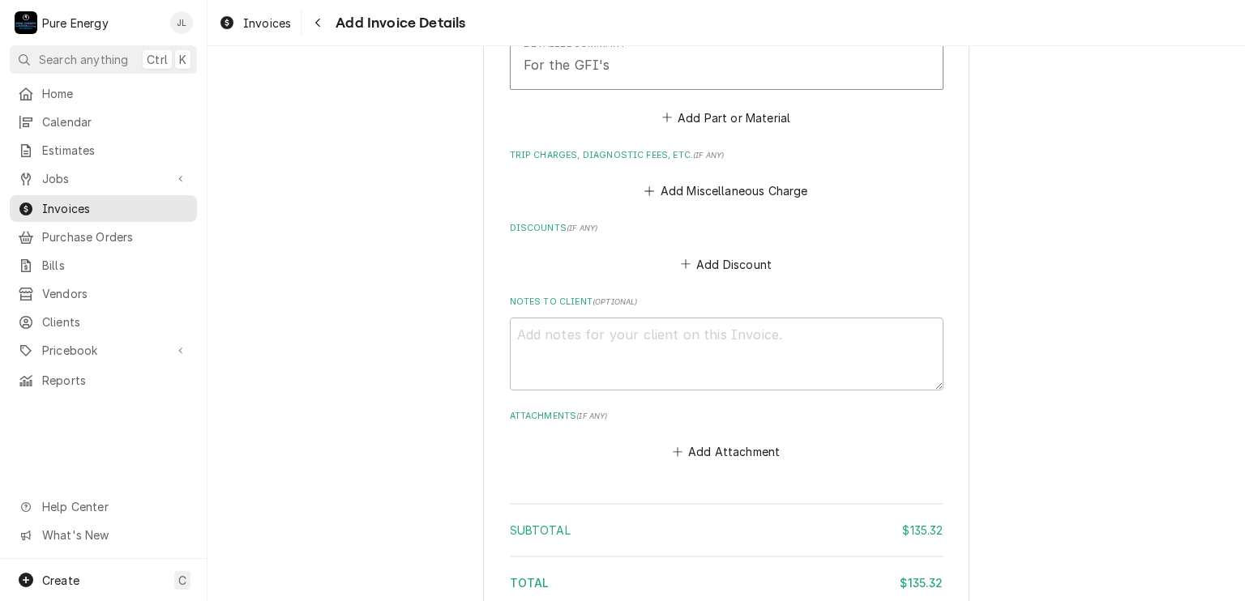
scroll to position [4129, 0]
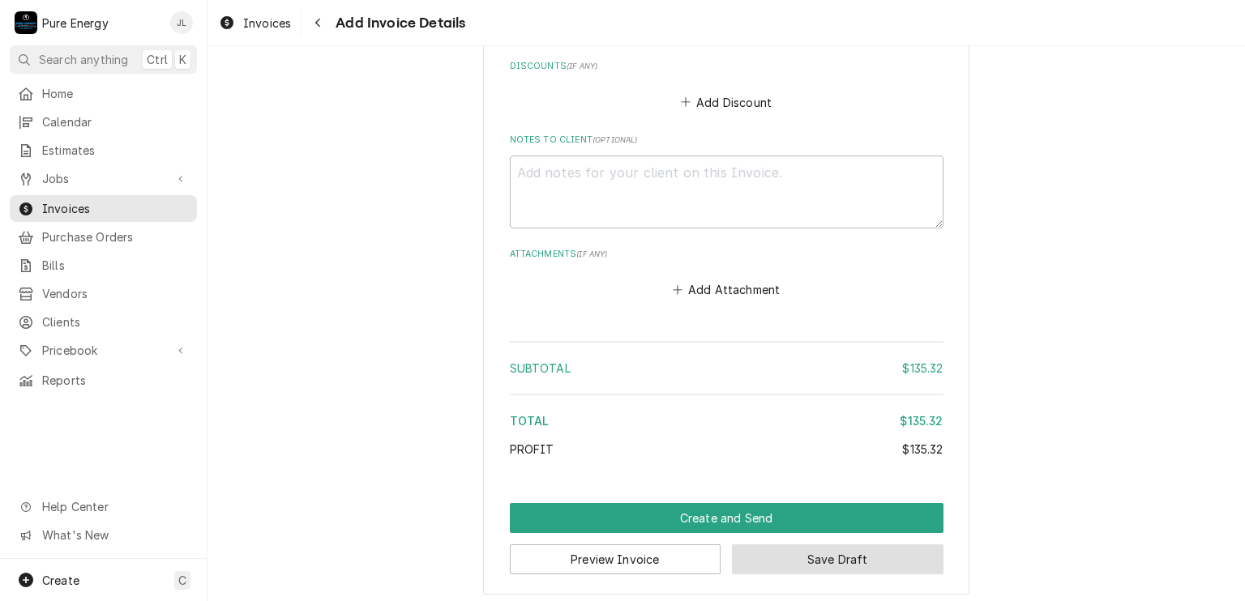
click at [836, 548] on button "Save Draft" at bounding box center [837, 559] width 211 height 30
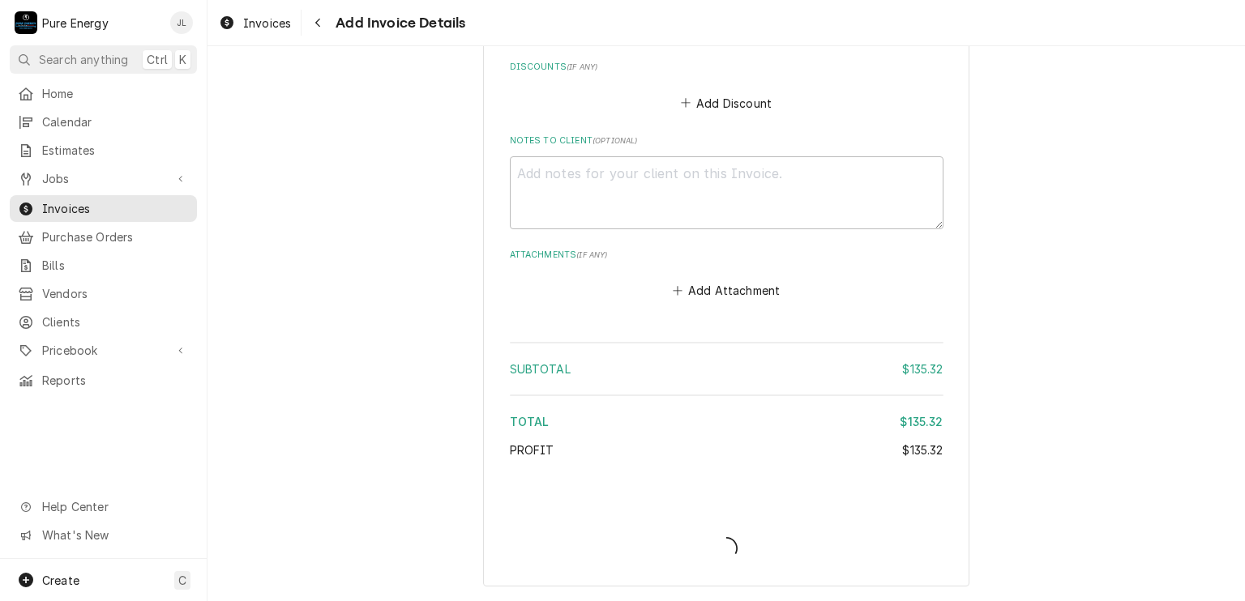
scroll to position [4121, 0]
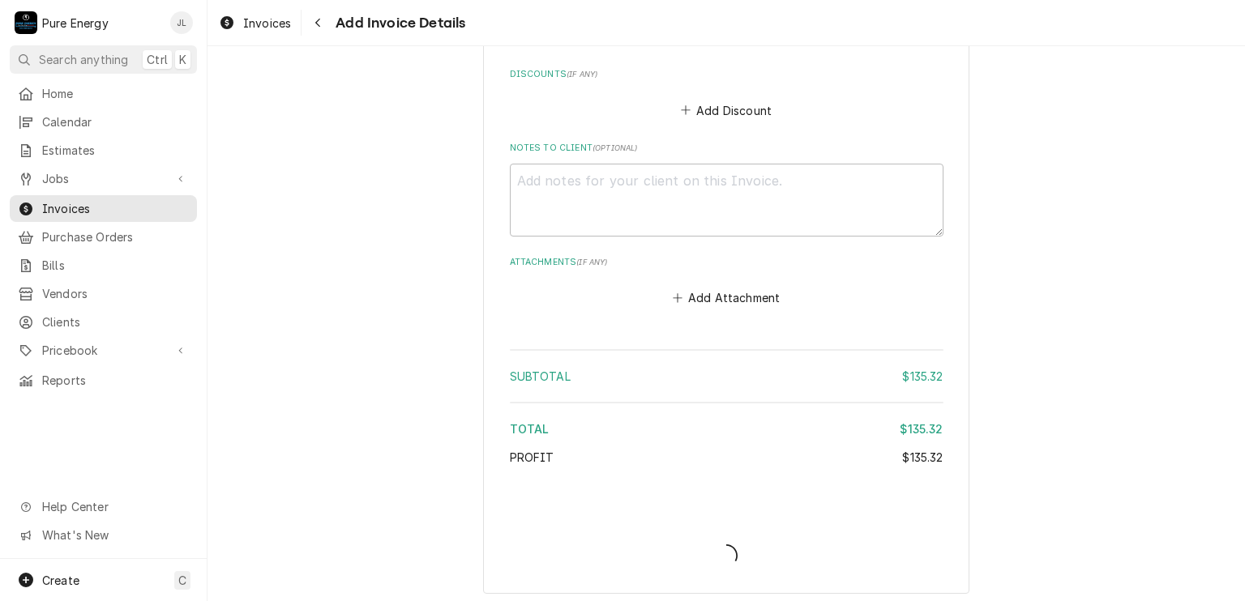
type textarea "x"
